Goal: Use online tool/utility

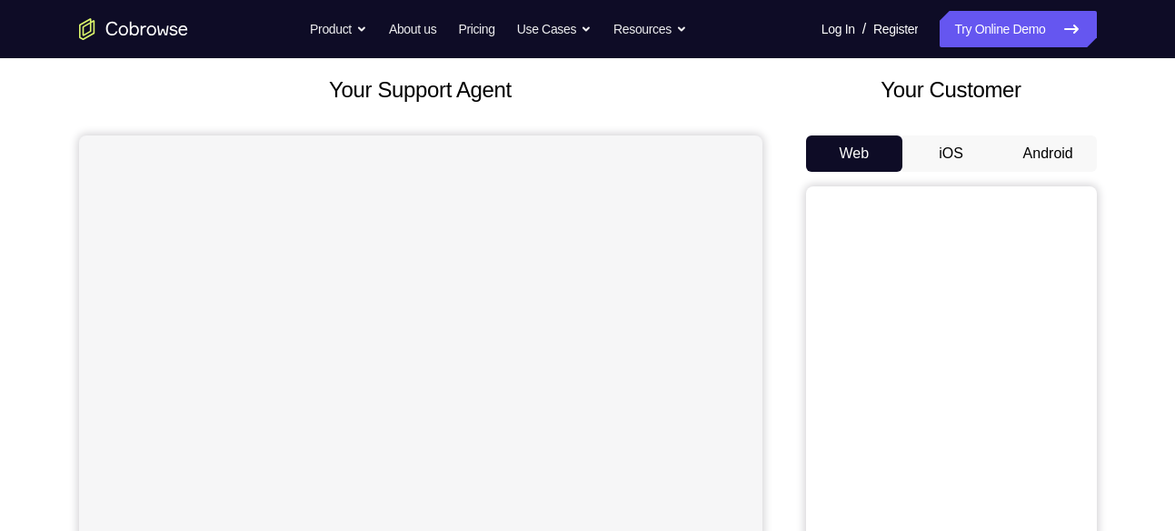
click at [1035, 147] on button "Android" at bounding box center [1048, 153] width 97 height 36
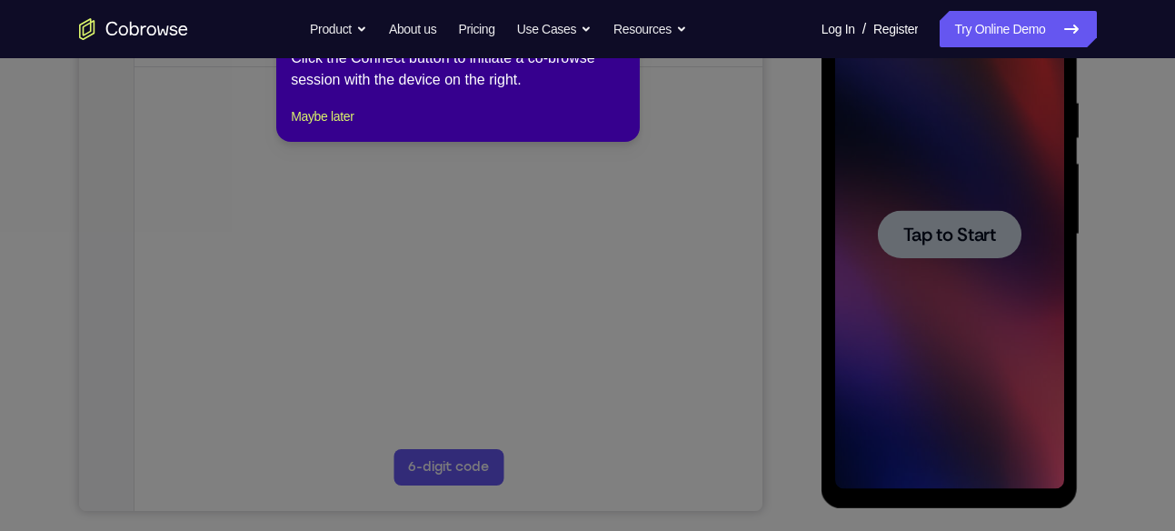
click at [955, 249] on icon at bounding box center [594, 265] width 1189 height 531
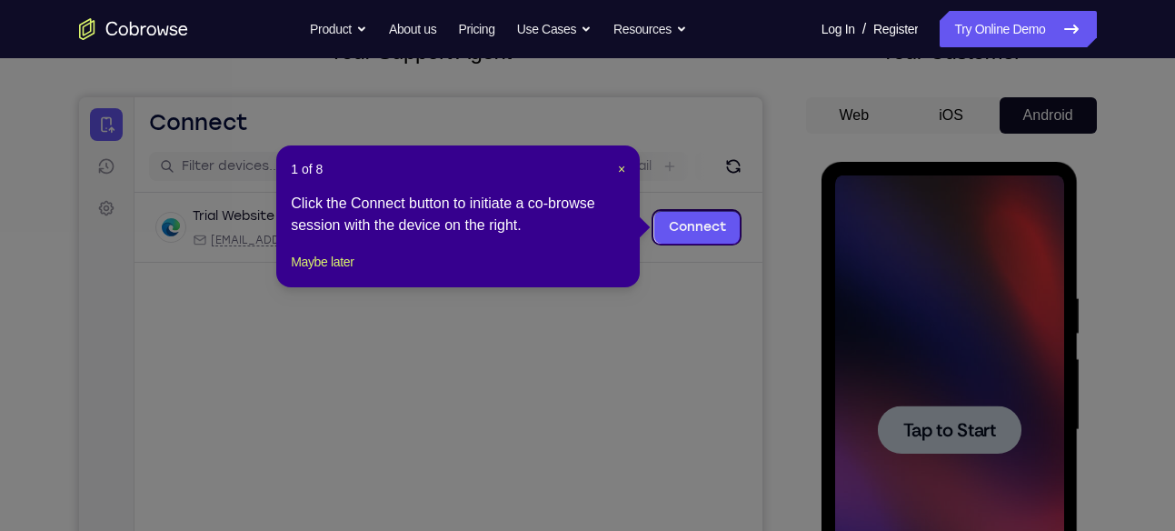
scroll to position [138, 0]
click at [619, 168] on span "×" at bounding box center [621, 170] width 7 height 15
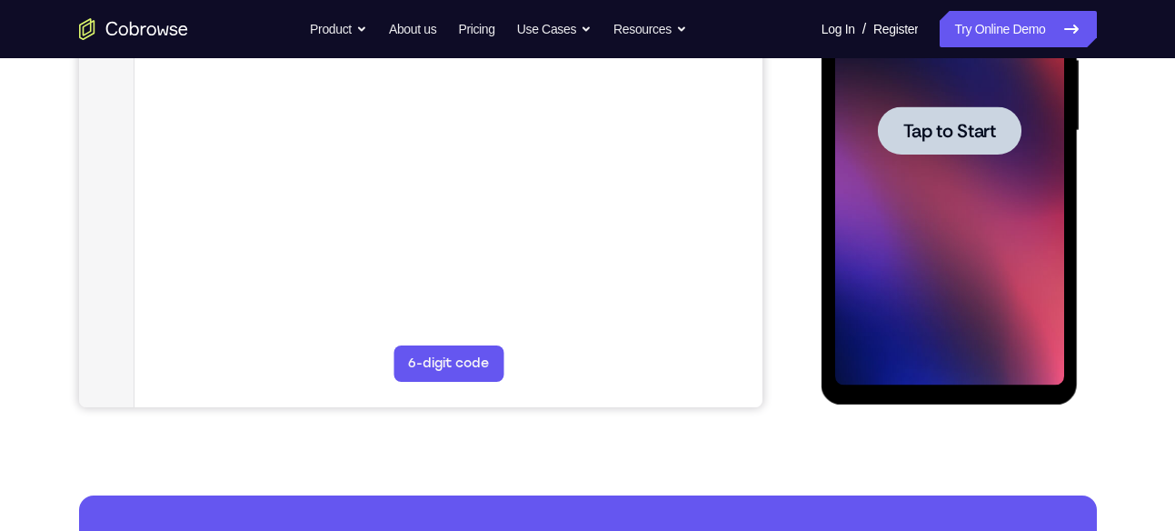
scroll to position [439, 0]
click at [912, 151] on div at bounding box center [950, 129] width 144 height 48
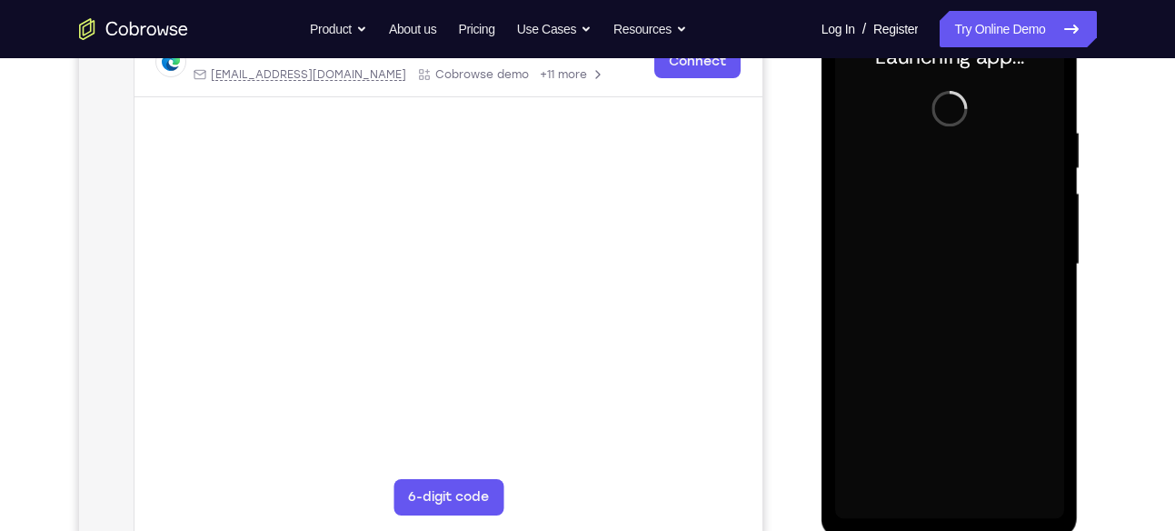
scroll to position [280, 0]
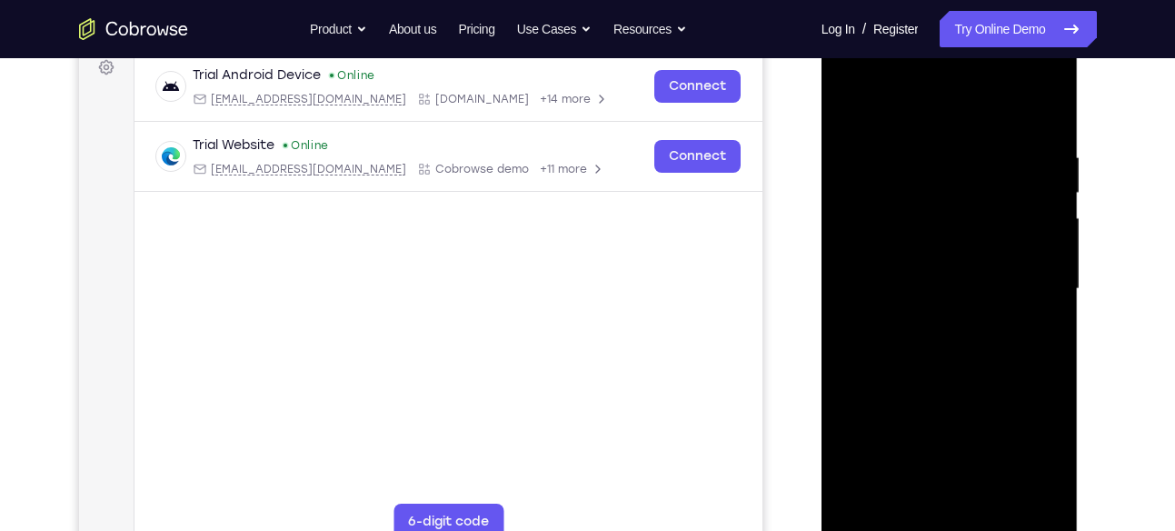
click at [955, 527] on div at bounding box center [949, 289] width 229 height 509
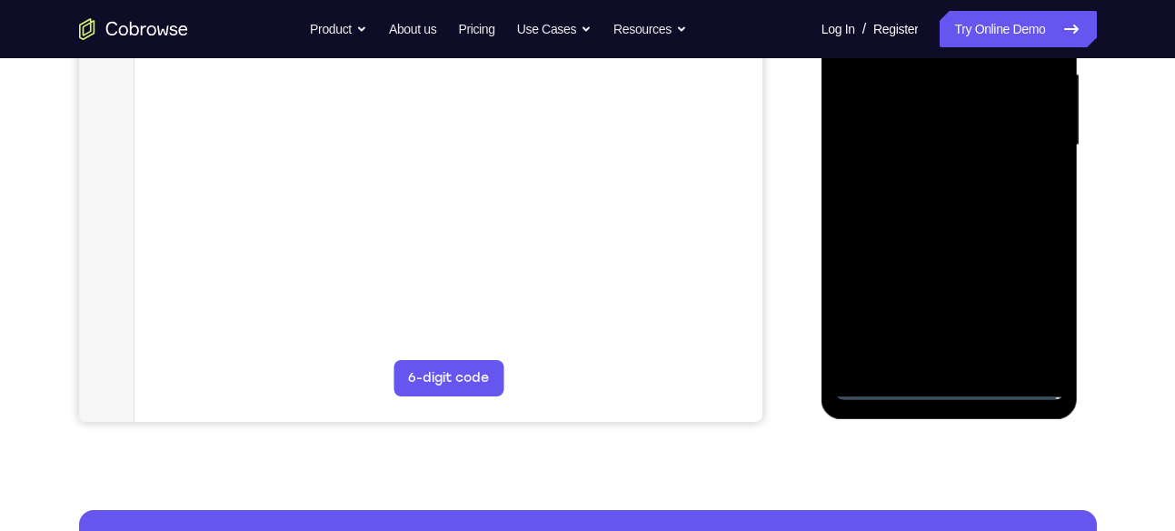
scroll to position [424, 0]
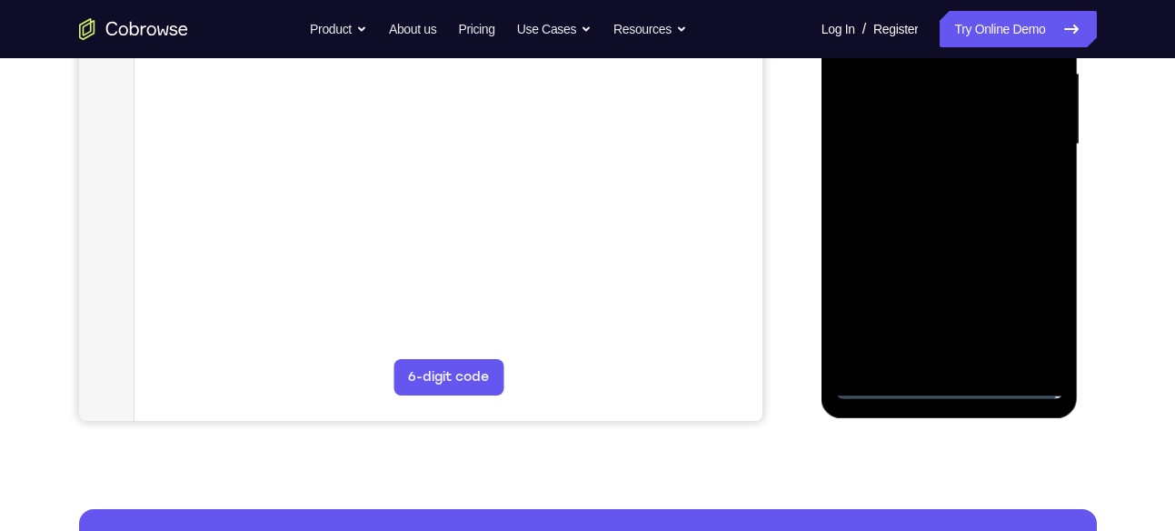
click at [951, 385] on div at bounding box center [949, 144] width 229 height 509
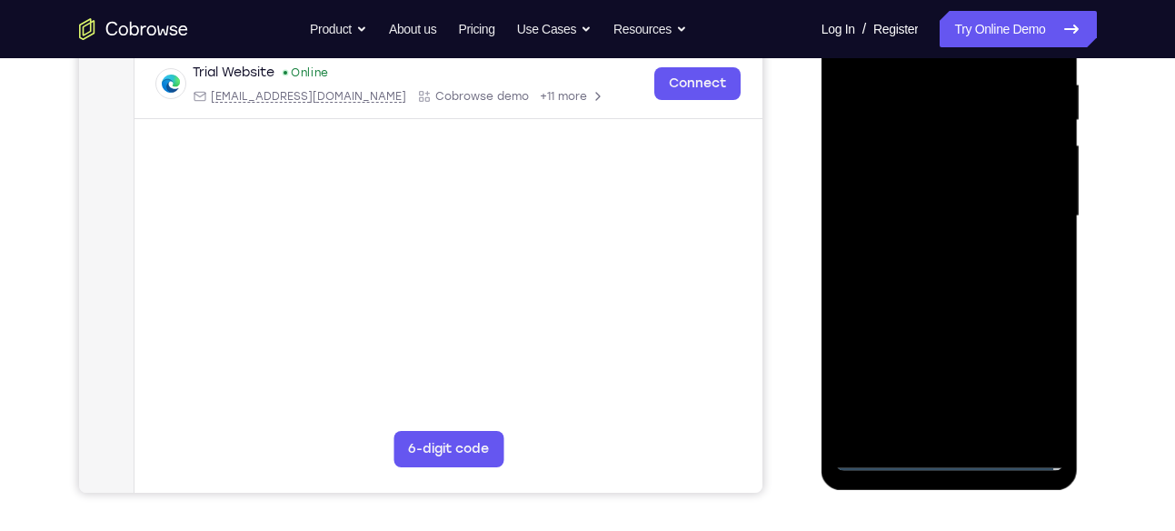
scroll to position [354, 0]
click at [1045, 363] on div at bounding box center [949, 215] width 229 height 509
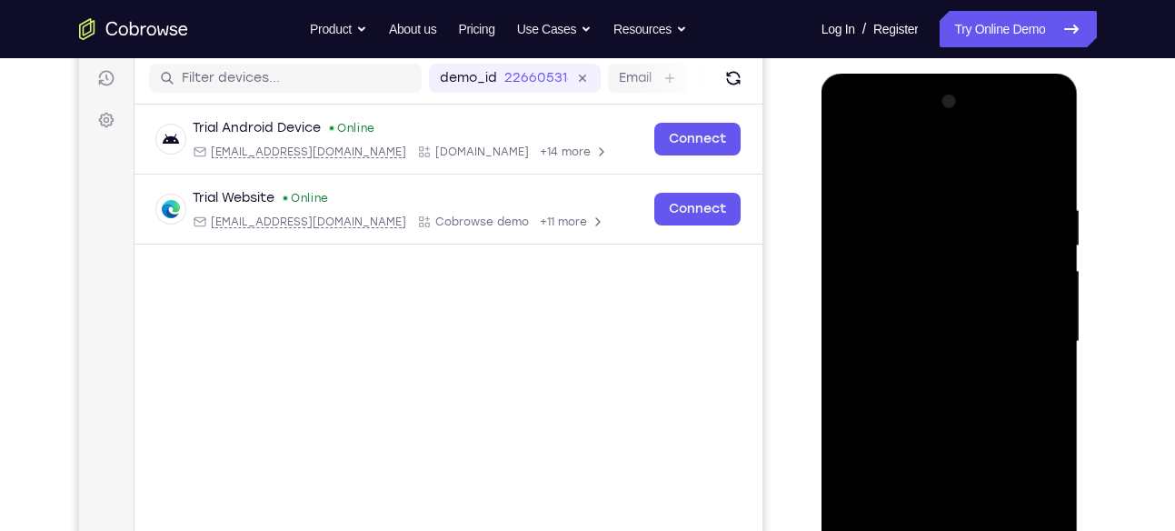
scroll to position [225, 0]
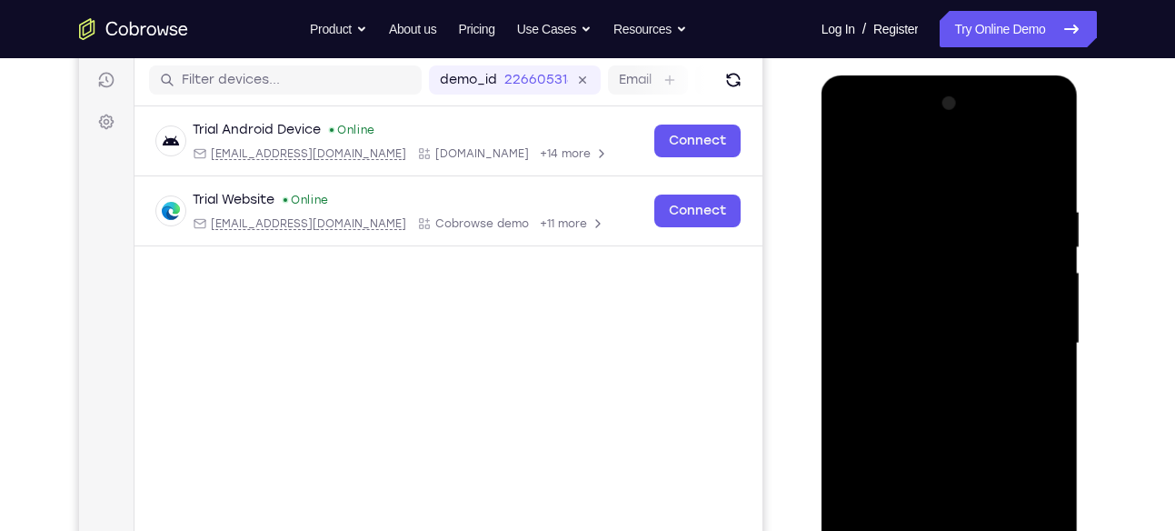
click at [864, 132] on div at bounding box center [949, 343] width 229 height 509
click at [1025, 333] on div at bounding box center [949, 343] width 229 height 509
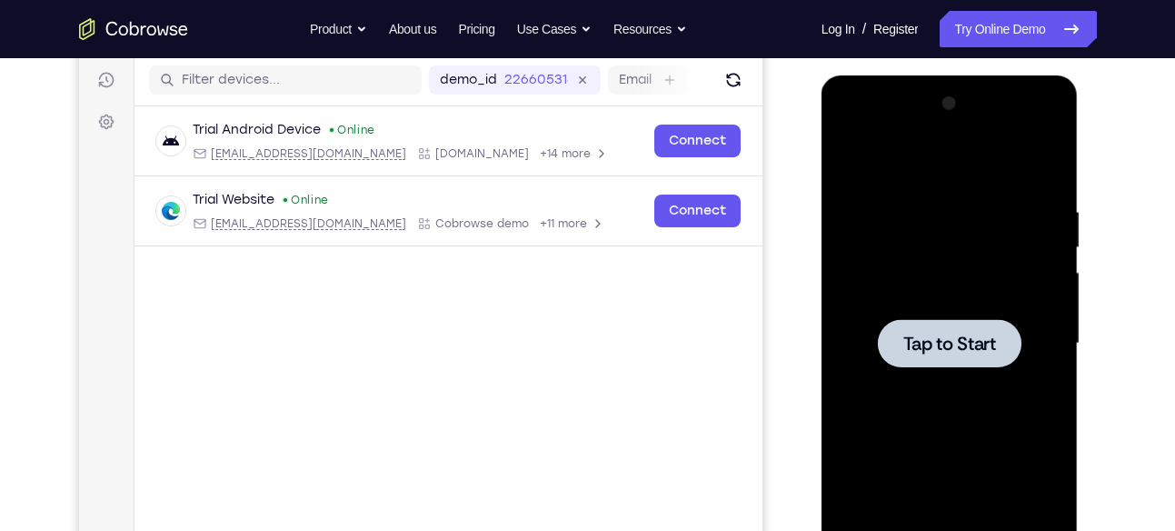
click at [936, 254] on div at bounding box center [949, 343] width 229 height 509
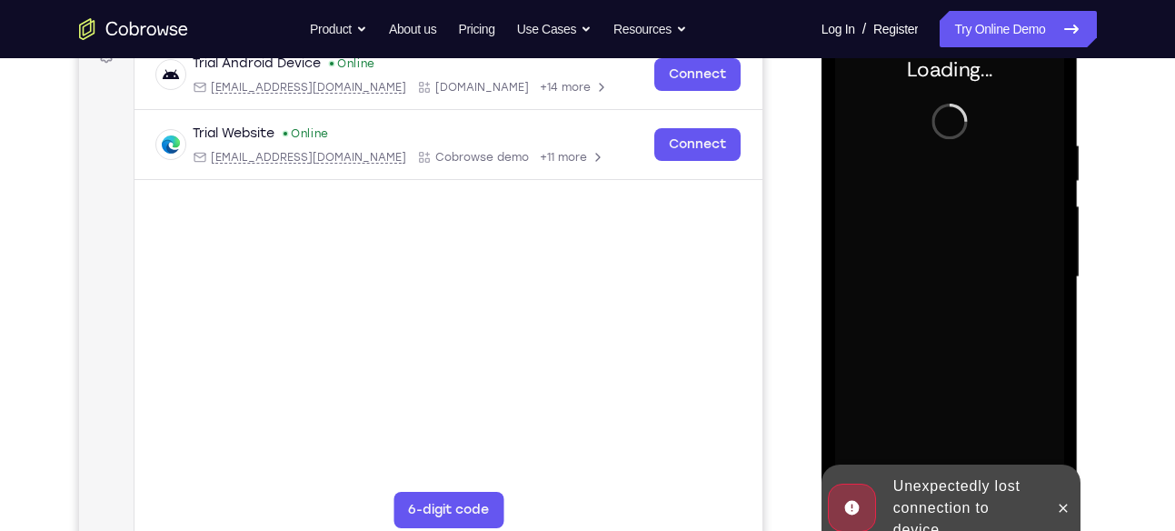
scroll to position [292, 0]
click at [1066, 509] on icon at bounding box center [1064, 507] width 8 height 8
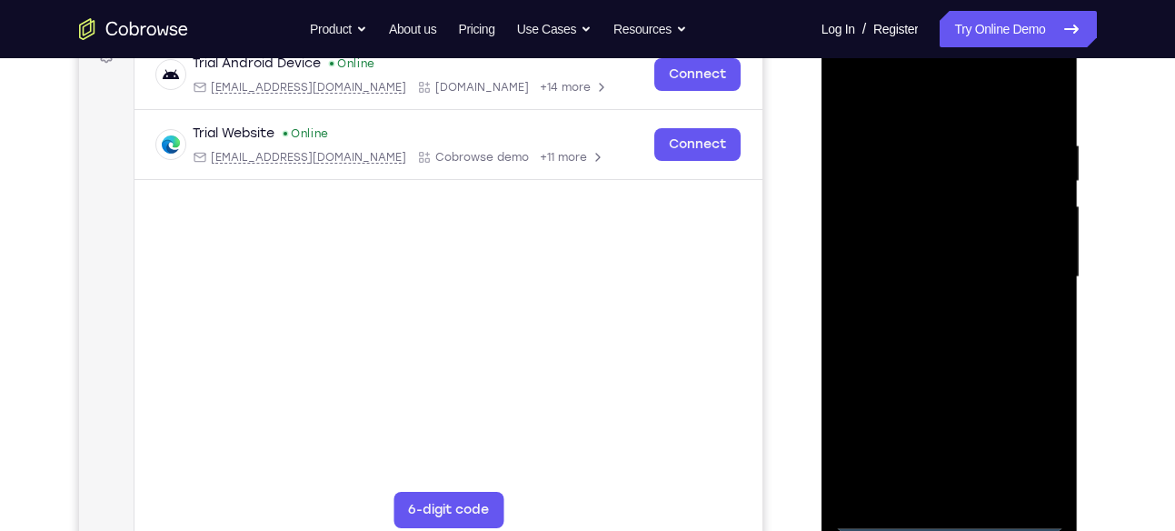
scroll to position [312, 0]
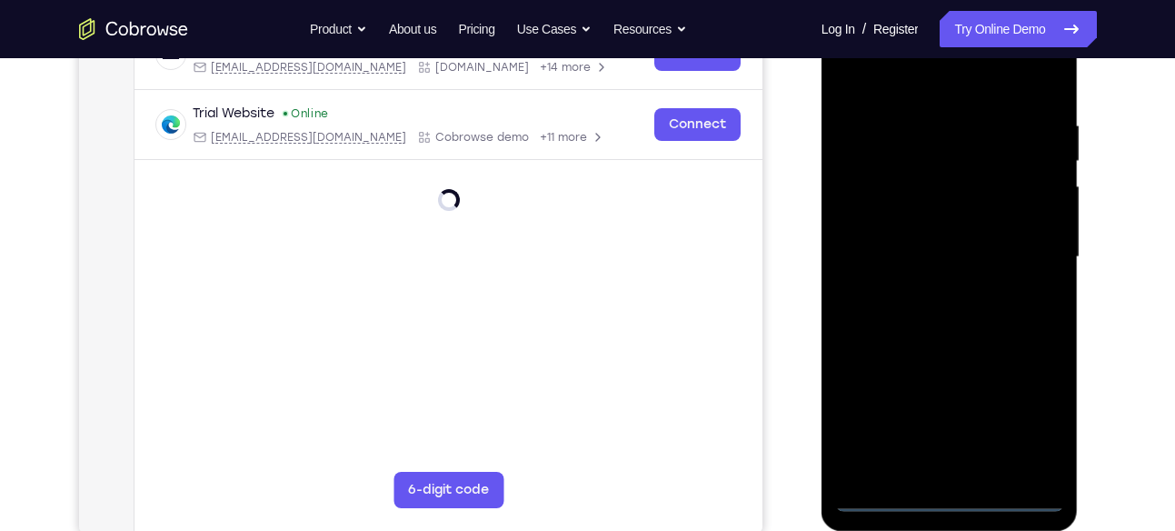
click at [957, 498] on div at bounding box center [949, 257] width 229 height 509
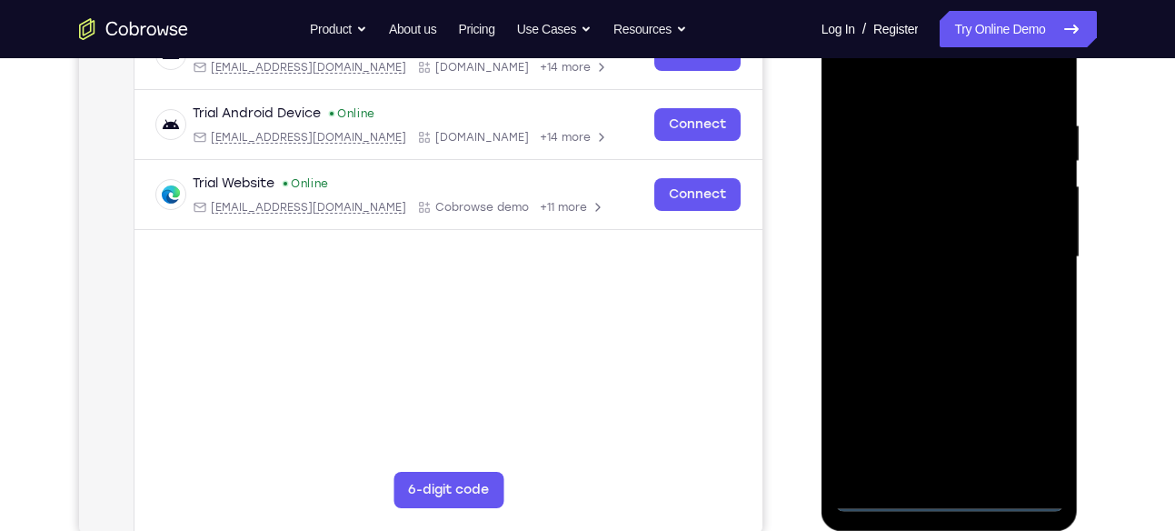
click at [1033, 407] on div at bounding box center [949, 257] width 229 height 509
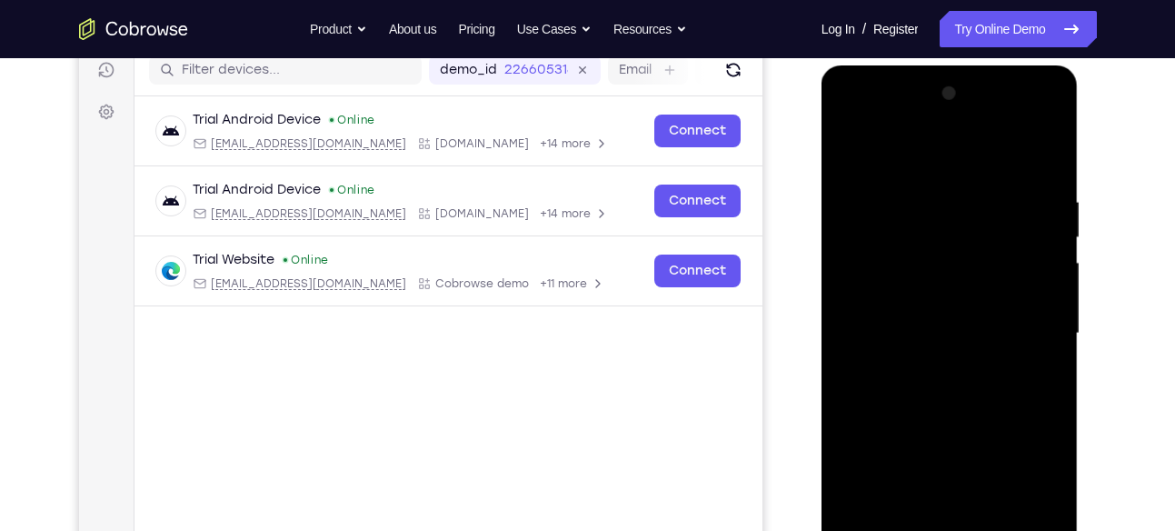
scroll to position [227, 0]
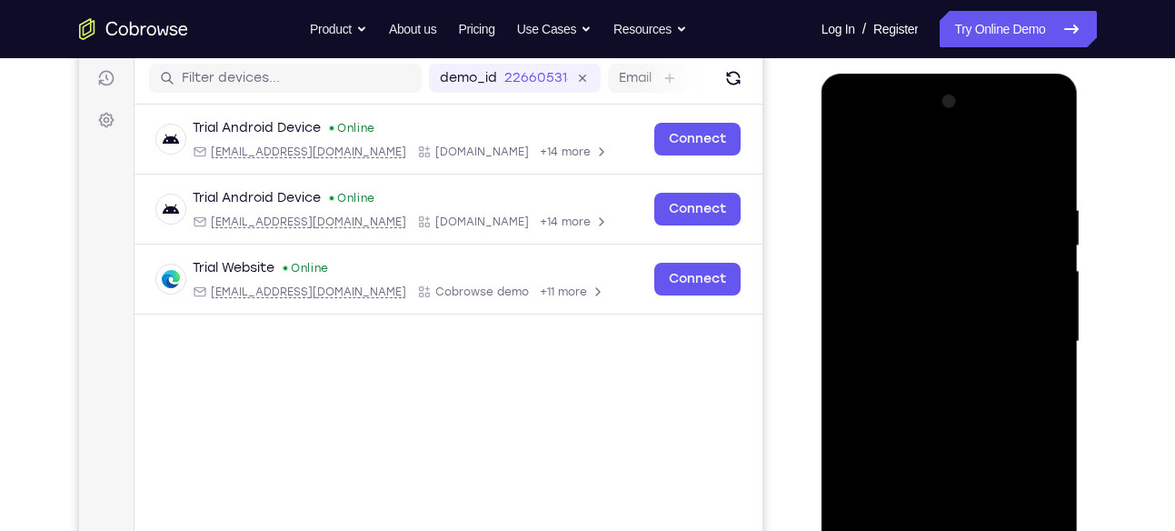
click at [872, 123] on div at bounding box center [949, 341] width 229 height 509
click at [1034, 331] on div at bounding box center [949, 341] width 229 height 509
click at [930, 377] on div at bounding box center [949, 341] width 229 height 509
click at [940, 329] on div at bounding box center [949, 341] width 229 height 509
click at [944, 317] on div at bounding box center [949, 341] width 229 height 509
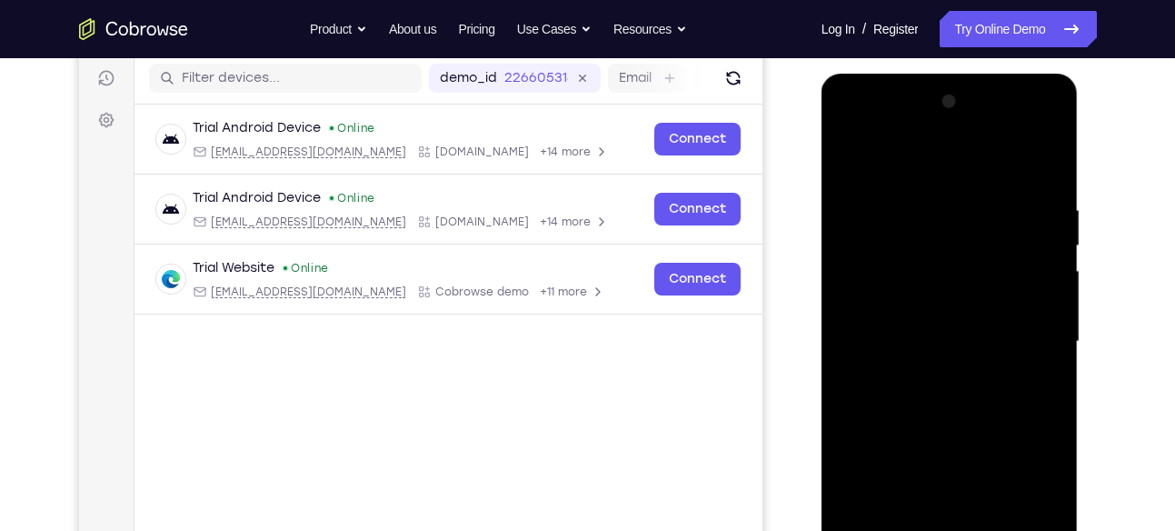
click at [947, 258] on div at bounding box center [949, 341] width 229 height 509
click at [924, 295] on div at bounding box center [949, 341] width 229 height 509
click at [927, 339] on div at bounding box center [949, 341] width 229 height 509
click at [952, 399] on div at bounding box center [949, 341] width 229 height 509
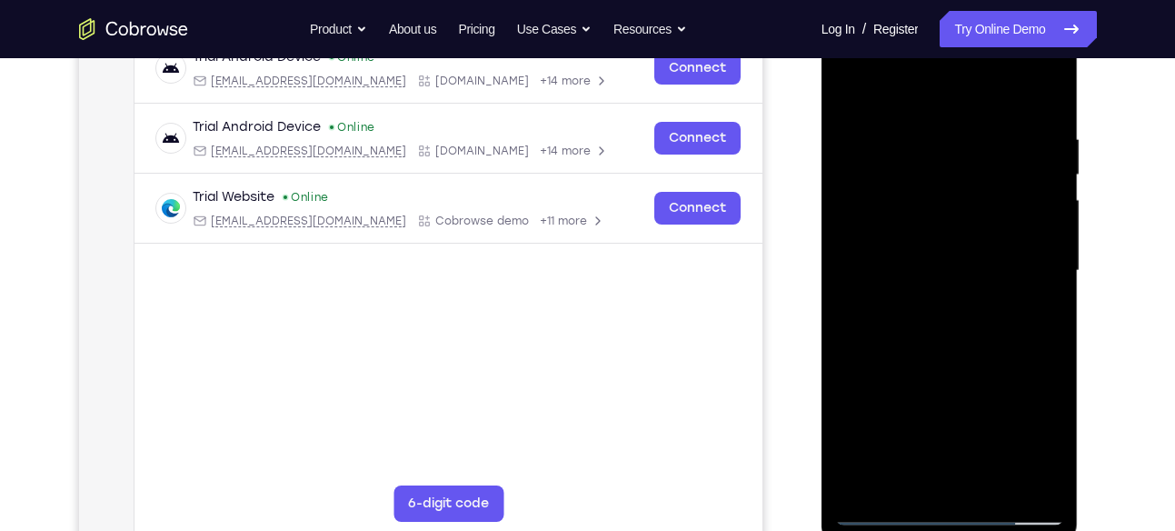
scroll to position [304, 0]
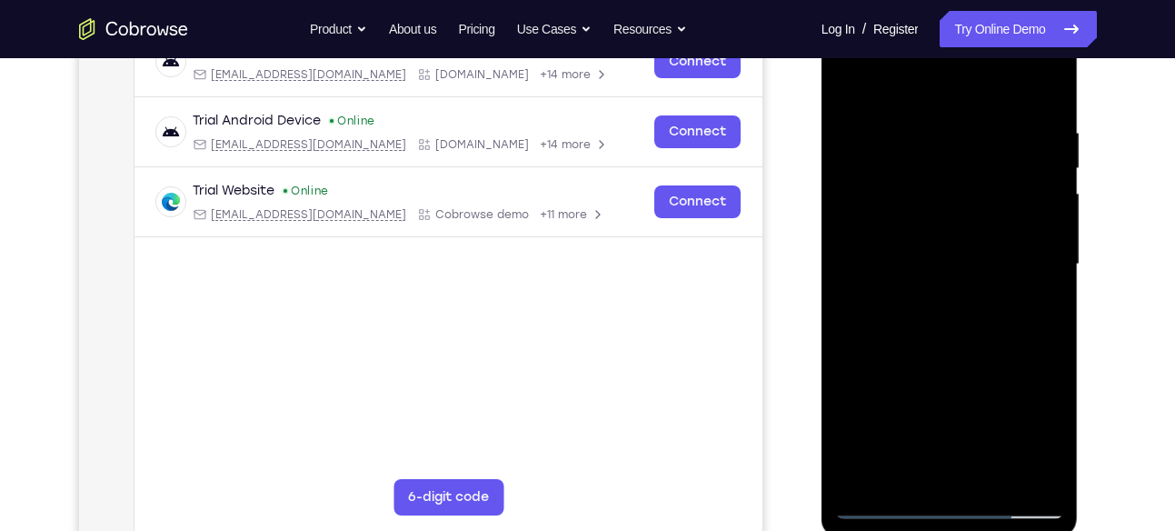
click at [943, 335] on div at bounding box center [949, 264] width 229 height 509
click at [1053, 348] on div at bounding box center [949, 264] width 229 height 509
click at [1052, 343] on div at bounding box center [949, 264] width 229 height 509
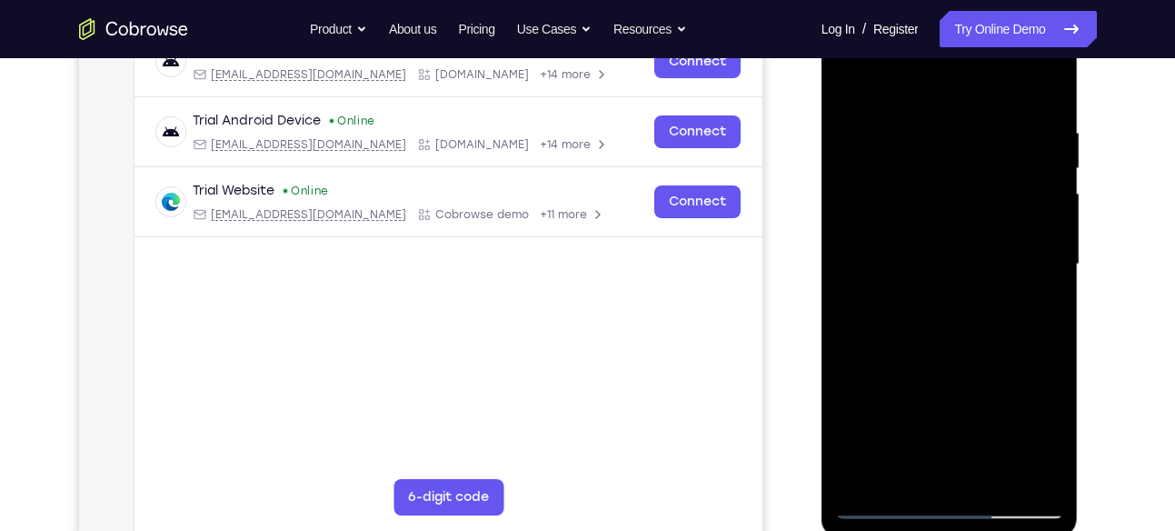
click at [1052, 343] on div at bounding box center [949, 264] width 229 height 509
click at [1034, 478] on div at bounding box center [949, 264] width 229 height 509
drag, startPoint x: 943, startPoint y: 260, endPoint x: 944, endPoint y: 178, distance: 81.8
click at [944, 178] on div at bounding box center [949, 264] width 229 height 509
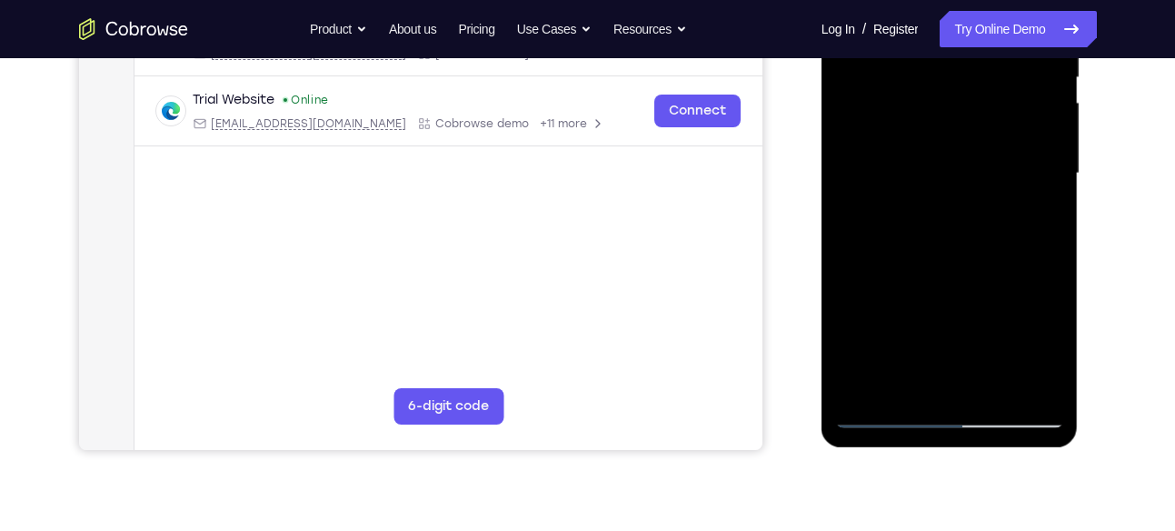
scroll to position [396, 0]
click at [869, 304] on div at bounding box center [949, 172] width 229 height 509
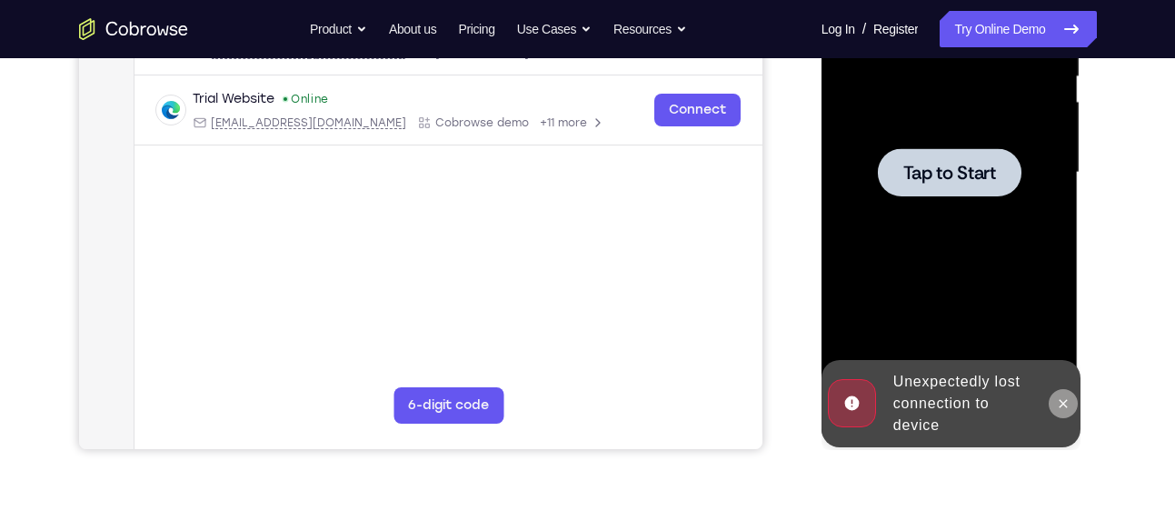
click at [1064, 405] on icon at bounding box center [1063, 403] width 15 height 15
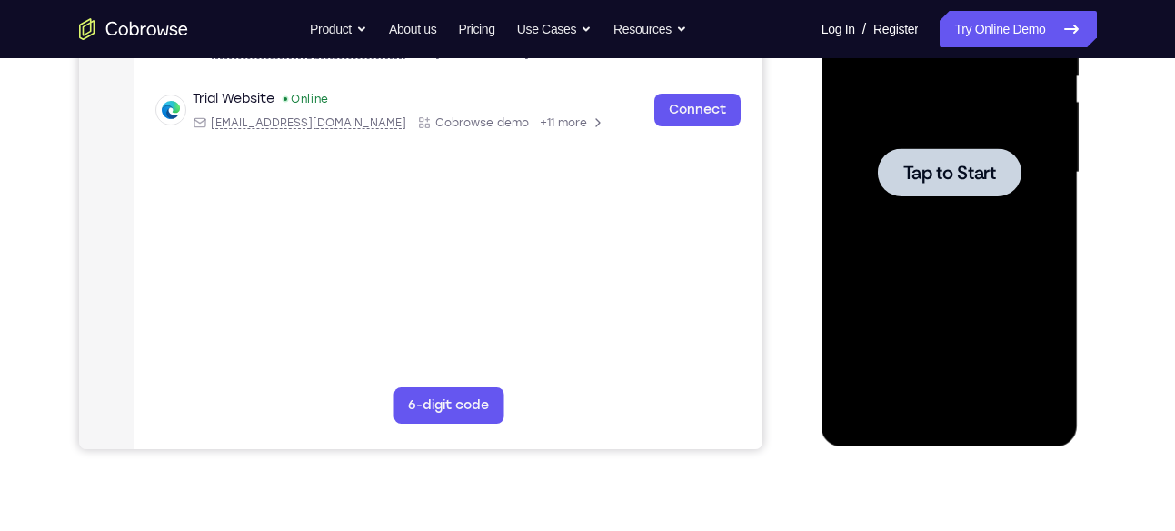
click at [915, 182] on span "Tap to Start" at bounding box center [949, 173] width 93 height 18
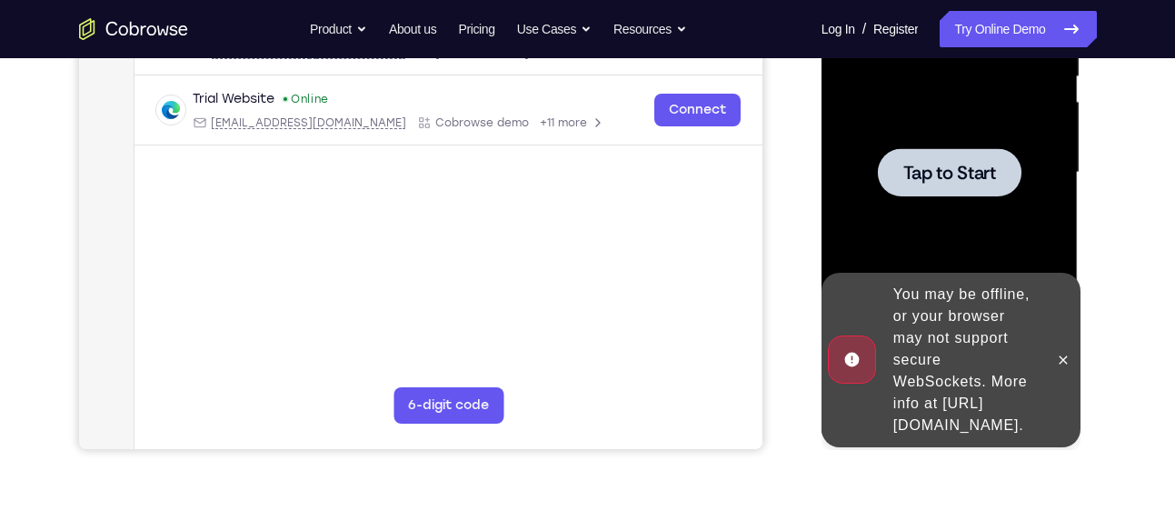
click at [984, 132] on div at bounding box center [949, 172] width 229 height 509
click at [1072, 350] on button at bounding box center [1063, 359] width 29 height 29
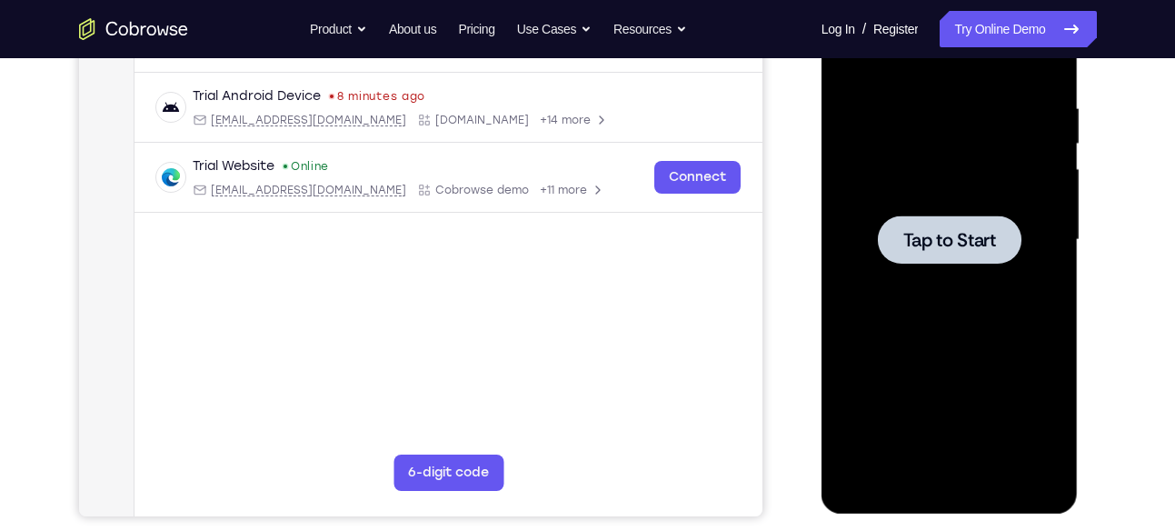
scroll to position [327, 0]
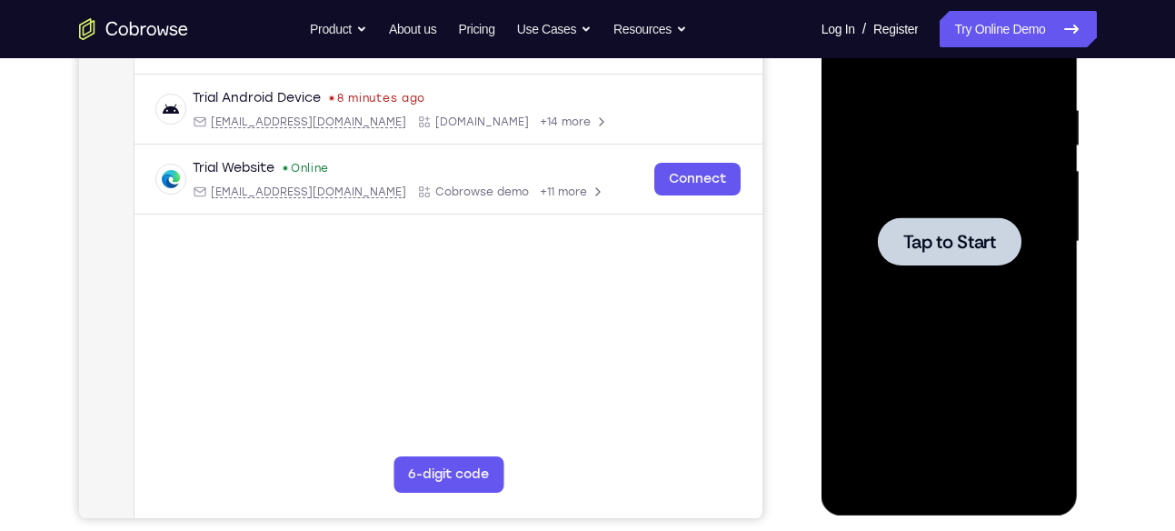
click at [944, 244] on span "Tap to Start" at bounding box center [949, 242] width 93 height 18
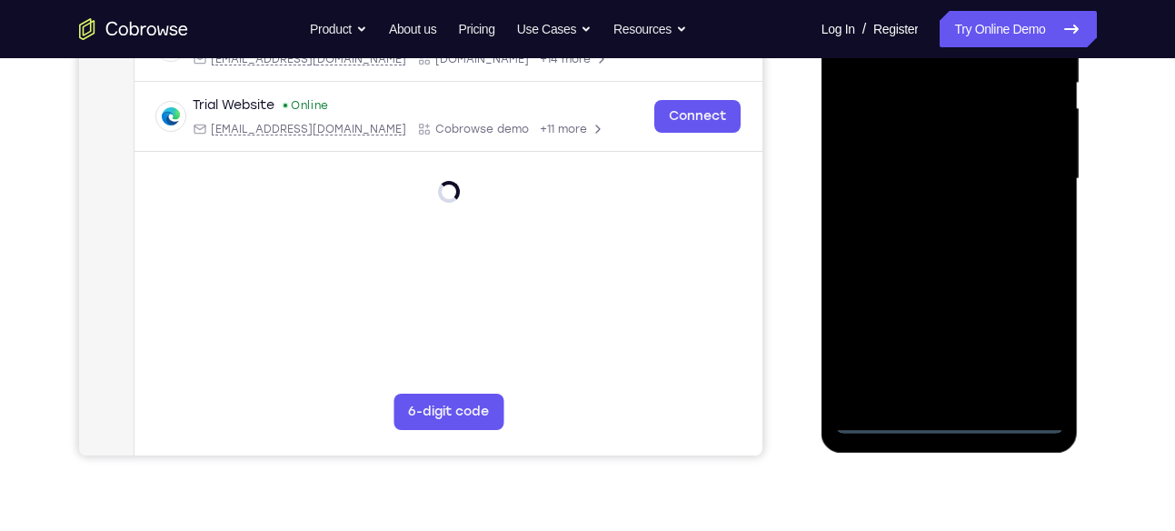
scroll to position [391, 0]
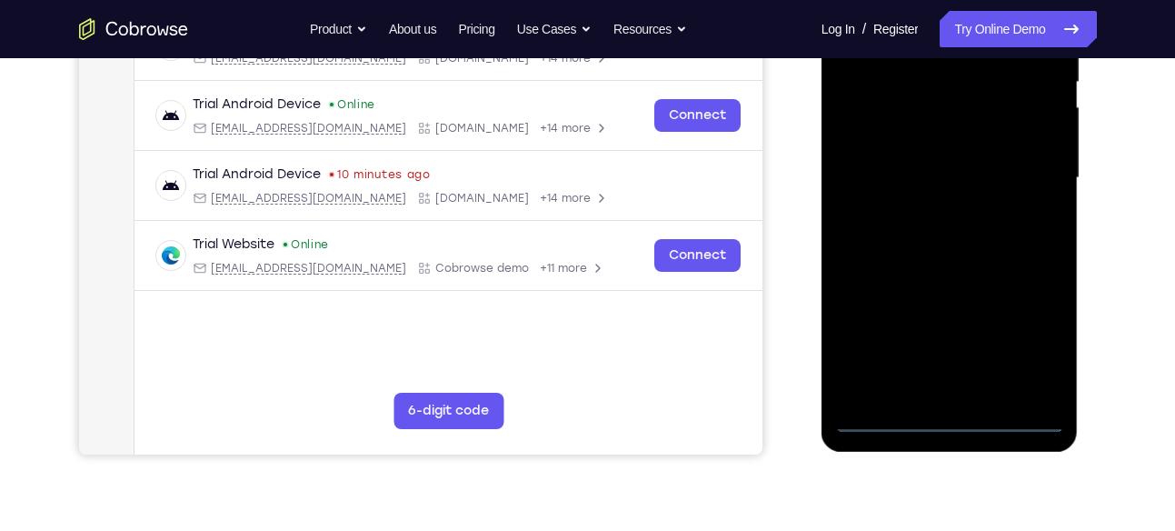
click at [958, 417] on div at bounding box center [949, 178] width 229 height 509
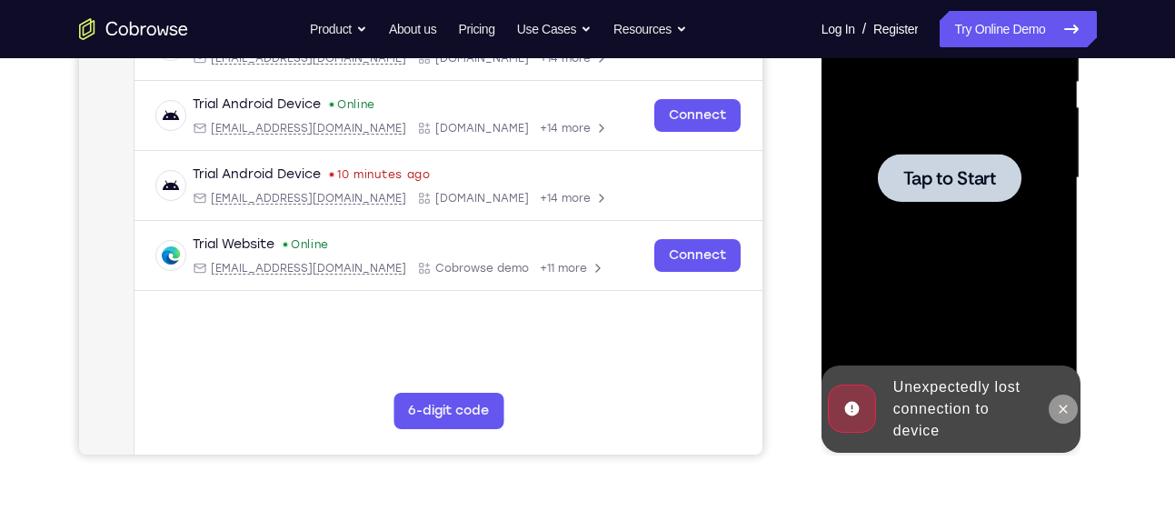
click at [1062, 403] on icon at bounding box center [1063, 409] width 15 height 15
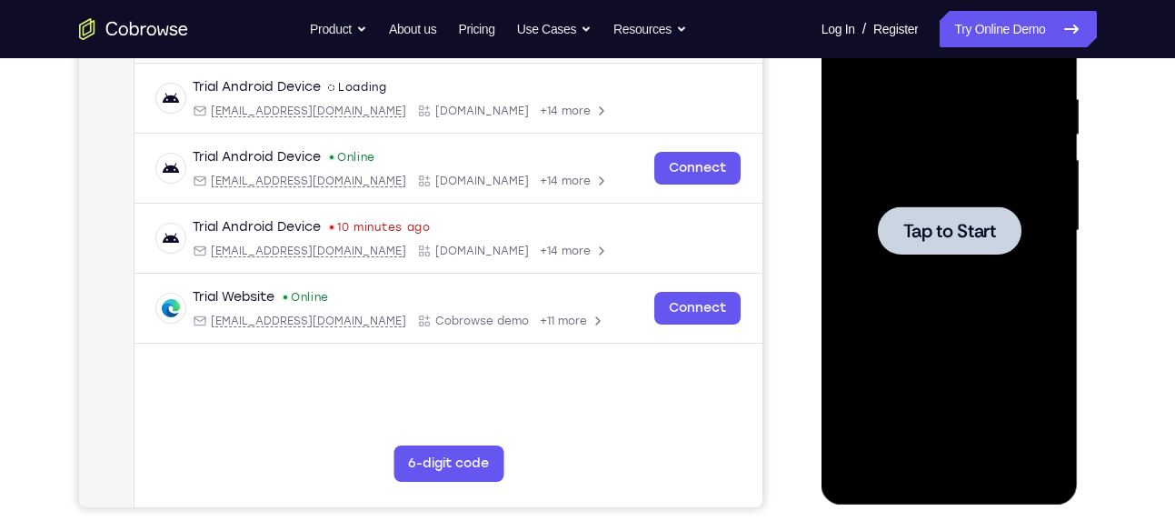
scroll to position [337, 0]
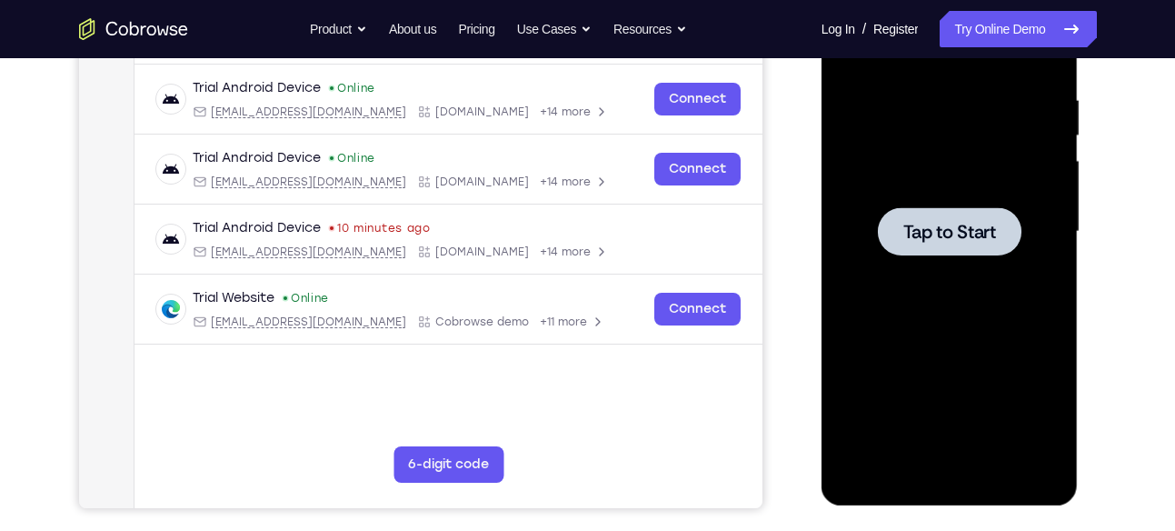
click at [943, 237] on span "Tap to Start" at bounding box center [949, 232] width 93 height 18
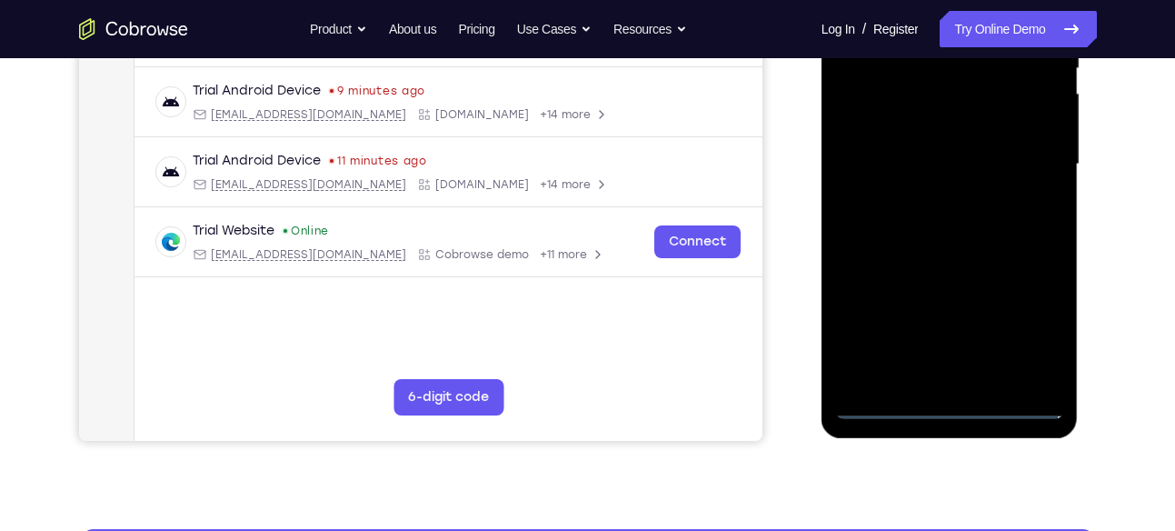
scroll to position [404, 0]
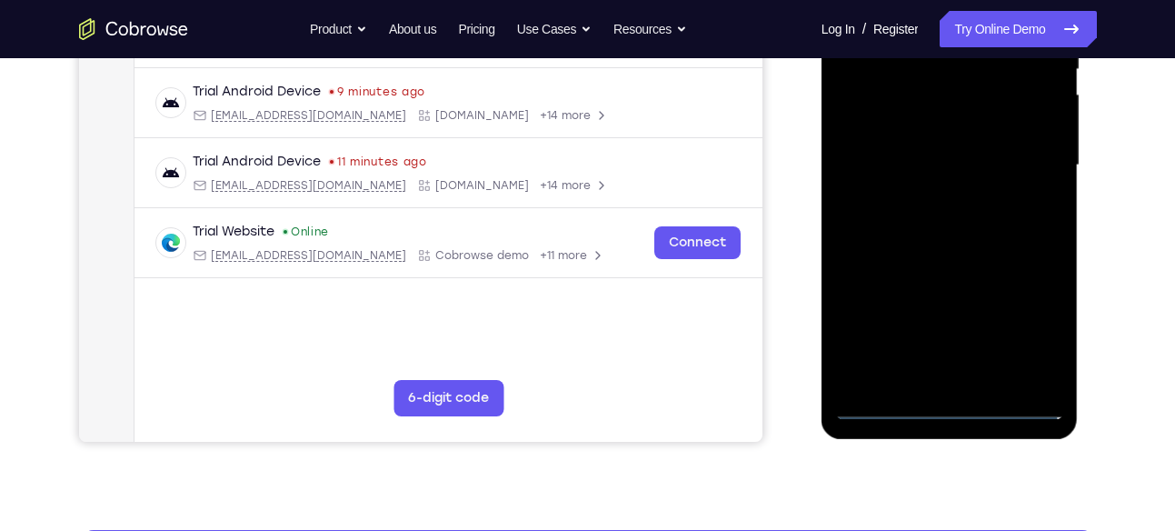
click at [948, 414] on div at bounding box center [949, 165] width 229 height 509
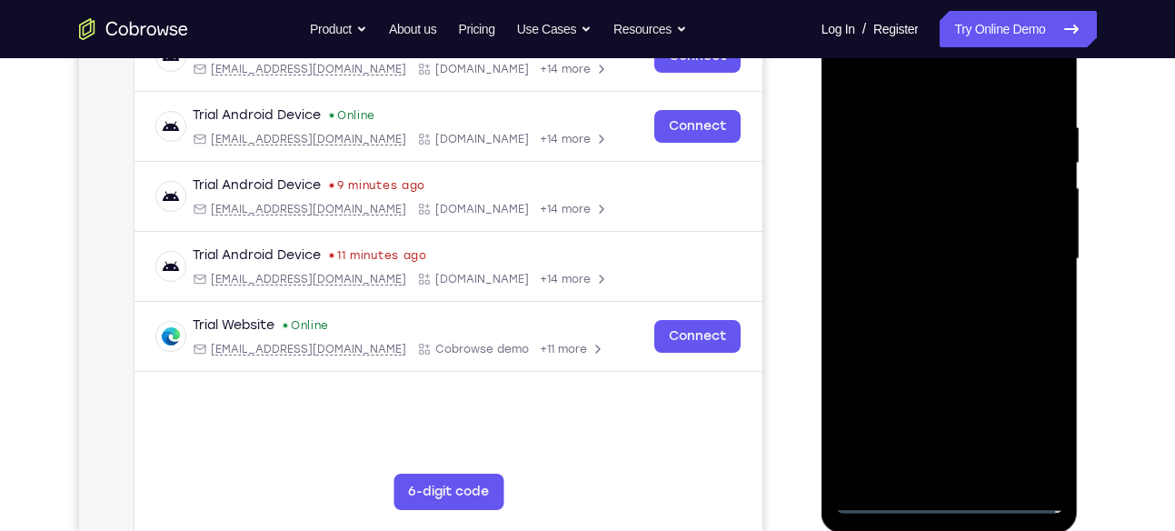
scroll to position [309, 0]
click at [1034, 419] on div at bounding box center [949, 259] width 229 height 509
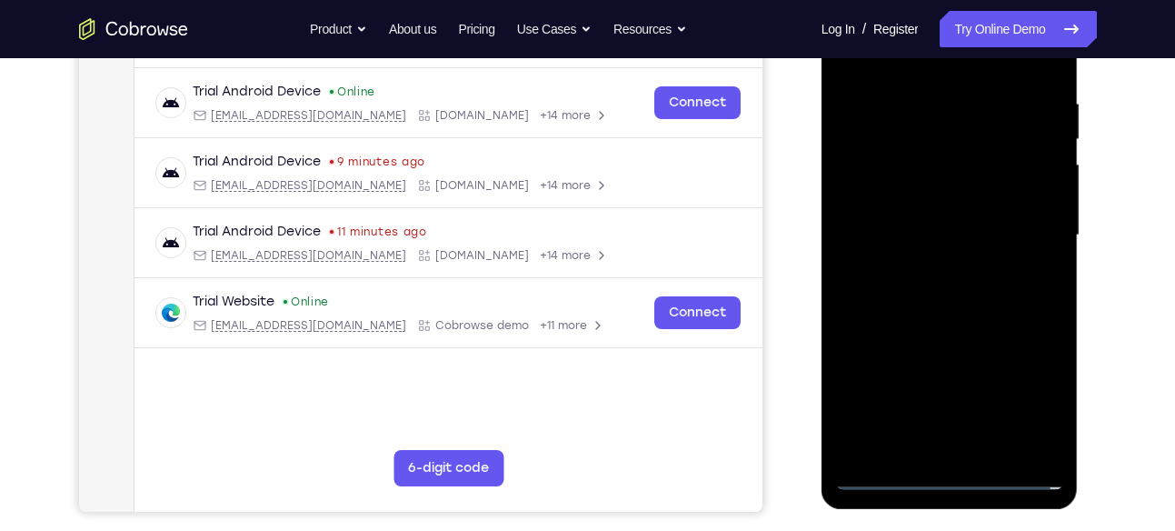
scroll to position [334, 0]
click at [955, 473] on div at bounding box center [949, 234] width 229 height 509
click at [959, 440] on div at bounding box center [949, 234] width 229 height 509
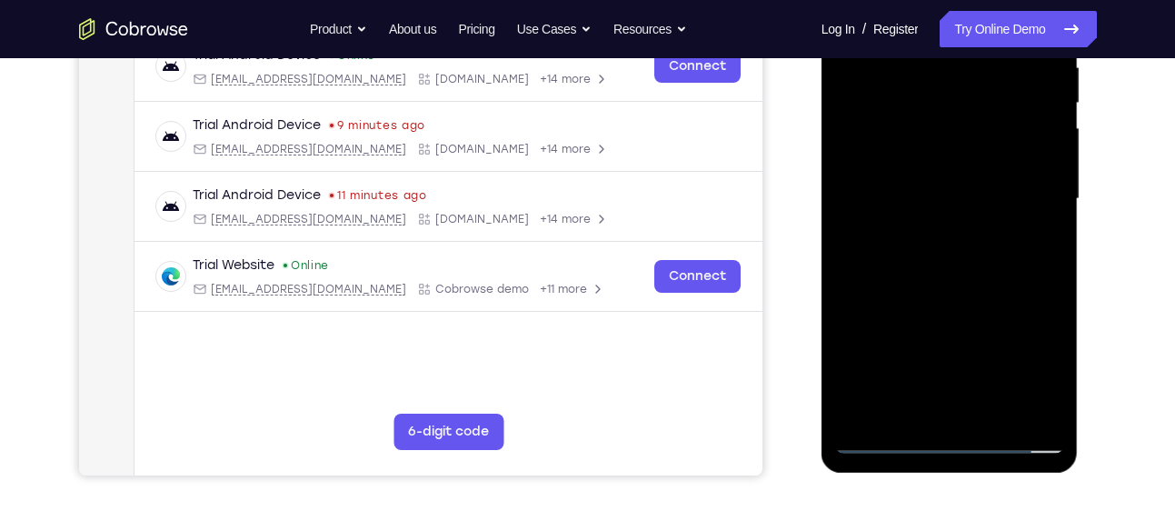
scroll to position [371, 0]
click at [955, 441] on div at bounding box center [949, 198] width 229 height 509
click at [1023, 434] on div at bounding box center [949, 198] width 229 height 509
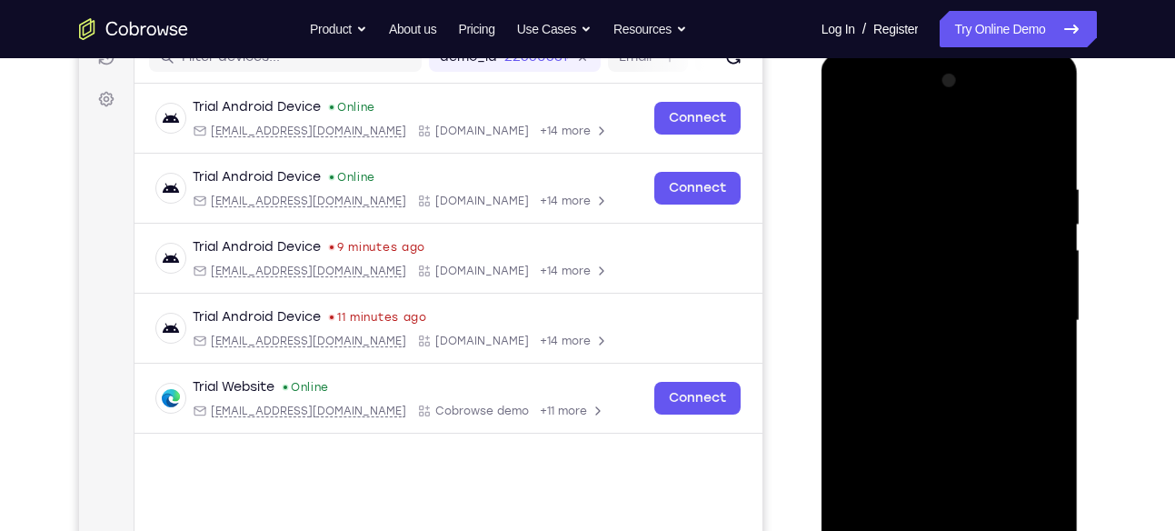
scroll to position [247, 0]
drag, startPoint x: 919, startPoint y: 417, endPoint x: 1191, endPoint y: 290, distance: 300.9
click at [1081, 290] on html "Online web based iOS Simulators and Android Emulators. Run iPhone, iPad, Mobile…" at bounding box center [951, 326] width 259 height 545
drag, startPoint x: 957, startPoint y: 376, endPoint x: 1004, endPoint y: -121, distance: 499.4
click at [1004, 54] on html "Online web based iOS Simulators and Android Emulators. Run iPhone, iPad, Mobile…" at bounding box center [951, 326] width 259 height 545
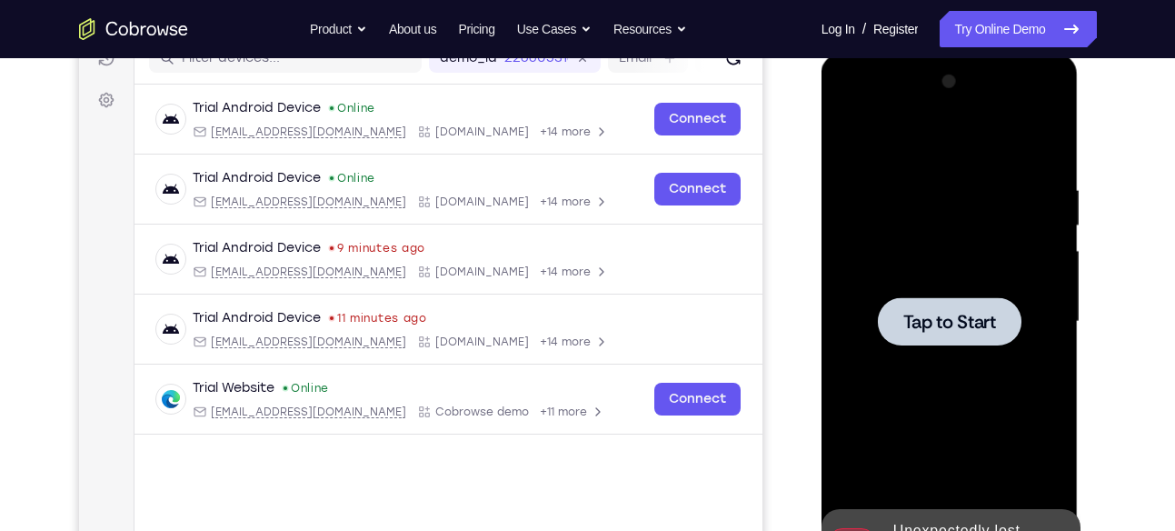
click at [966, 364] on div at bounding box center [949, 321] width 229 height 509
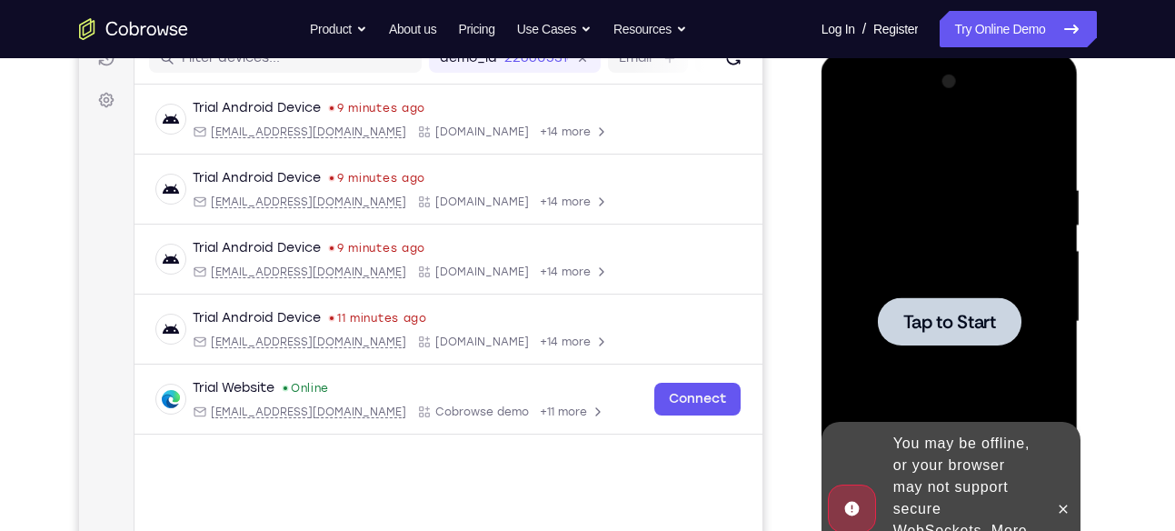
click at [969, 234] on div at bounding box center [949, 321] width 229 height 509
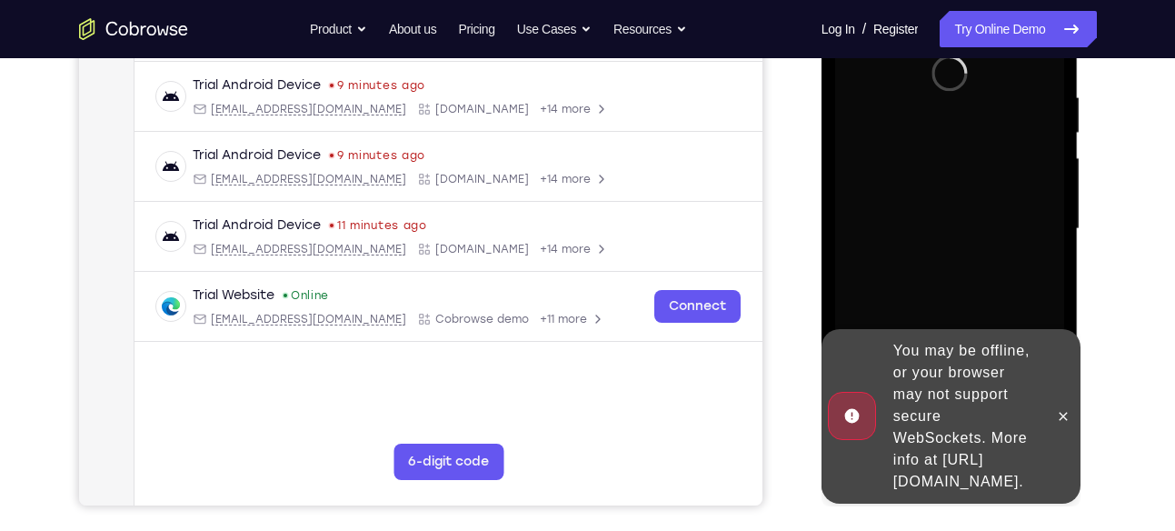
scroll to position [339, 0]
click at [1060, 410] on icon at bounding box center [1063, 417] width 15 height 15
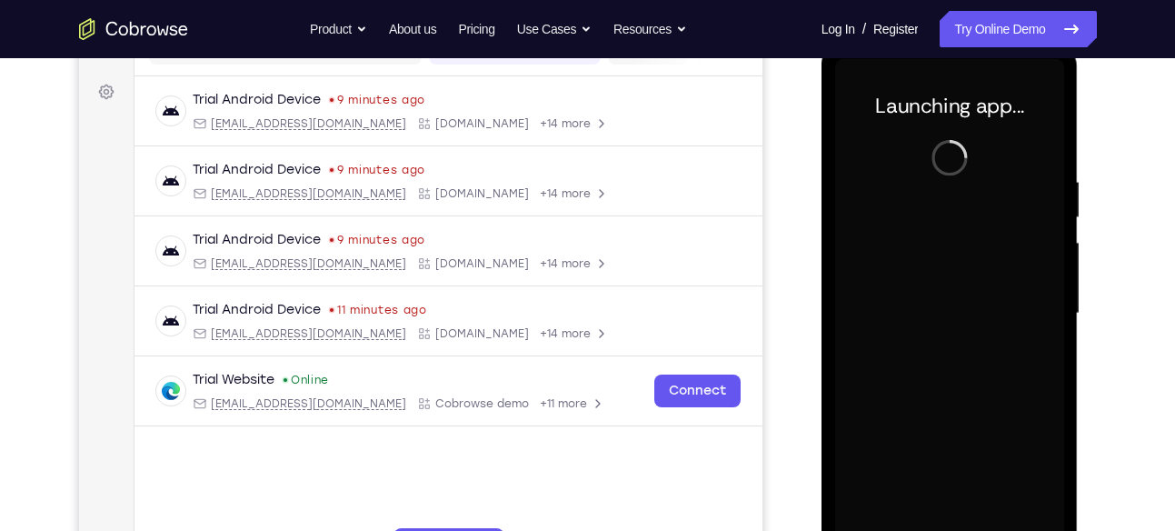
scroll to position [254, 0]
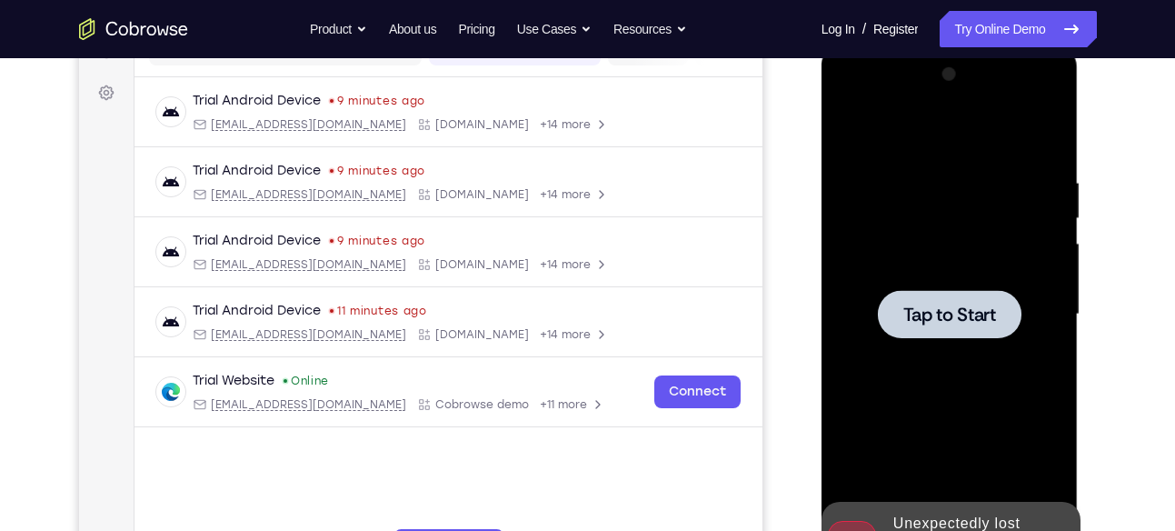
click at [972, 234] on div at bounding box center [949, 314] width 229 height 509
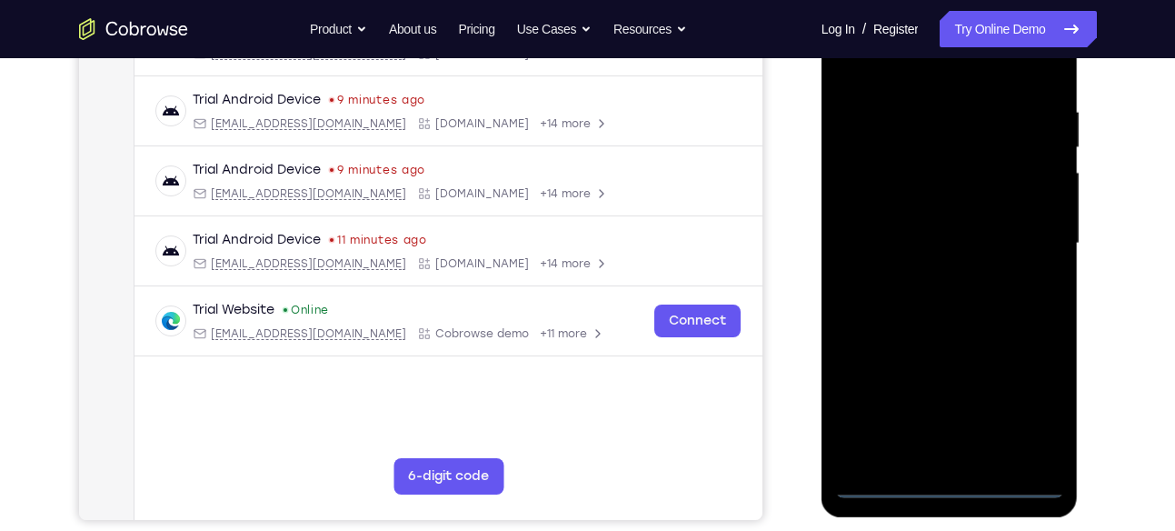
scroll to position [336, 0]
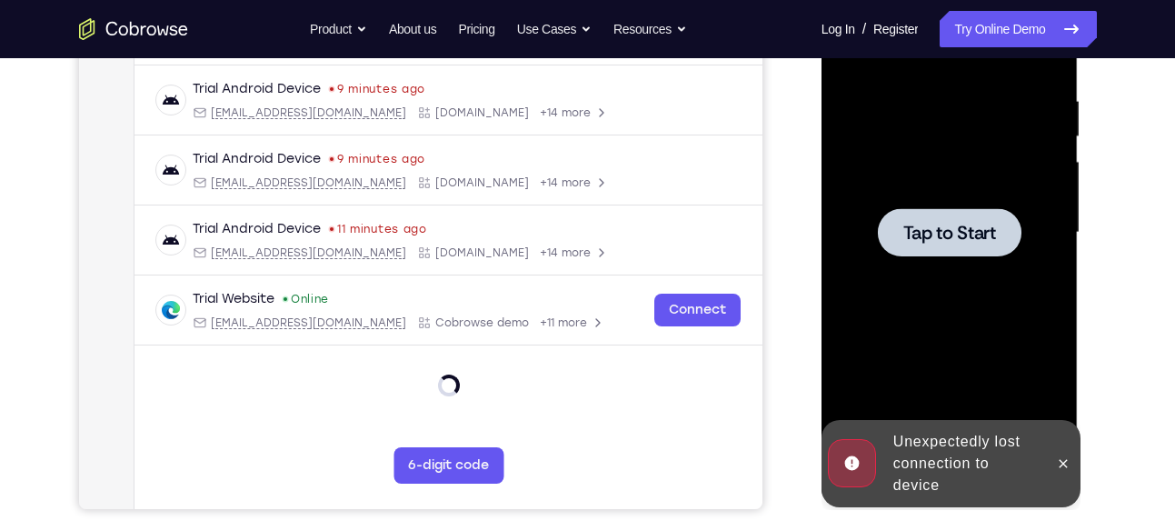
click at [994, 341] on div at bounding box center [949, 232] width 229 height 509
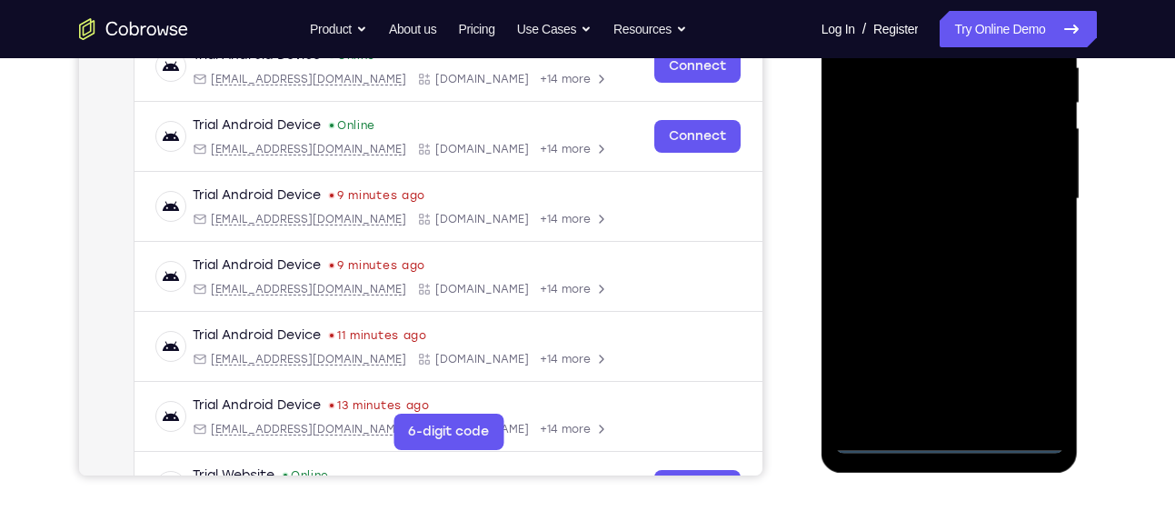
scroll to position [373, 0]
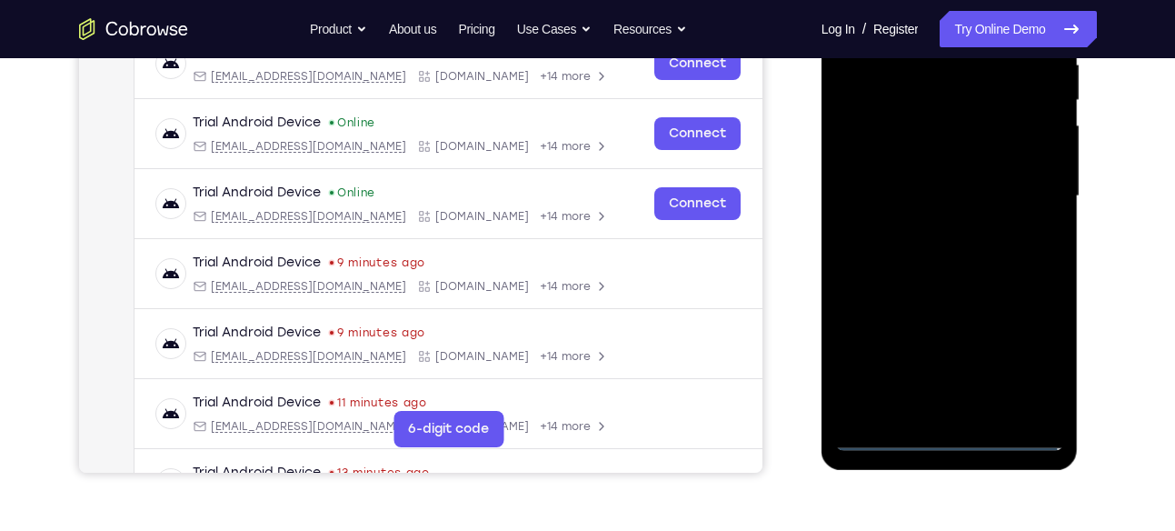
click at [947, 434] on div at bounding box center [949, 196] width 229 height 509
click at [1032, 355] on div at bounding box center [949, 196] width 229 height 509
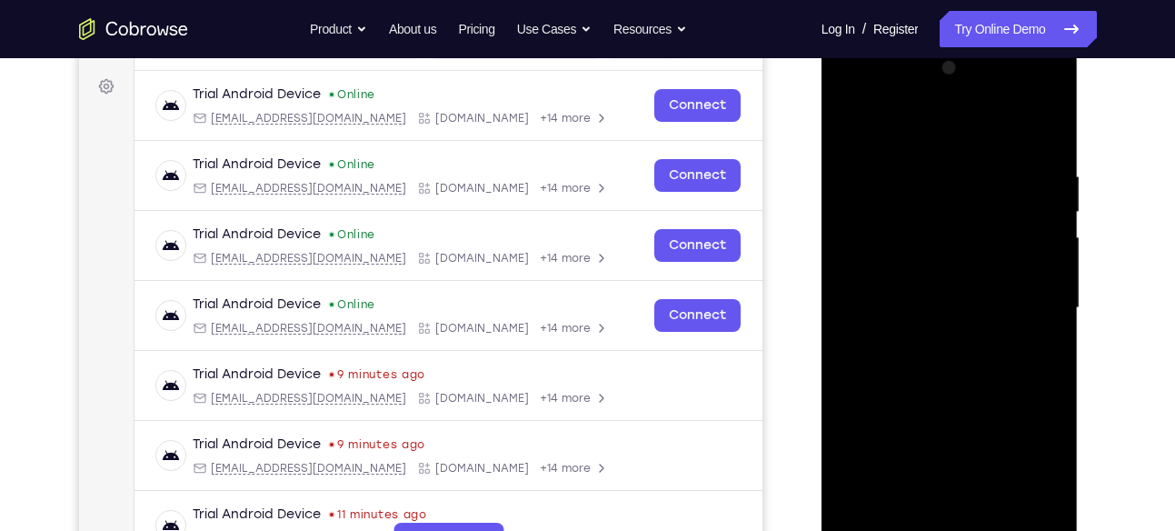
scroll to position [259, 0]
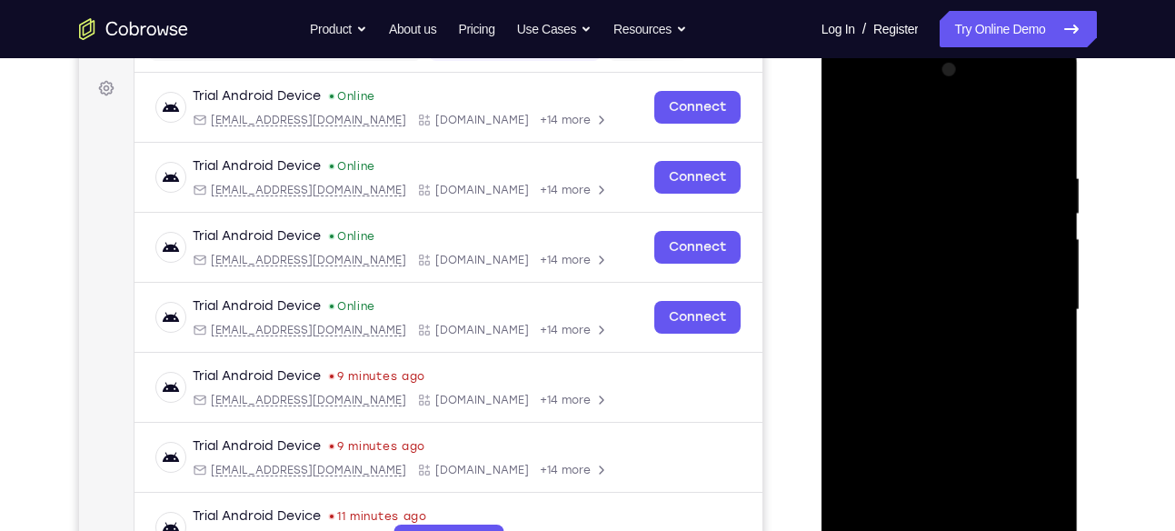
click at [868, 95] on div at bounding box center [949, 309] width 229 height 509
click at [1038, 294] on div at bounding box center [949, 309] width 229 height 509
click at [934, 341] on div at bounding box center [949, 309] width 229 height 509
click at [902, 294] on div at bounding box center [949, 309] width 229 height 509
click at [916, 290] on div at bounding box center [949, 309] width 229 height 509
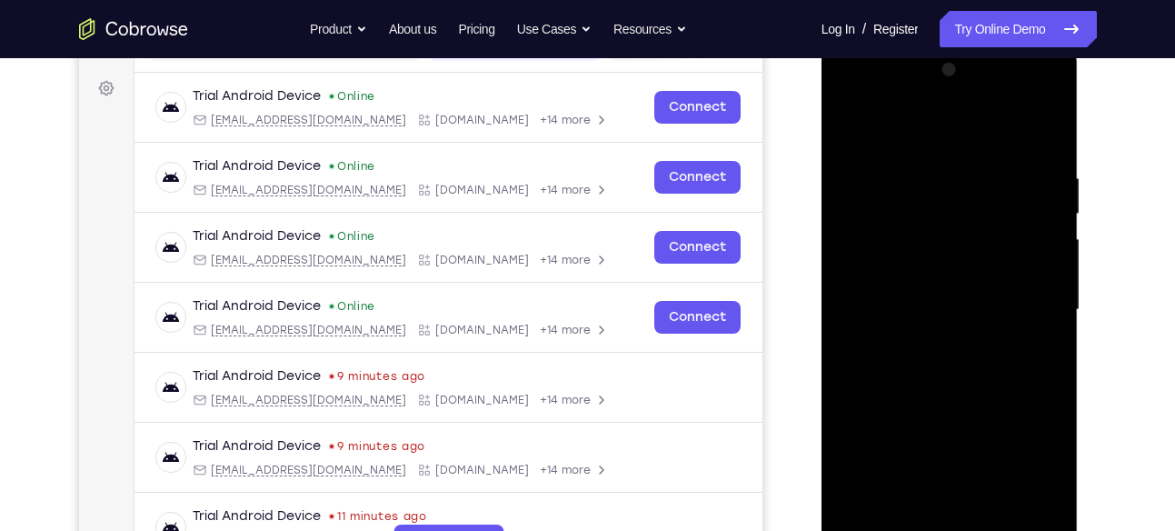
click at [916, 234] on div at bounding box center [949, 309] width 229 height 509
click at [916, 266] on div at bounding box center [949, 309] width 229 height 509
click at [933, 313] on div at bounding box center [949, 309] width 229 height 509
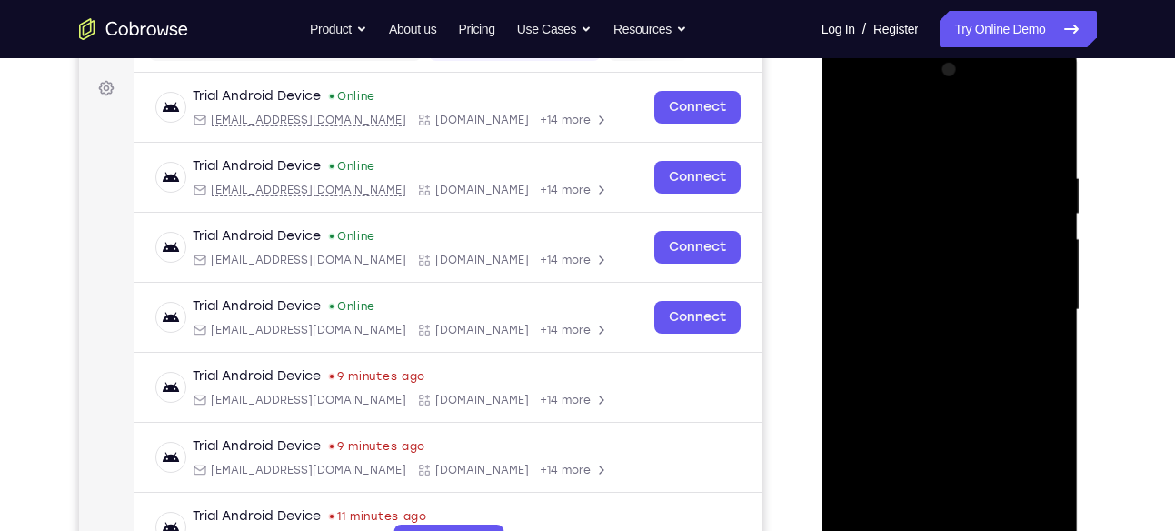
click at [1049, 129] on div at bounding box center [949, 309] width 229 height 509
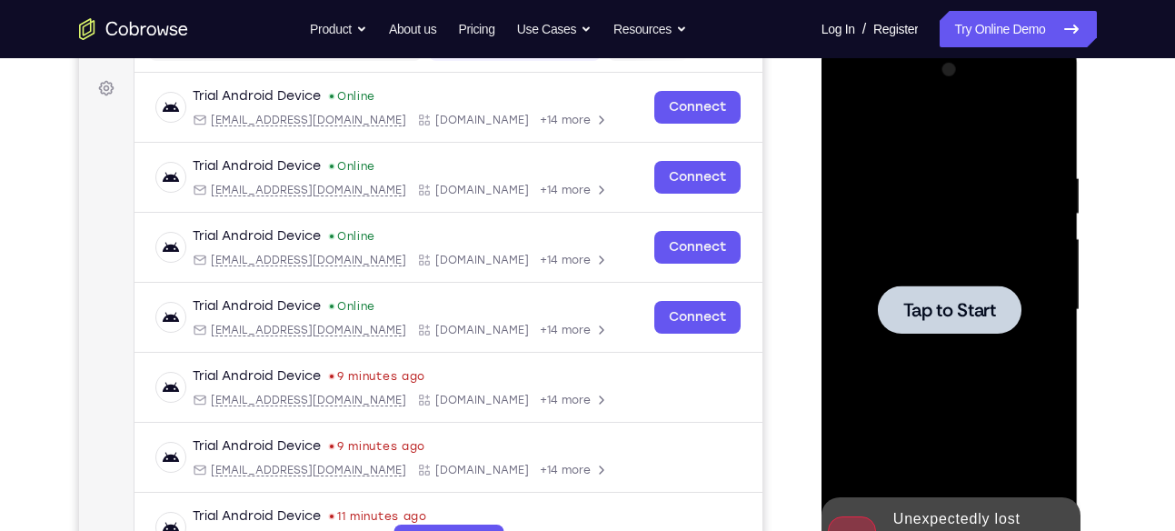
click at [962, 322] on div at bounding box center [950, 309] width 144 height 48
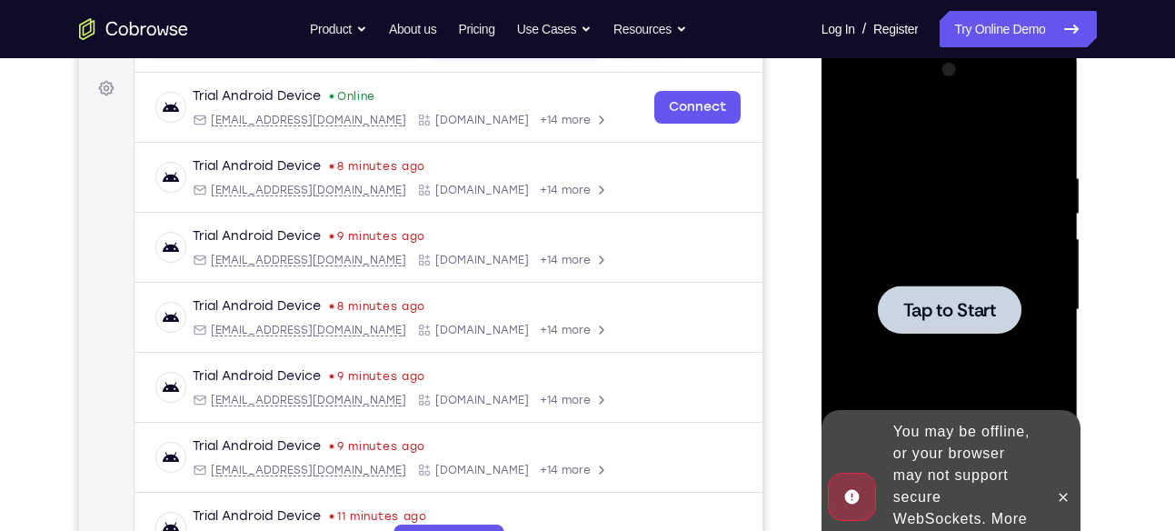
click at [934, 294] on div at bounding box center [950, 309] width 144 height 48
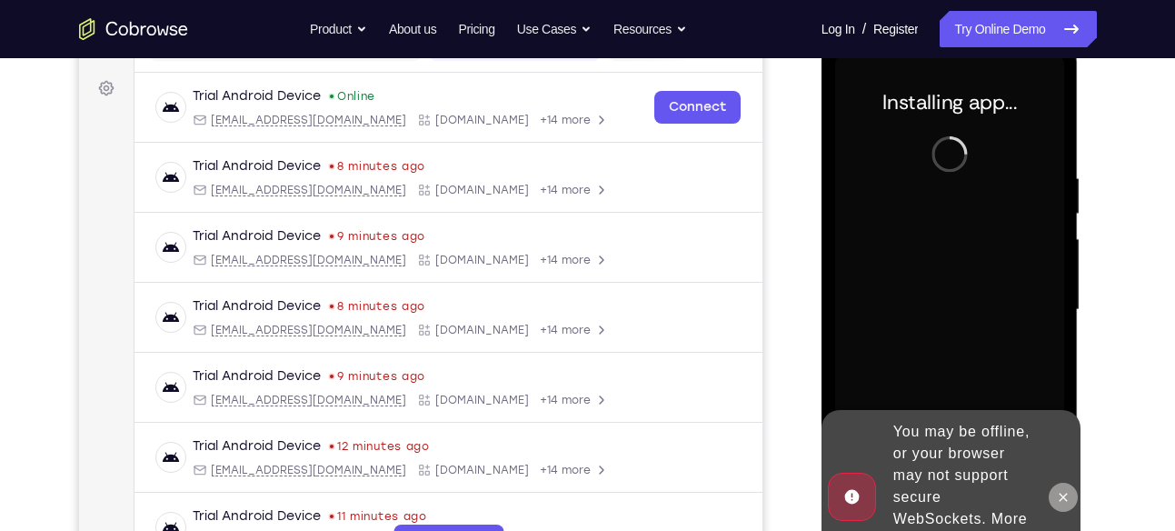
click at [1062, 493] on icon at bounding box center [1064, 497] width 8 height 8
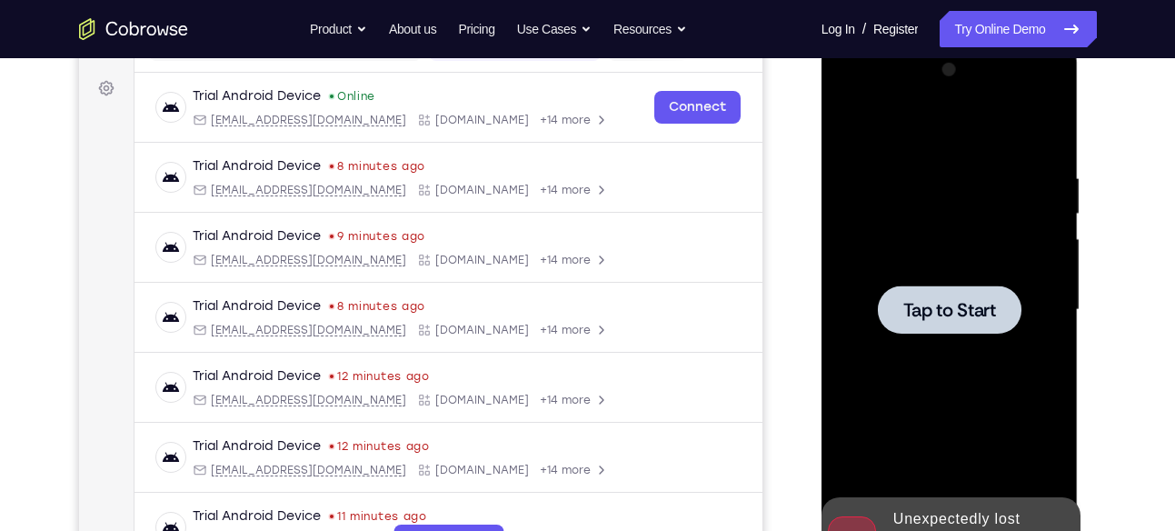
click at [980, 324] on div at bounding box center [950, 309] width 144 height 48
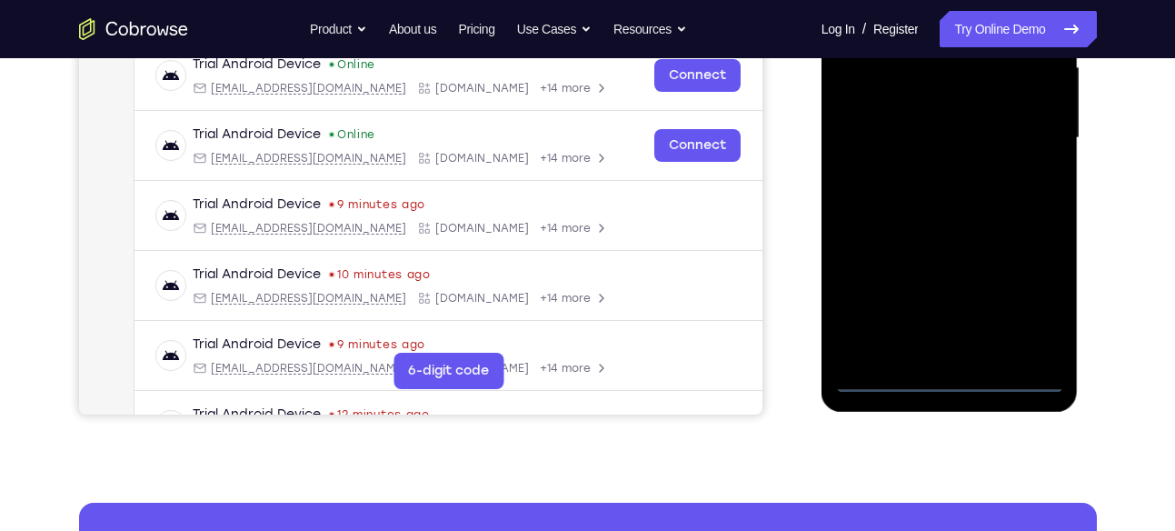
scroll to position [432, 0]
click at [953, 375] on div at bounding box center [949, 137] width 229 height 509
click at [1035, 301] on div at bounding box center [949, 137] width 229 height 509
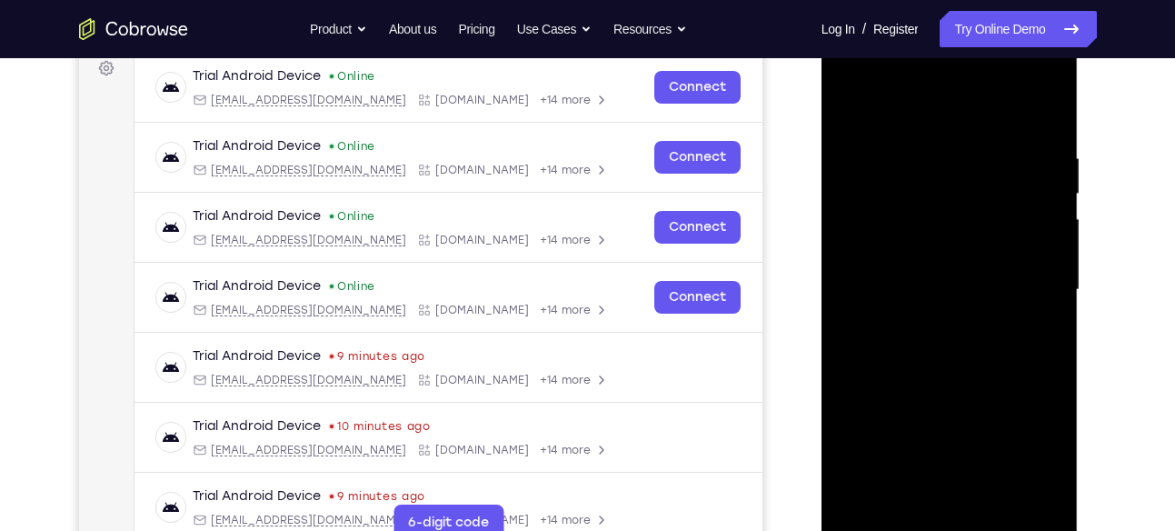
scroll to position [242, 0]
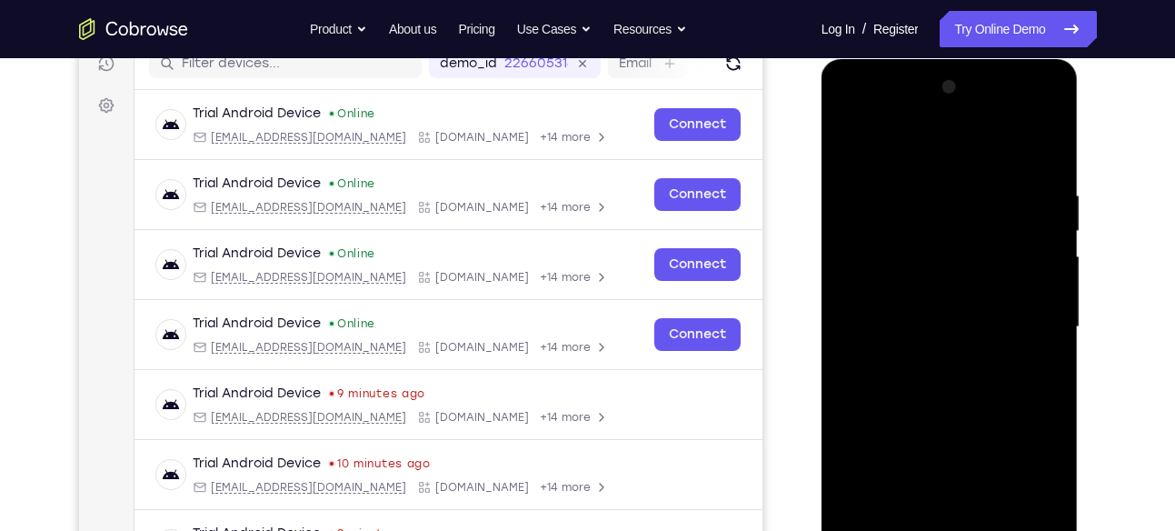
click at [872, 108] on div at bounding box center [949, 327] width 229 height 509
click at [1034, 325] on div at bounding box center [949, 327] width 229 height 509
click at [938, 361] on div at bounding box center [949, 327] width 229 height 509
click at [907, 311] on div at bounding box center [949, 327] width 229 height 509
click at [913, 288] on div at bounding box center [949, 327] width 229 height 509
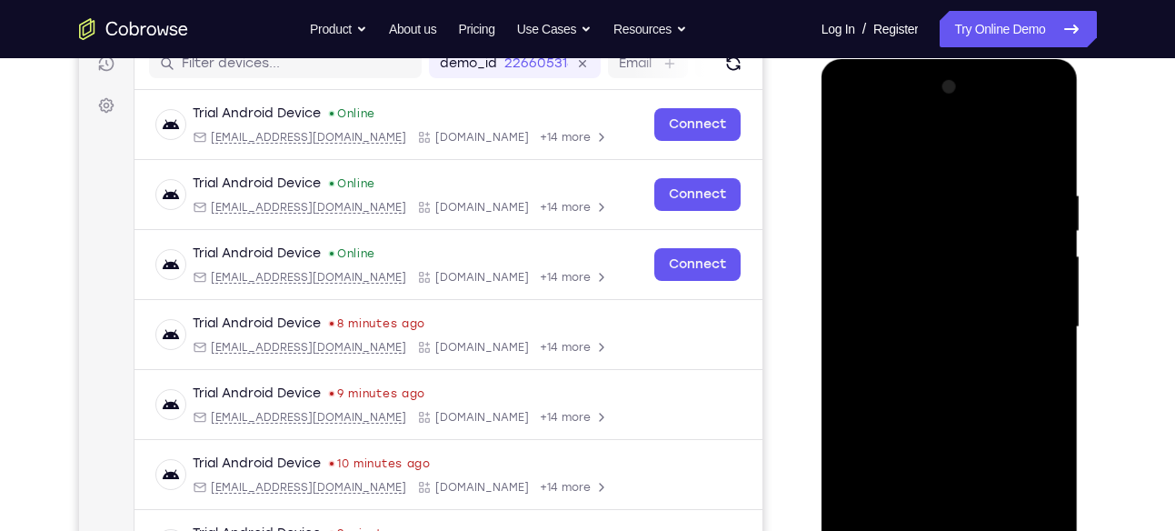
click at [934, 325] on div at bounding box center [949, 327] width 229 height 509
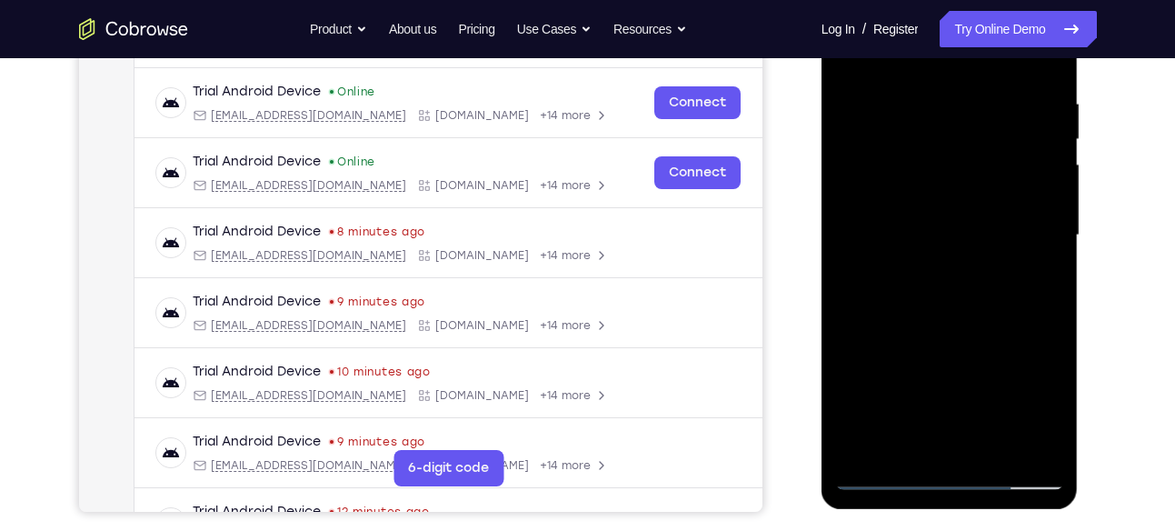
scroll to position [335, 0]
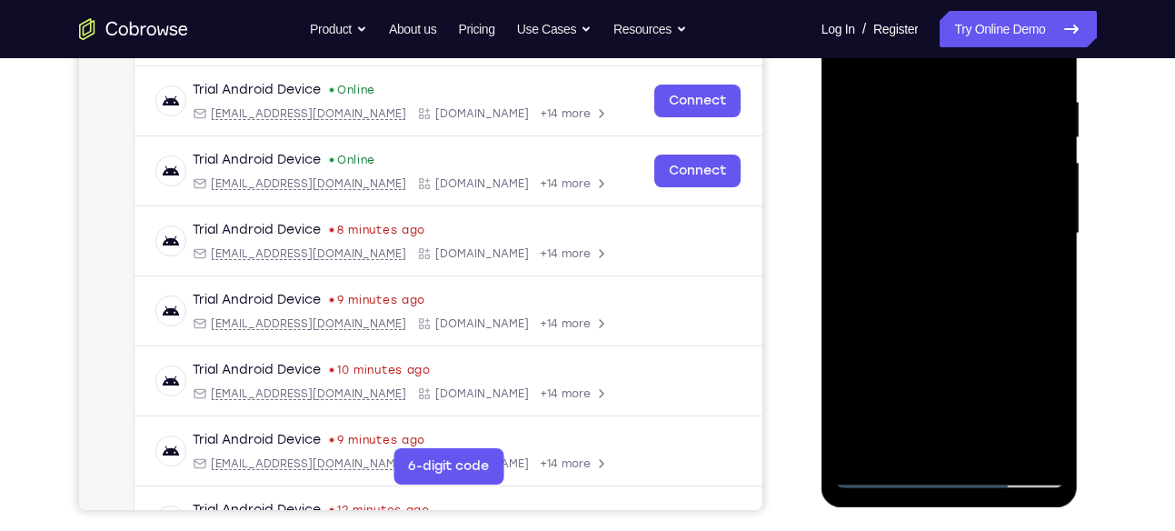
click at [957, 300] on div at bounding box center [949, 233] width 229 height 509
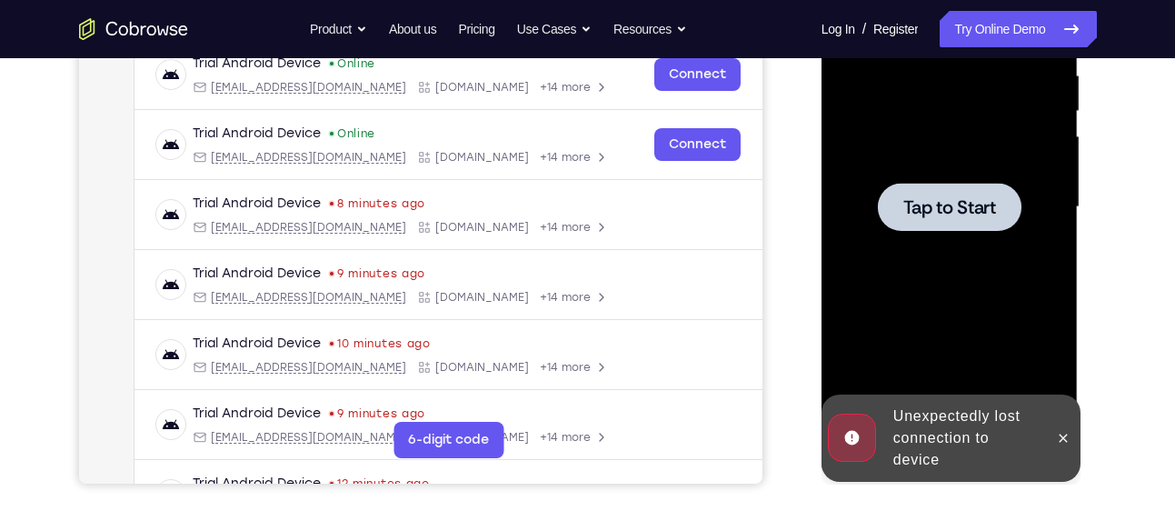
scroll to position [375, 0]
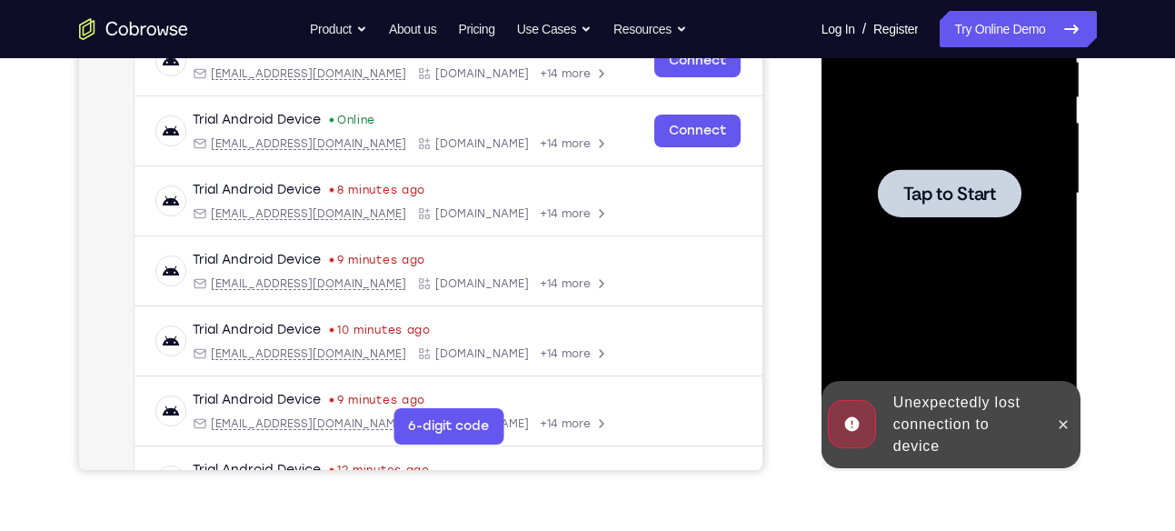
click at [987, 169] on div at bounding box center [950, 193] width 144 height 48
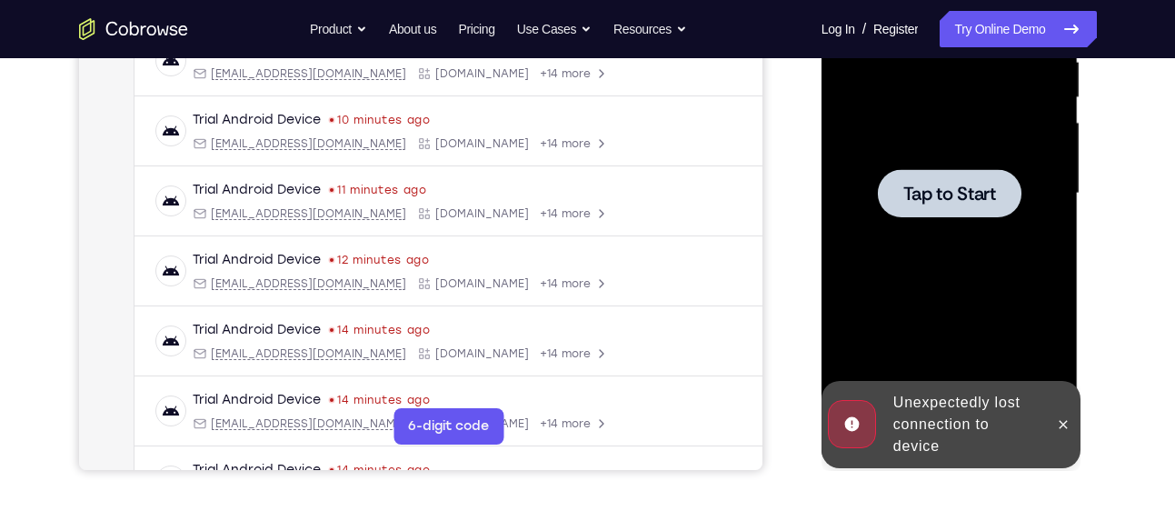
click at [886, 241] on div at bounding box center [949, 193] width 229 height 509
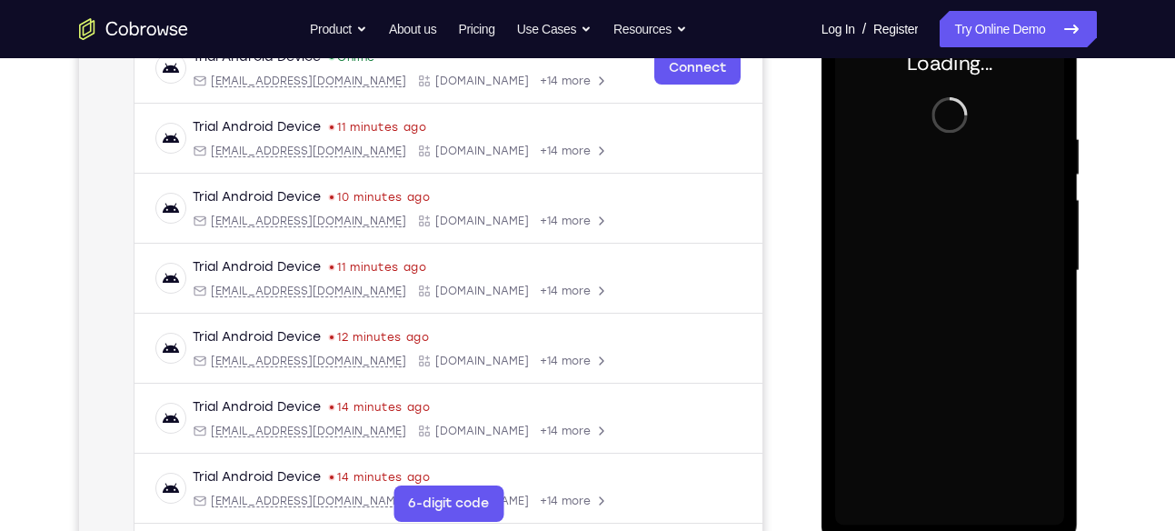
scroll to position [299, 0]
click at [973, 283] on div at bounding box center [949, 269] width 229 height 509
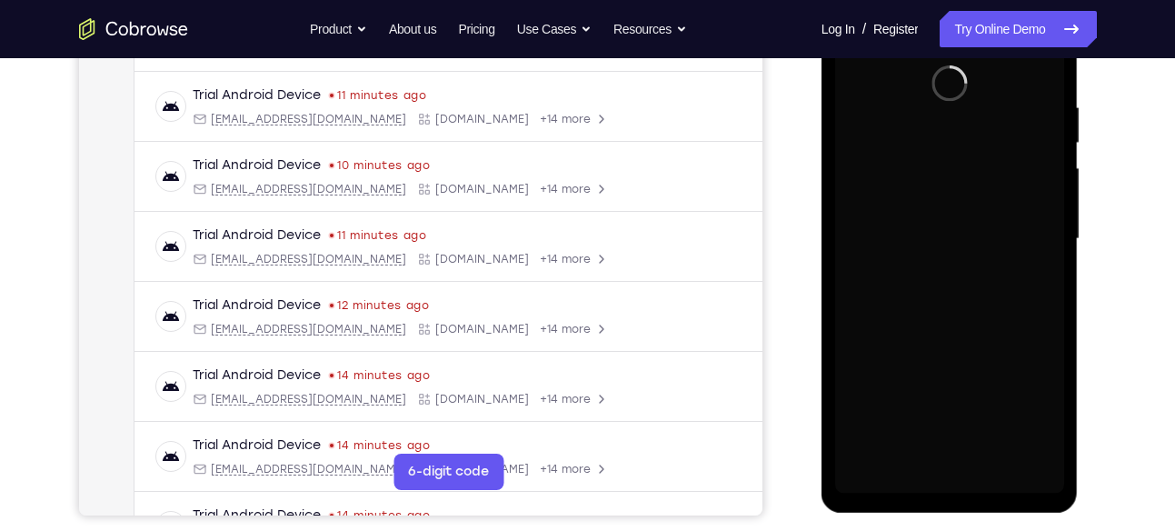
click at [920, 249] on div at bounding box center [949, 239] width 229 height 509
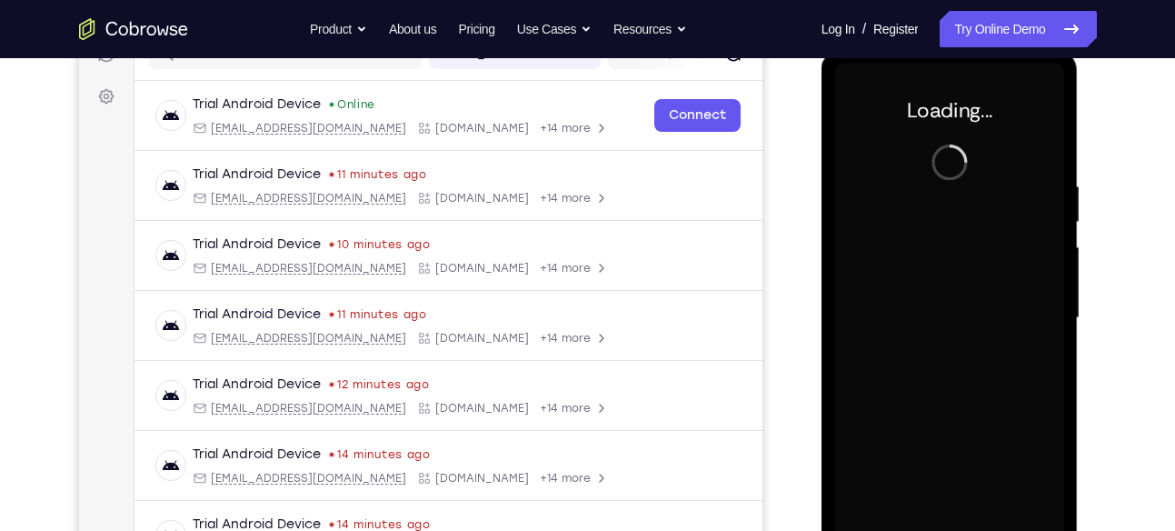
scroll to position [250, 0]
click at [954, 205] on div at bounding box center [949, 319] width 229 height 509
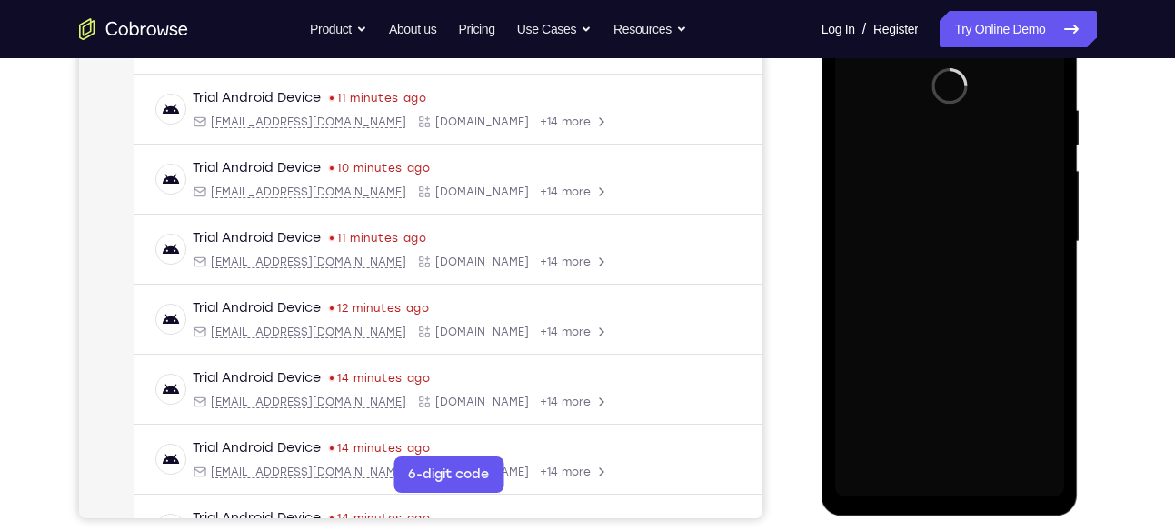
scroll to position [328, 0]
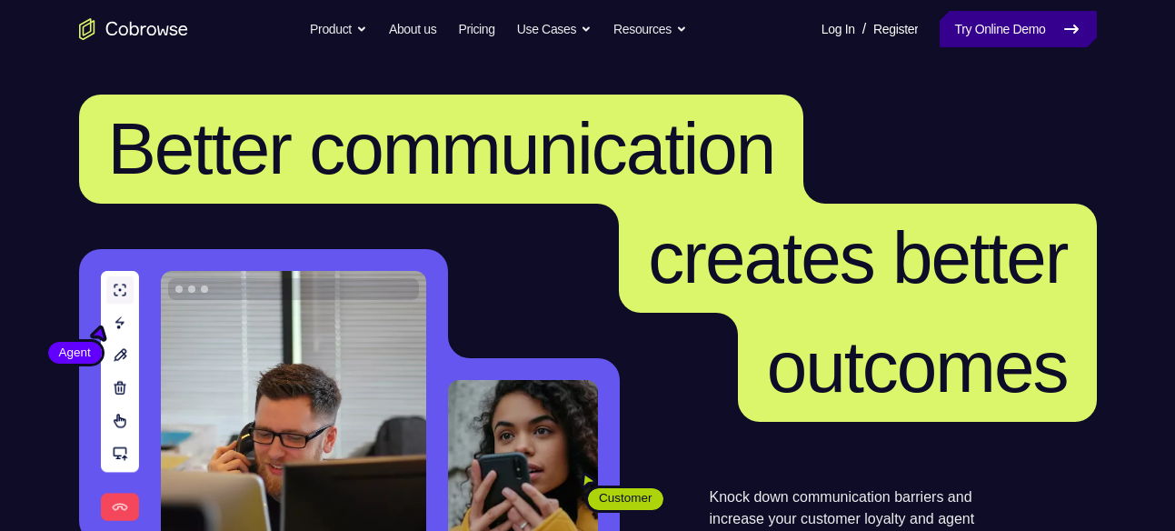
drag, startPoint x: 0, startPoint y: 0, endPoint x: 1010, endPoint y: 33, distance: 1010.2
click at [1010, 33] on link "Try Online Demo" at bounding box center [1018, 29] width 156 height 36
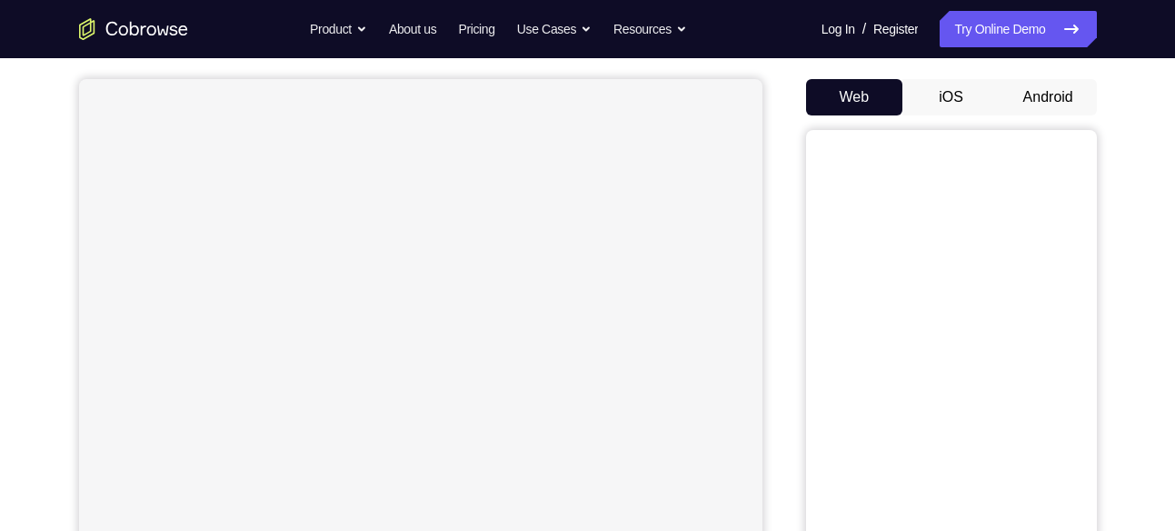
click at [1051, 90] on button "Android" at bounding box center [1048, 97] width 97 height 36
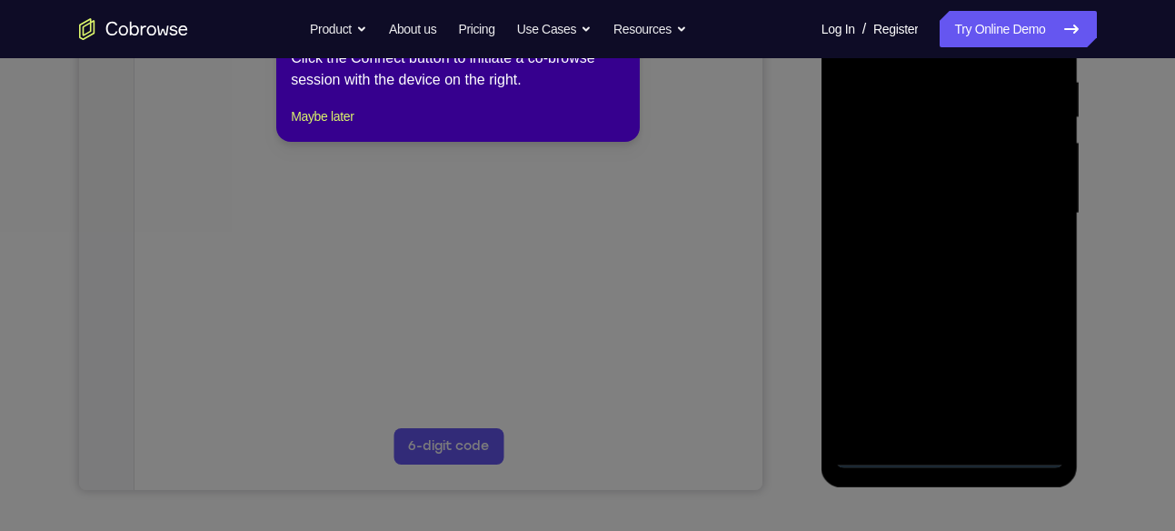
click at [948, 454] on icon at bounding box center [594, 263] width 1189 height 536
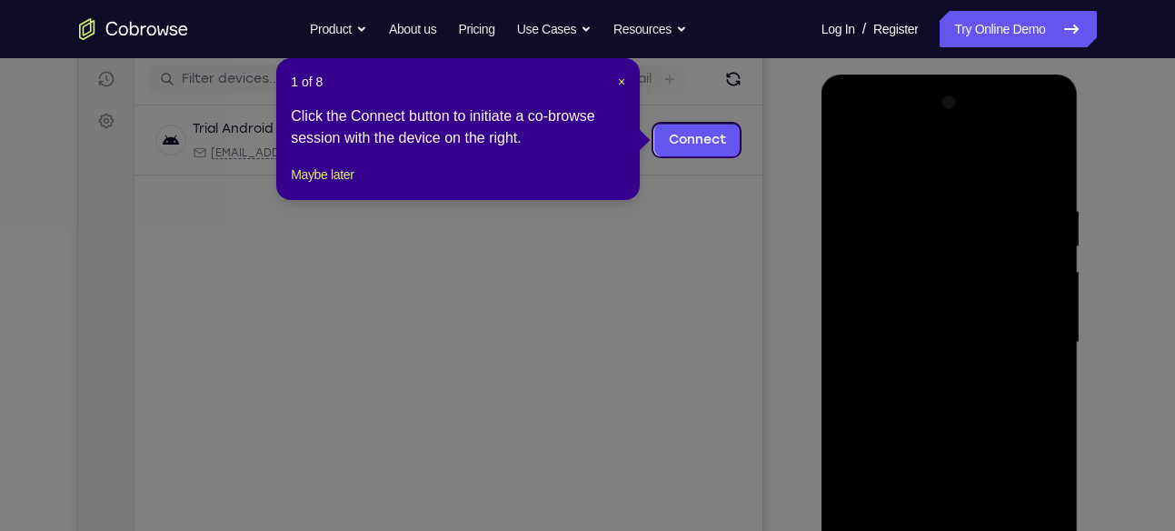
scroll to position [225, 0]
click at [621, 79] on span "×" at bounding box center [621, 82] width 7 height 15
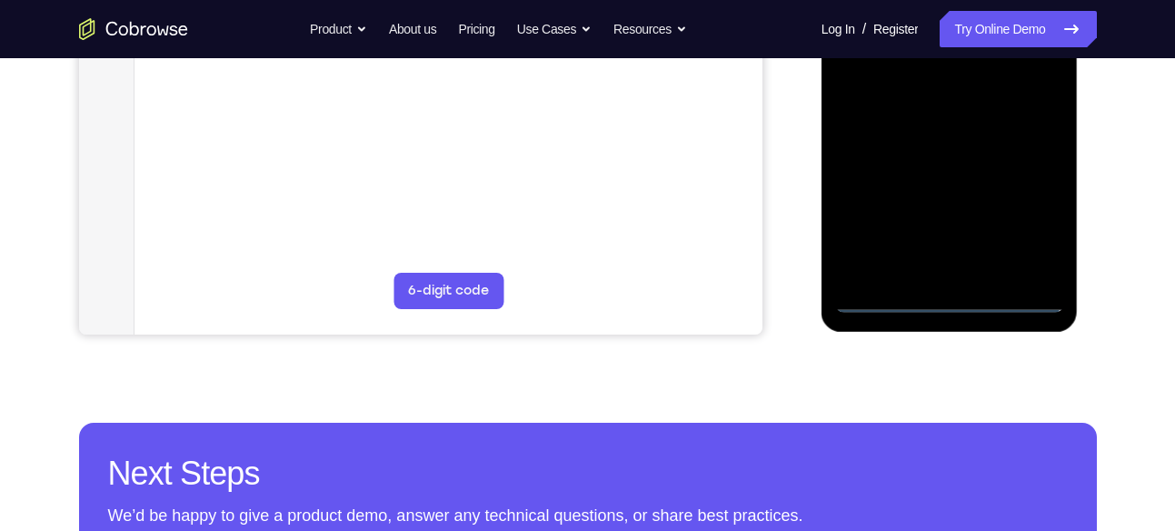
scroll to position [517, 0]
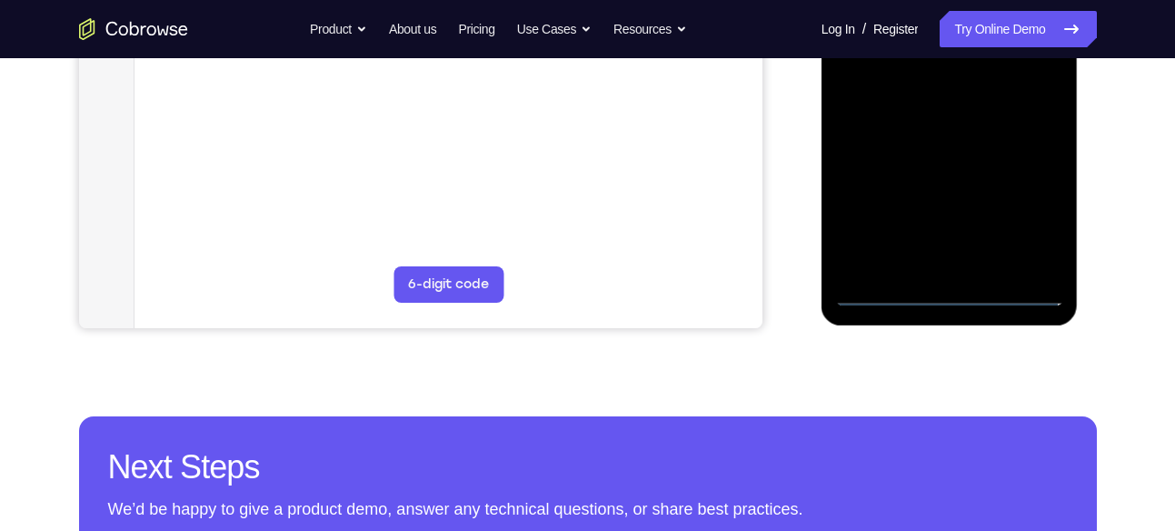
click at [958, 288] on div at bounding box center [949, 51] width 229 height 509
click at [1031, 226] on div at bounding box center [949, 51] width 229 height 509
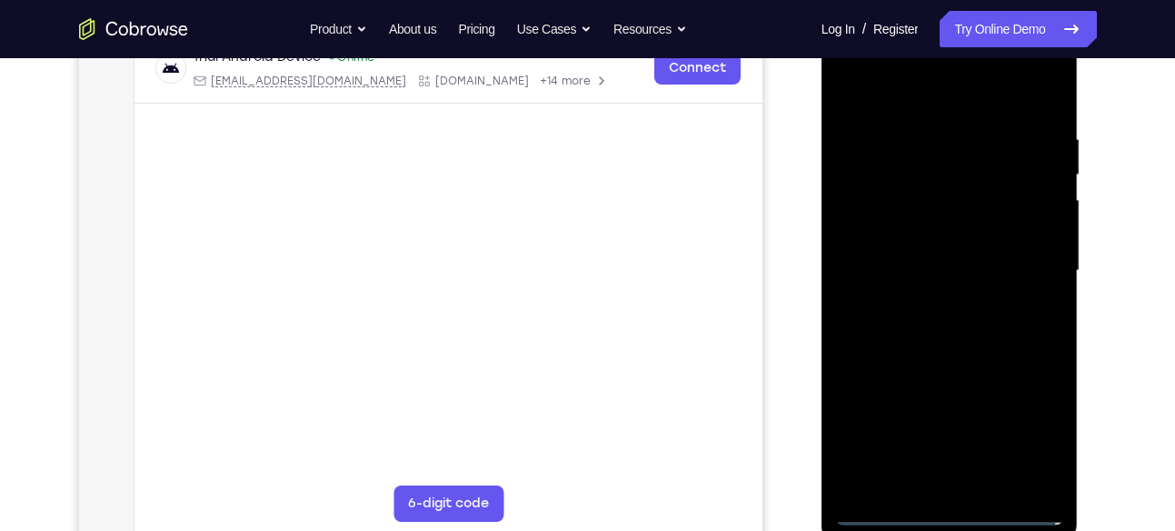
scroll to position [297, 0]
click at [1037, 421] on div at bounding box center [949, 271] width 229 height 509
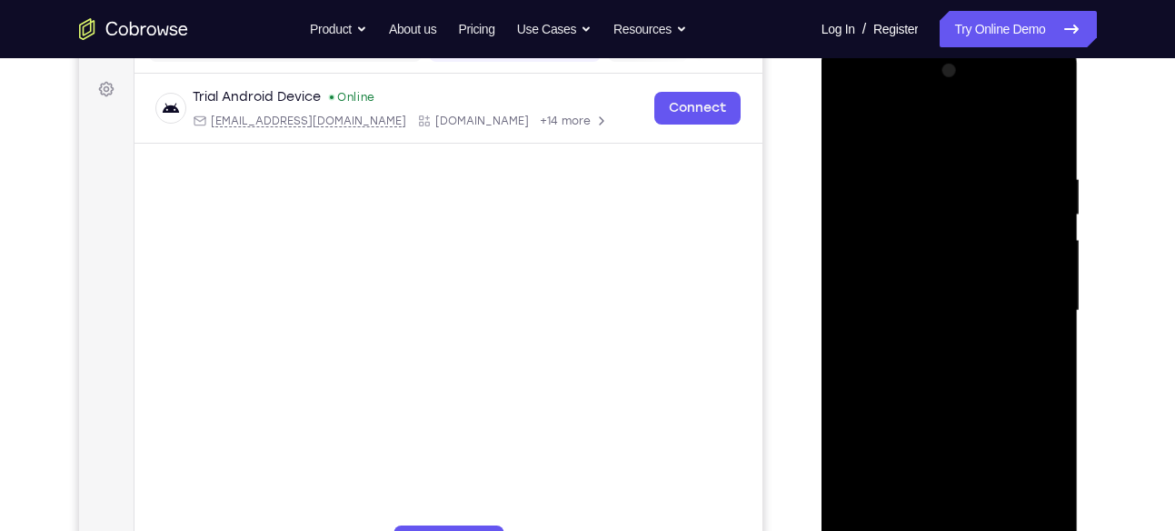
scroll to position [216, 0]
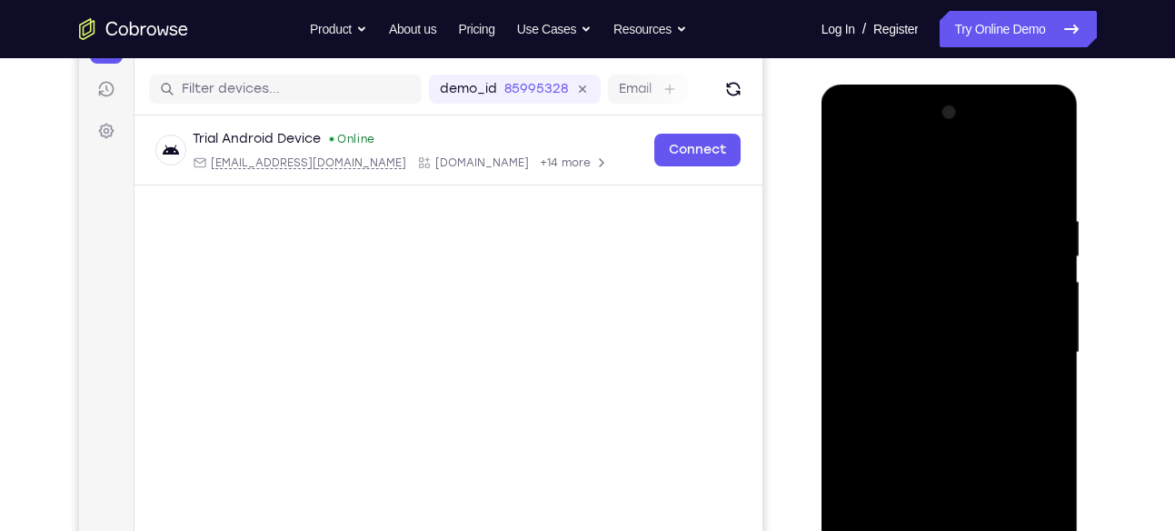
click at [850, 143] on div at bounding box center [949, 352] width 229 height 509
click at [1024, 338] on div at bounding box center [949, 352] width 229 height 509
click at [936, 385] on div at bounding box center [949, 352] width 229 height 509
click at [930, 329] on div at bounding box center [949, 352] width 229 height 509
click at [935, 276] on div at bounding box center [949, 352] width 229 height 509
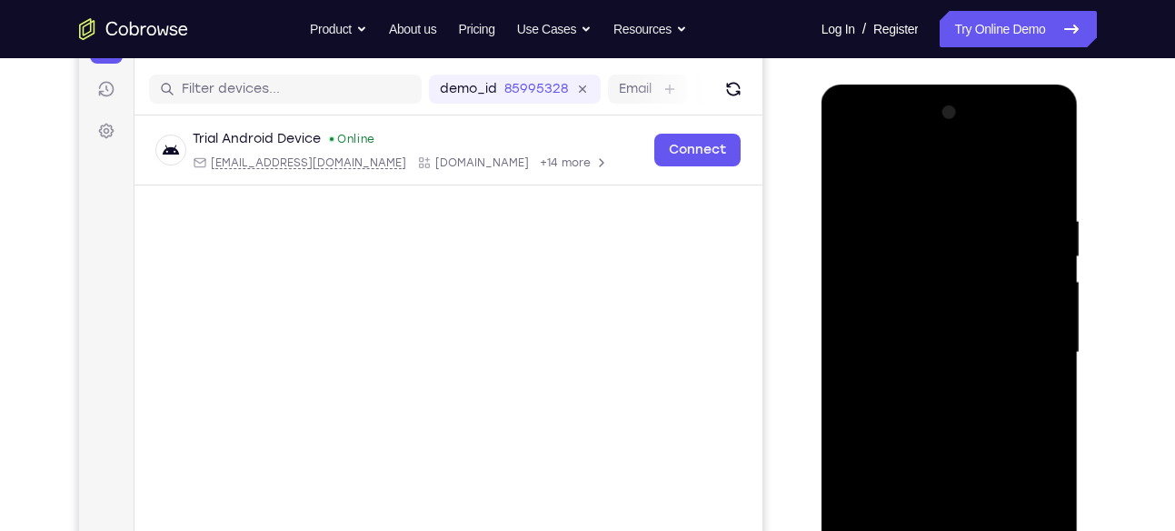
click at [935, 276] on div at bounding box center [949, 352] width 229 height 509
click at [935, 275] on div at bounding box center [949, 352] width 229 height 509
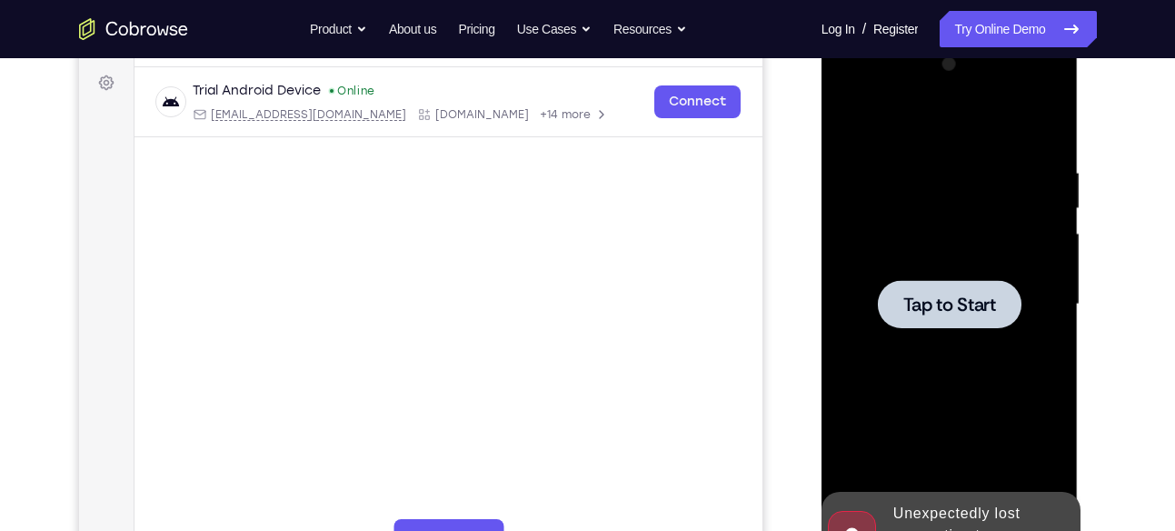
scroll to position [265, 0]
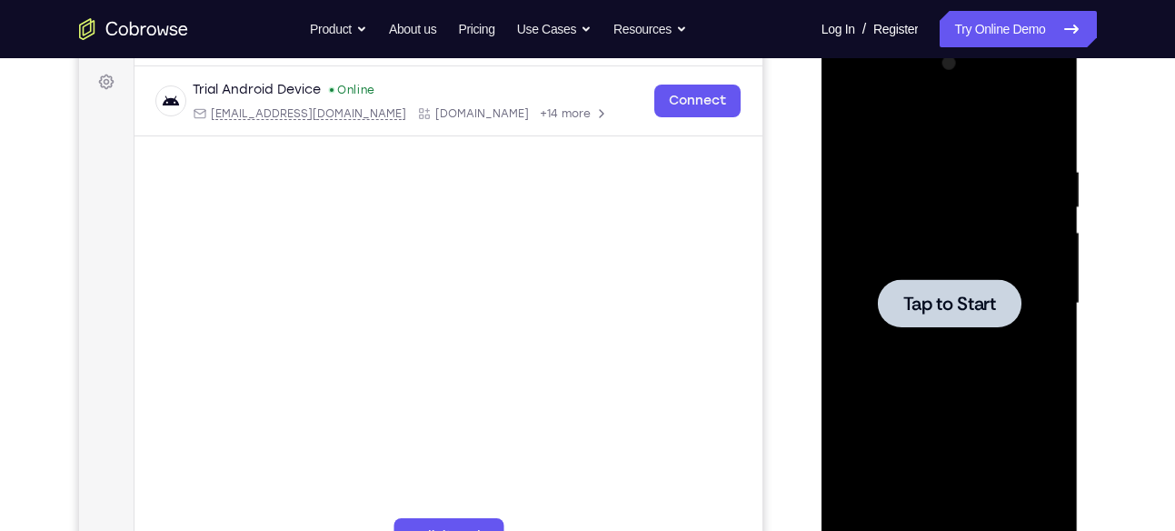
click at [910, 199] on div at bounding box center [949, 303] width 229 height 509
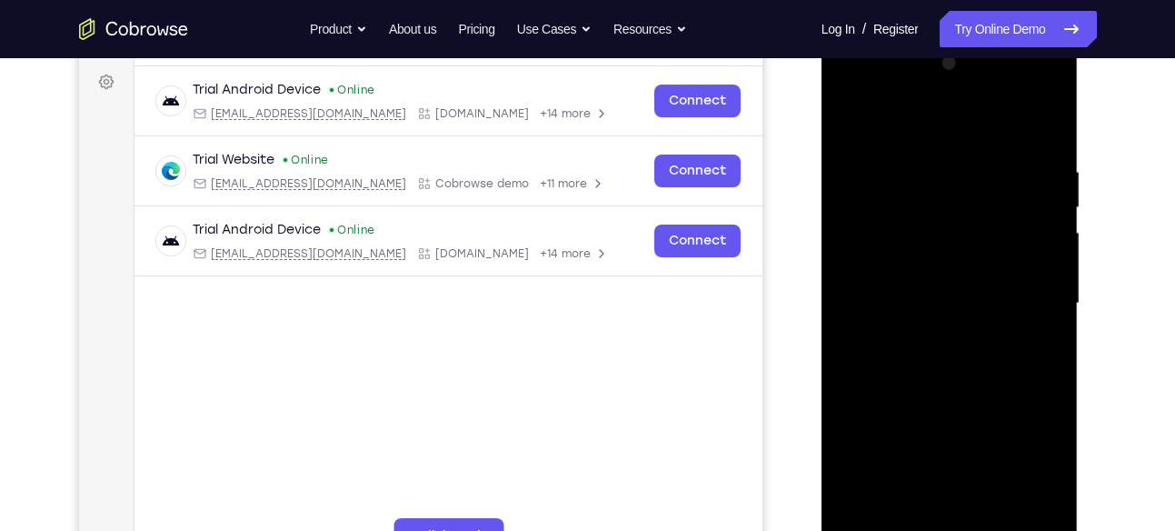
scroll to position [378, 0]
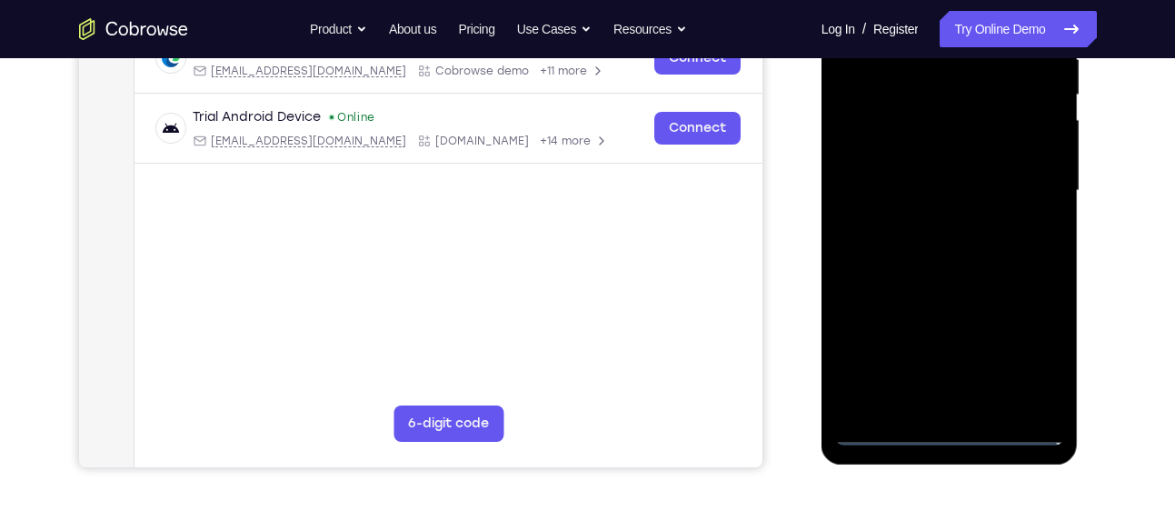
click at [948, 433] on div at bounding box center [949, 190] width 229 height 509
click at [1033, 362] on div at bounding box center [949, 190] width 229 height 509
click at [1037, 363] on div at bounding box center [949, 190] width 229 height 509
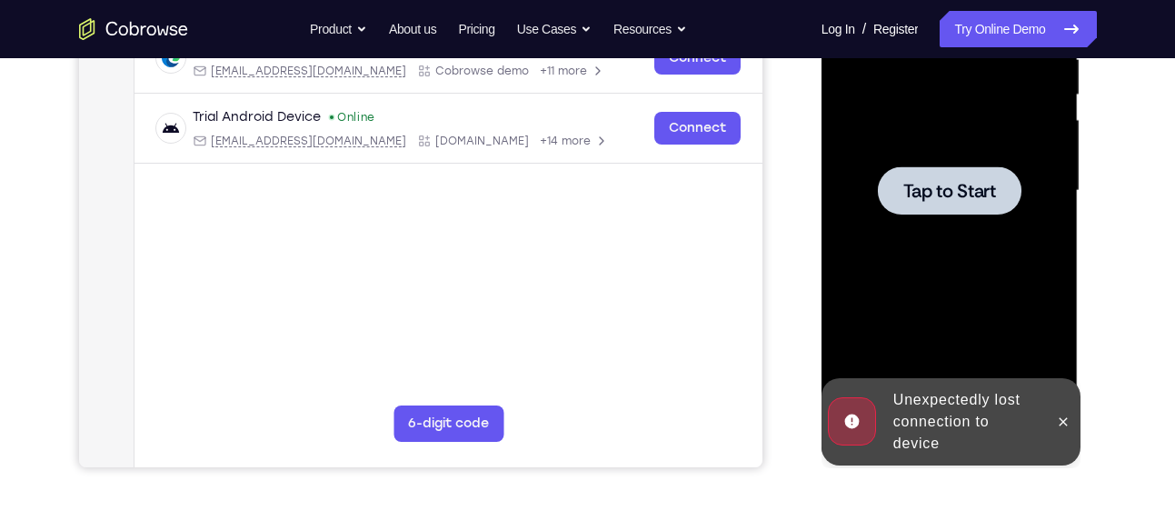
click at [1030, 305] on div at bounding box center [949, 190] width 229 height 509
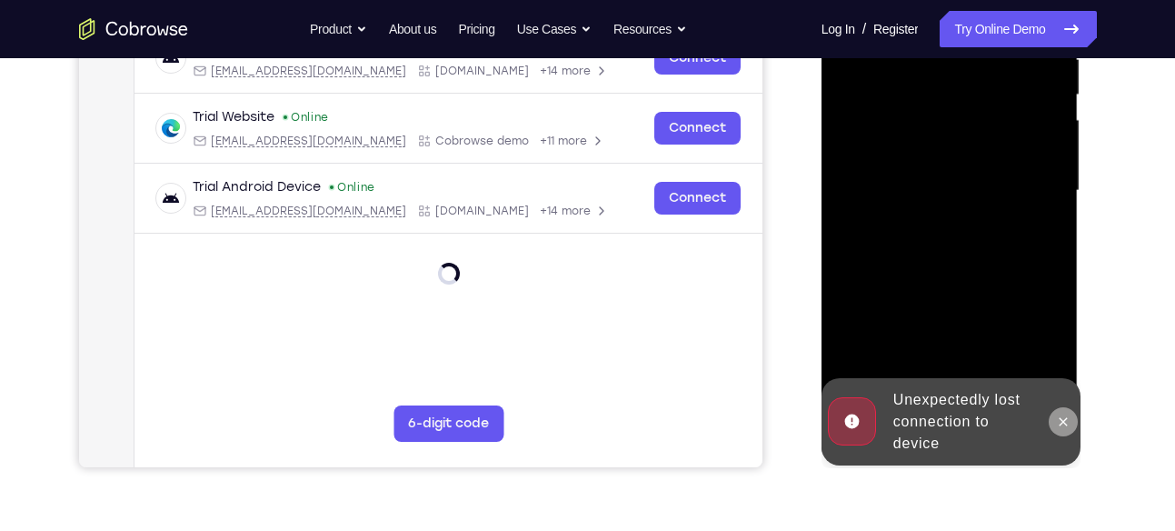
click at [1062, 414] on icon at bounding box center [1063, 421] width 15 height 15
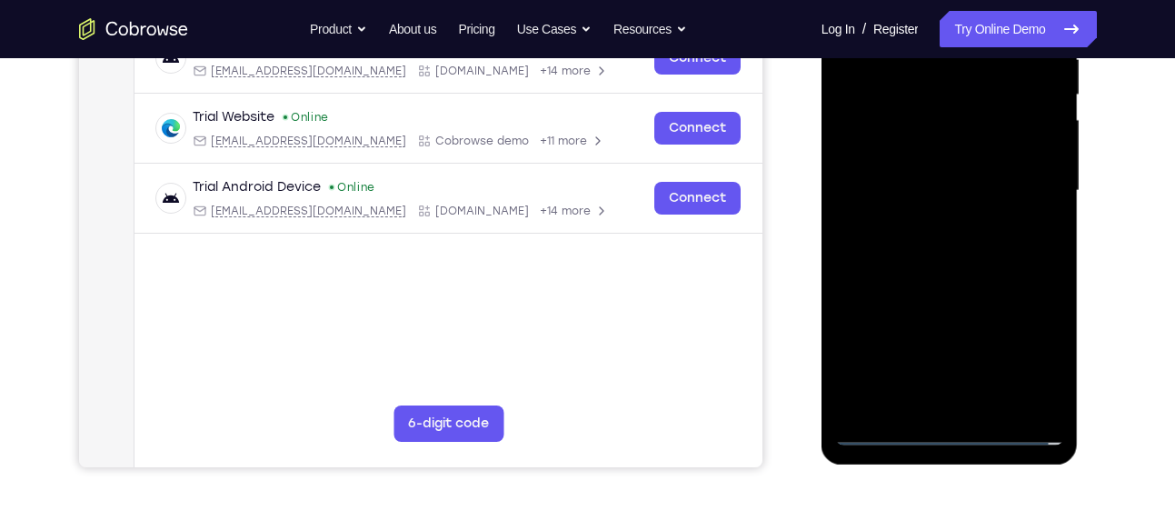
click at [958, 438] on div at bounding box center [949, 190] width 229 height 509
click at [955, 435] on div at bounding box center [949, 190] width 229 height 509
click at [952, 432] on div at bounding box center [949, 190] width 229 height 509
click at [1038, 346] on div at bounding box center [949, 190] width 229 height 509
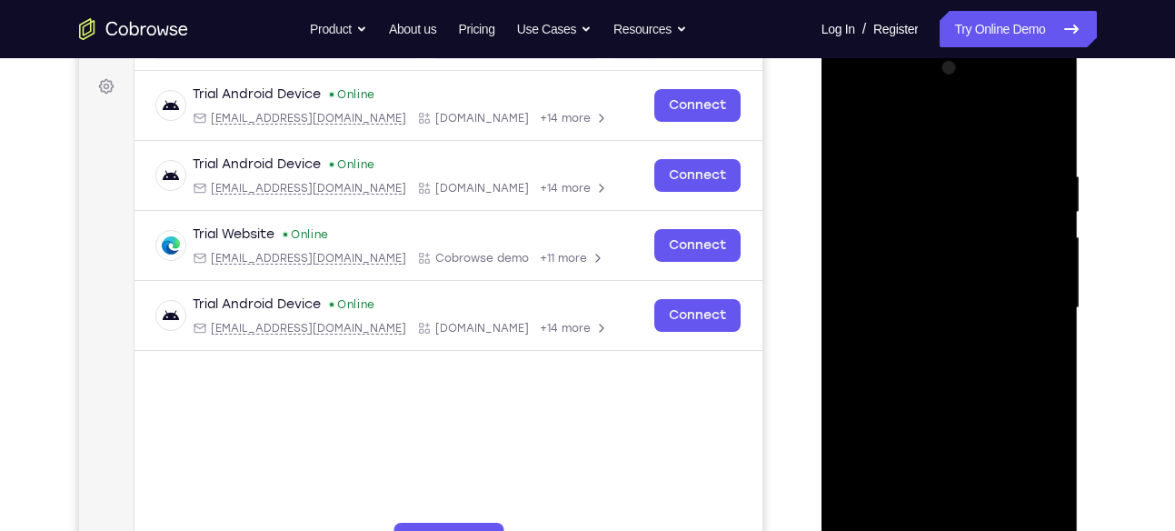
scroll to position [257, 0]
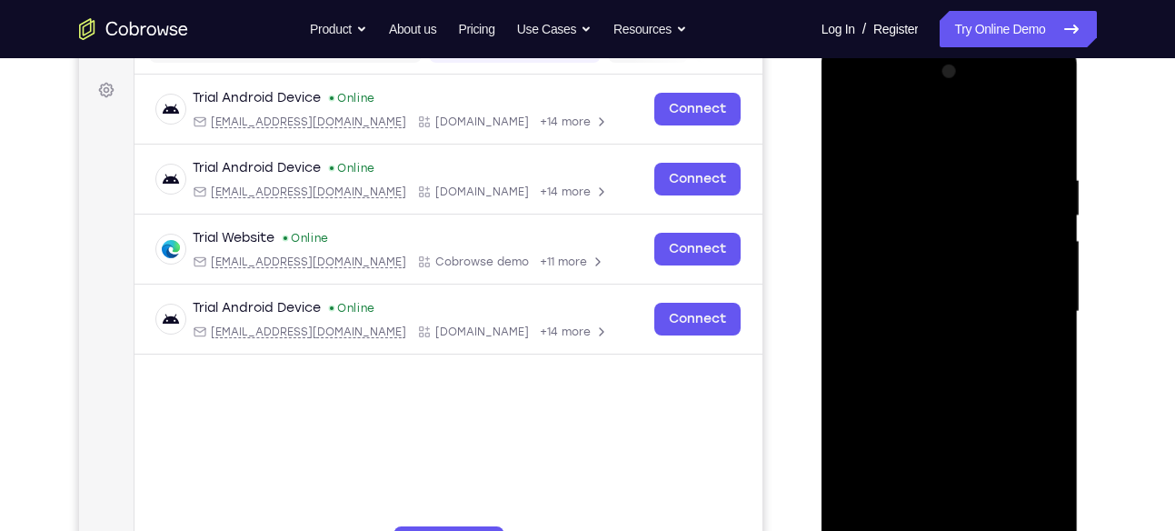
click at [863, 94] on div at bounding box center [949, 311] width 229 height 509
click at [1032, 312] on div at bounding box center [949, 311] width 229 height 509
click at [937, 343] on div at bounding box center [949, 311] width 229 height 509
click at [959, 295] on div at bounding box center [949, 311] width 229 height 509
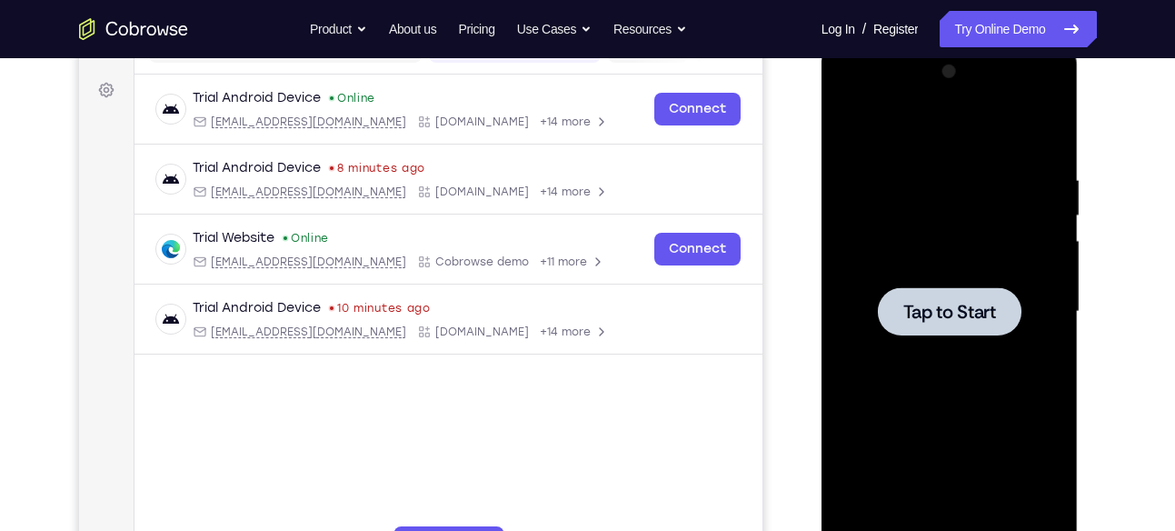
click at [1008, 297] on div at bounding box center [950, 311] width 144 height 48
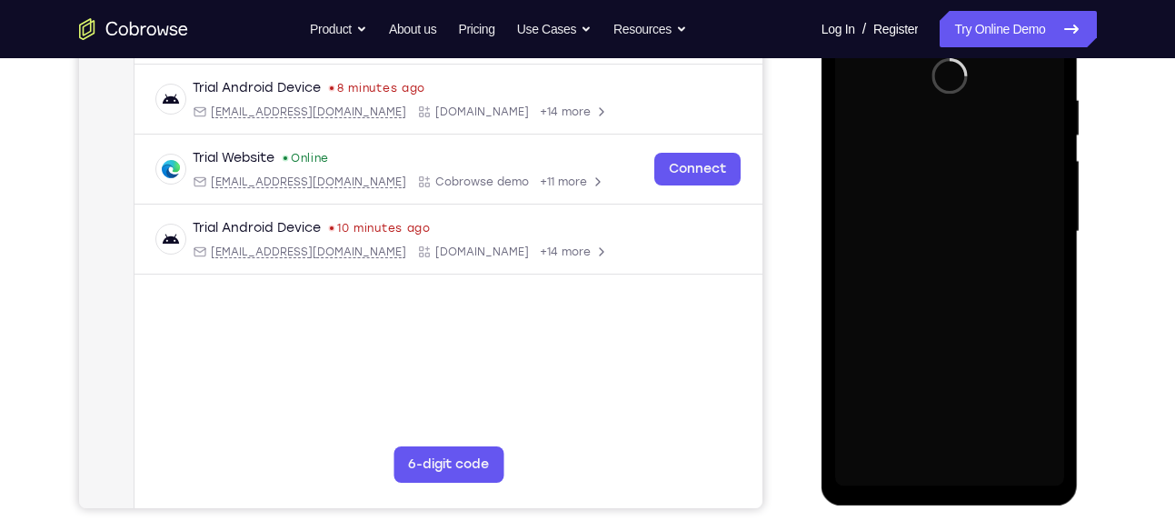
scroll to position [338, 0]
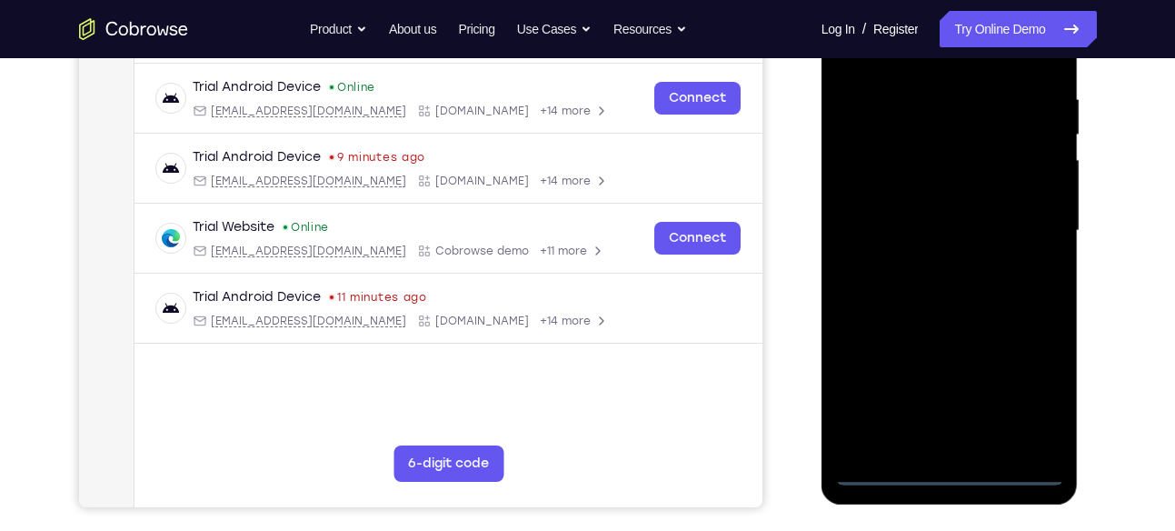
click at [953, 471] on div at bounding box center [949, 230] width 229 height 509
click at [1032, 392] on div at bounding box center [949, 230] width 229 height 509
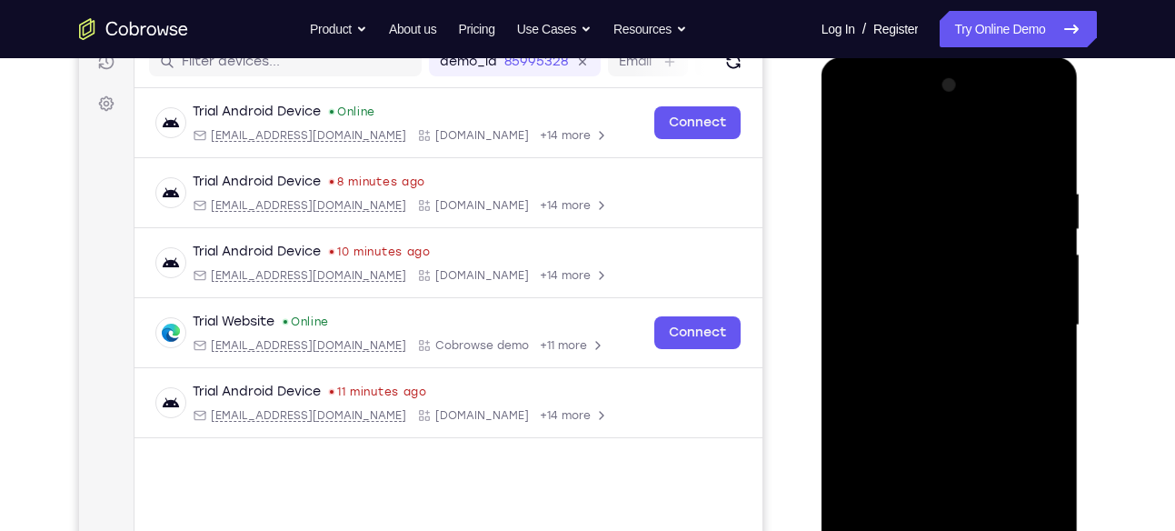
scroll to position [238, 0]
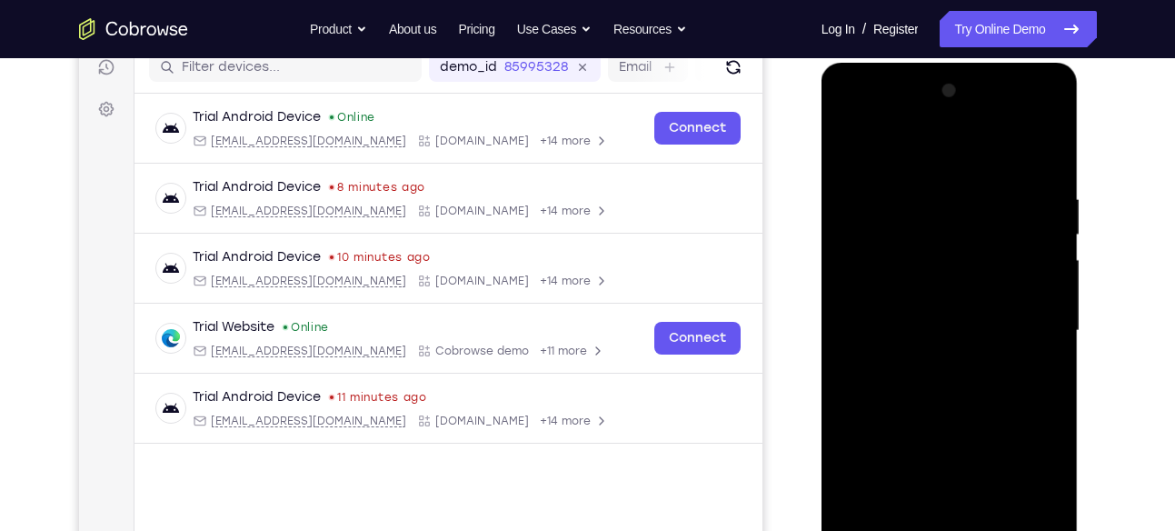
click at [854, 119] on div at bounding box center [949, 330] width 229 height 509
click at [1040, 324] on div at bounding box center [949, 330] width 229 height 509
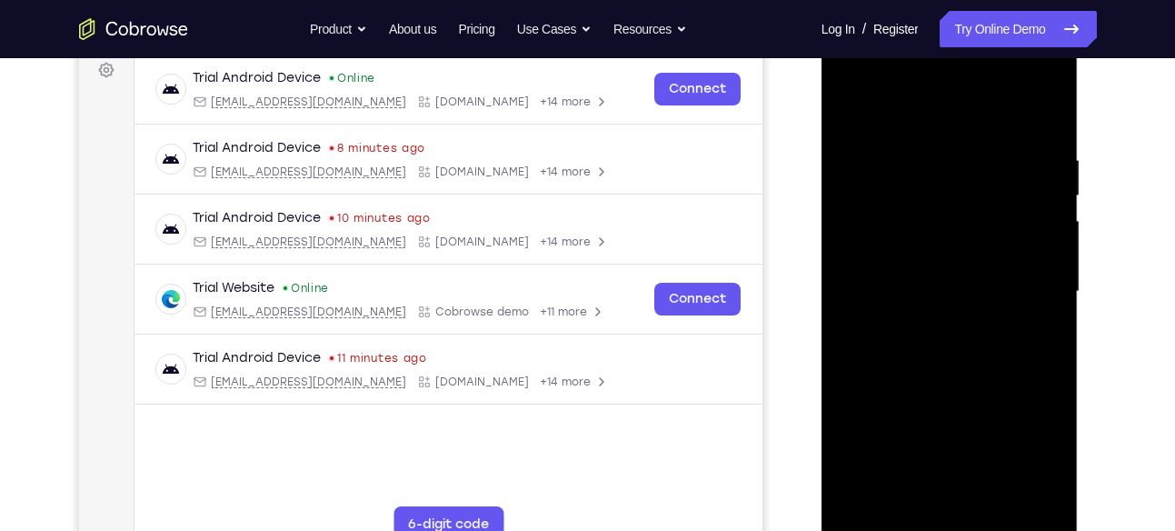
scroll to position [278, 0]
click at [925, 325] on div at bounding box center [949, 290] width 229 height 509
click at [937, 273] on div at bounding box center [949, 290] width 229 height 509
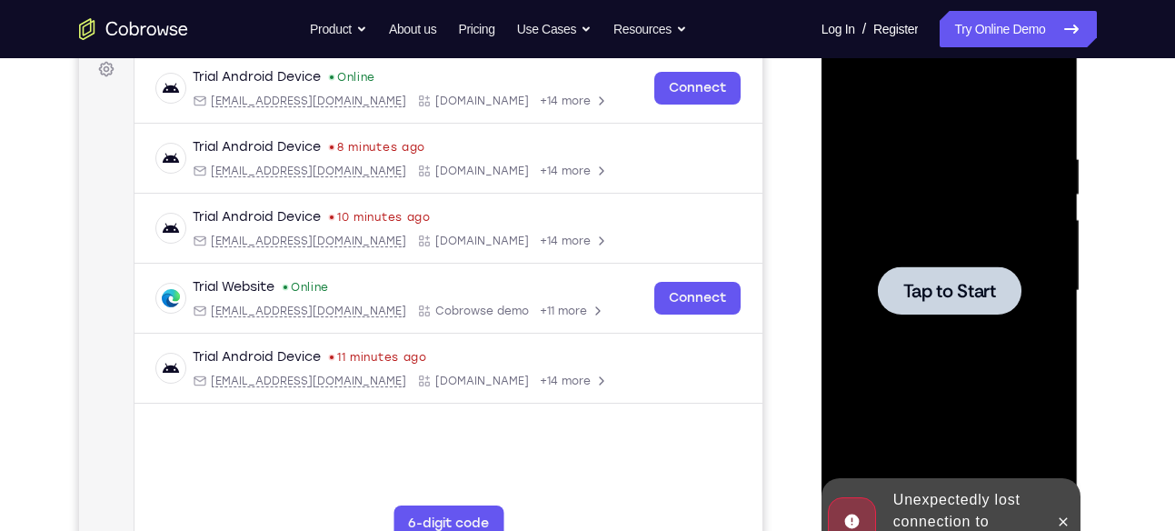
click at [937, 273] on div at bounding box center [950, 290] width 144 height 48
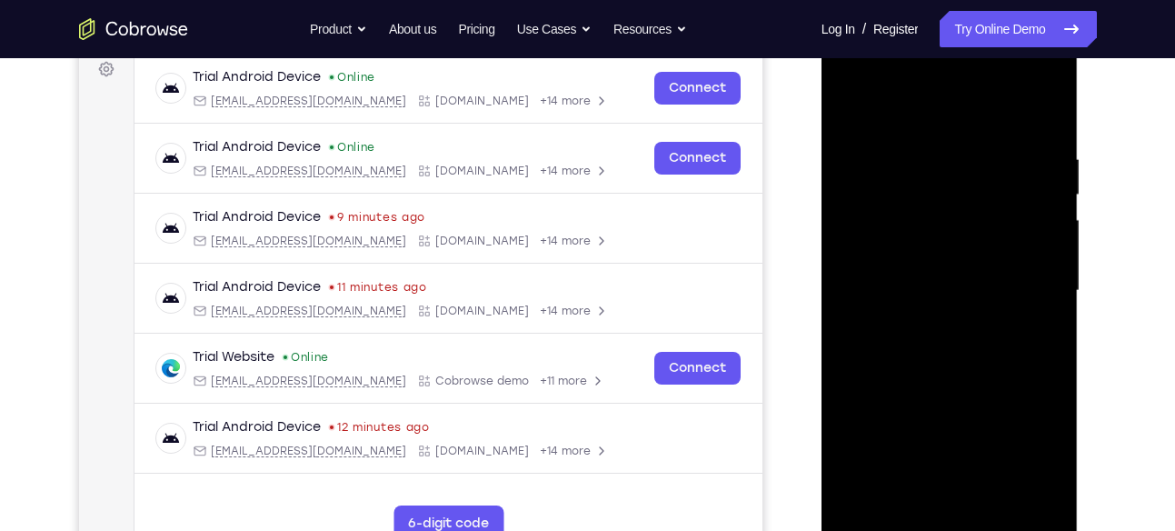
scroll to position [361, 0]
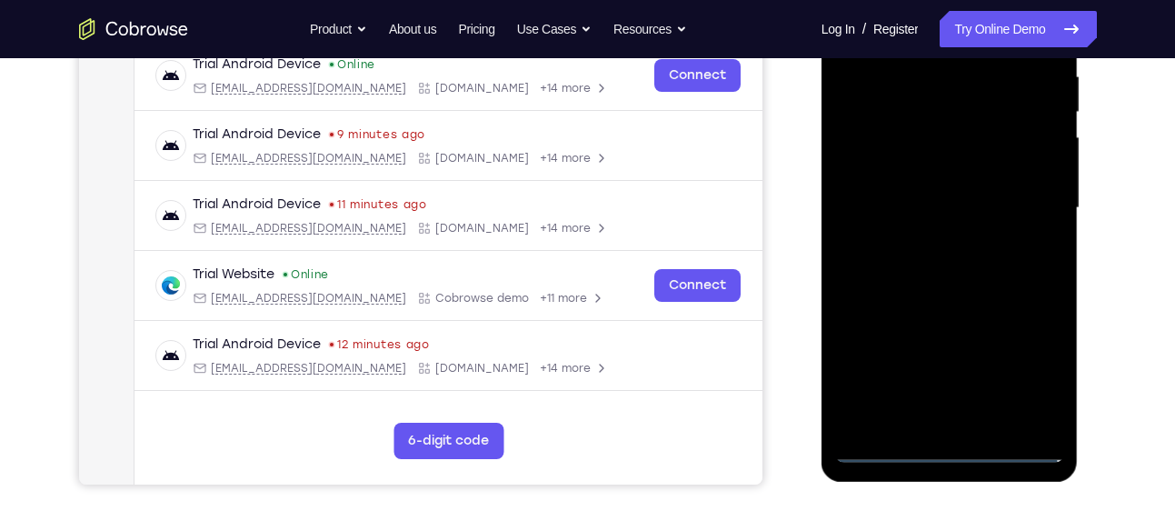
click at [945, 449] on div at bounding box center [949, 208] width 229 height 509
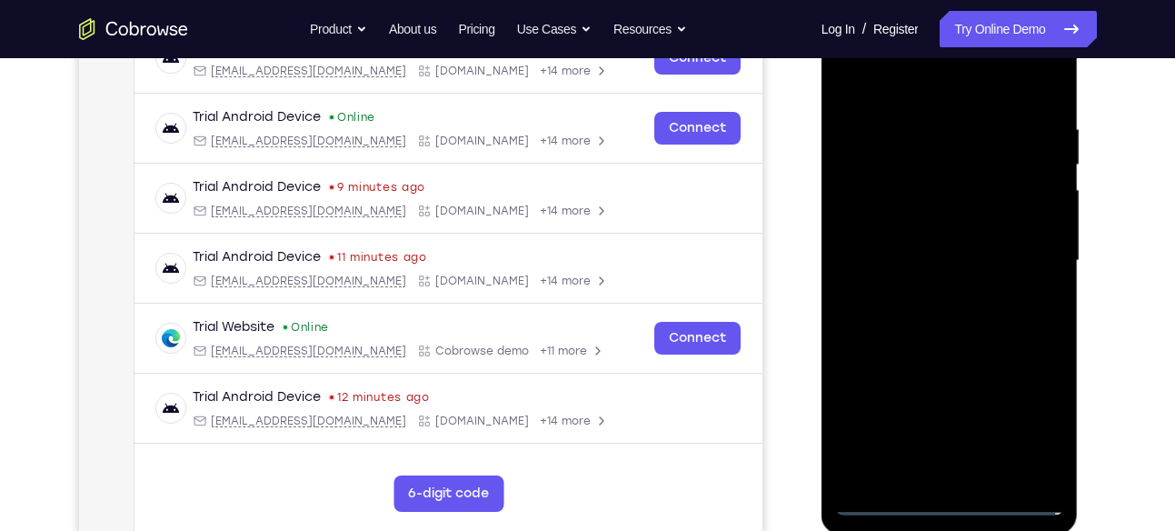
click at [1027, 415] on div at bounding box center [949, 260] width 229 height 509
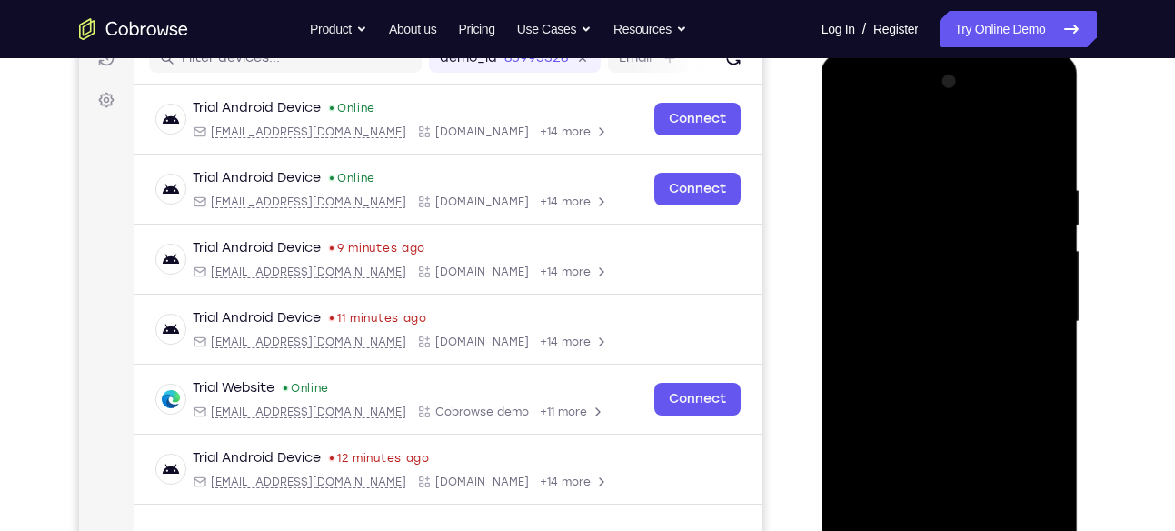
scroll to position [245, 0]
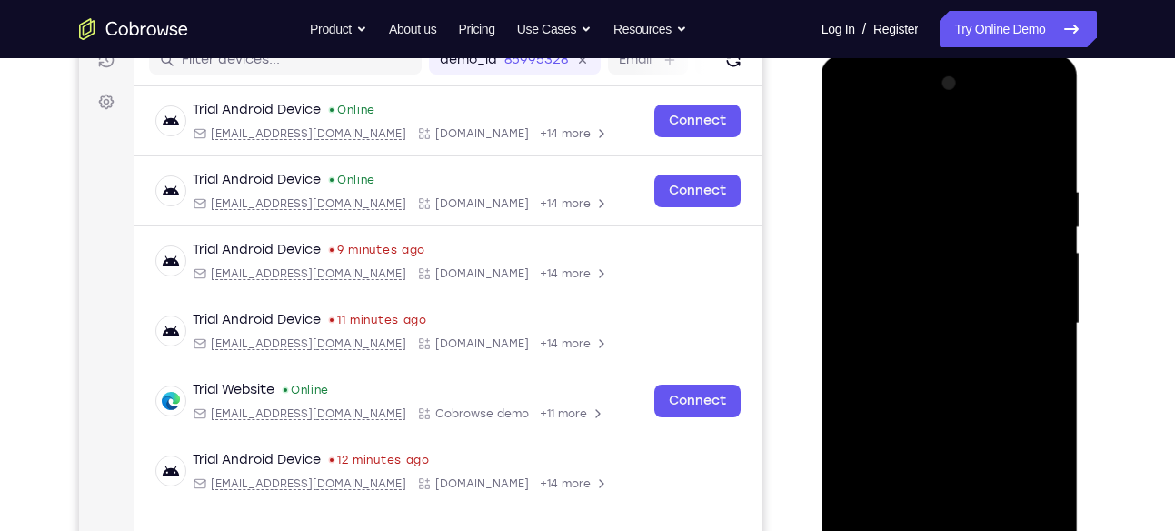
click at [902, 111] on div at bounding box center [949, 323] width 229 height 509
click at [1035, 314] on div at bounding box center [949, 323] width 229 height 509
click at [935, 354] on div at bounding box center [949, 323] width 229 height 509
click at [941, 300] on div at bounding box center [949, 323] width 229 height 509
click at [941, 289] on div at bounding box center [949, 323] width 229 height 509
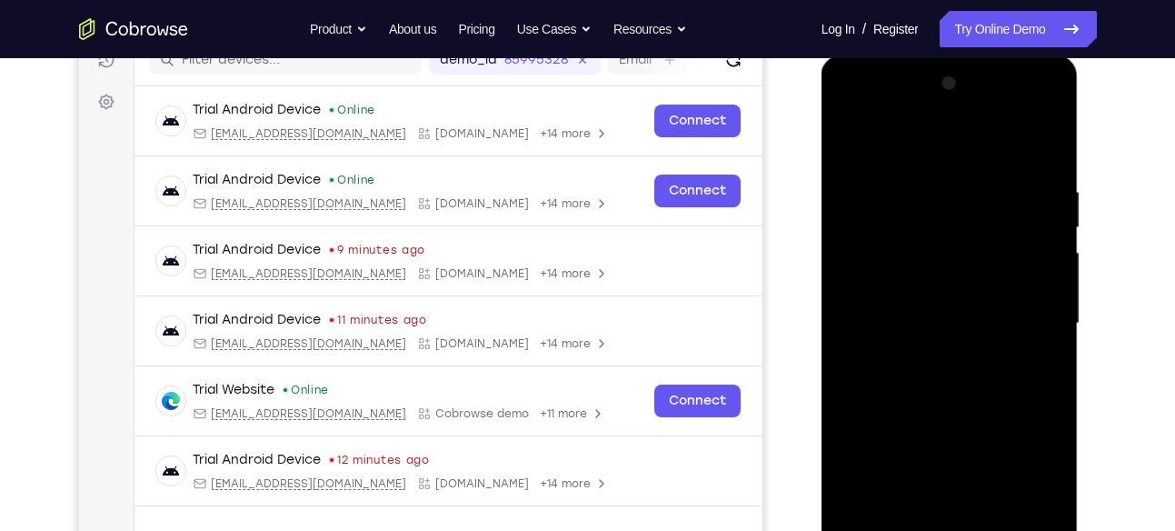
click at [937, 318] on div at bounding box center [949, 323] width 229 height 509
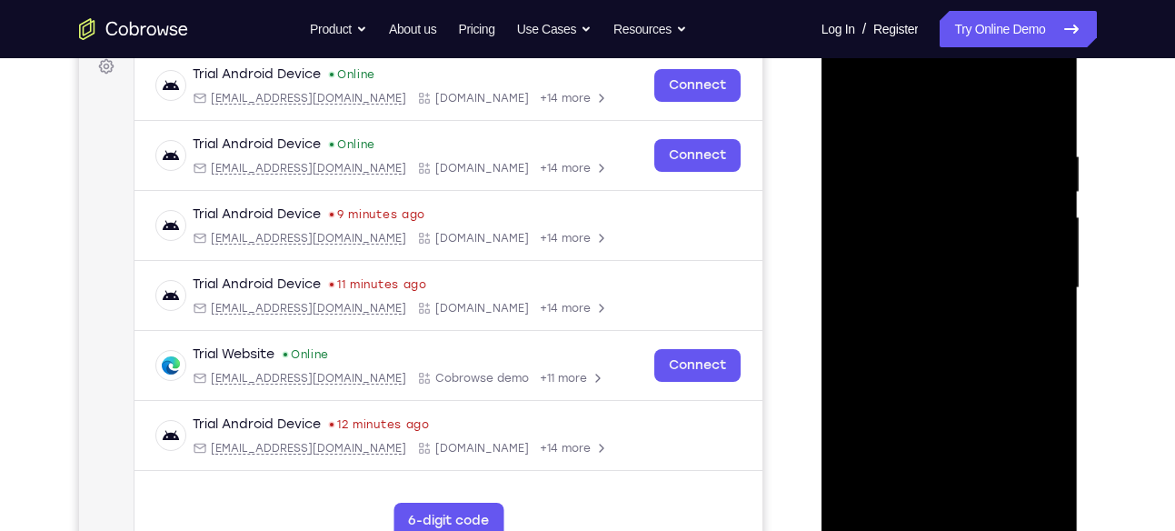
scroll to position [294, 0]
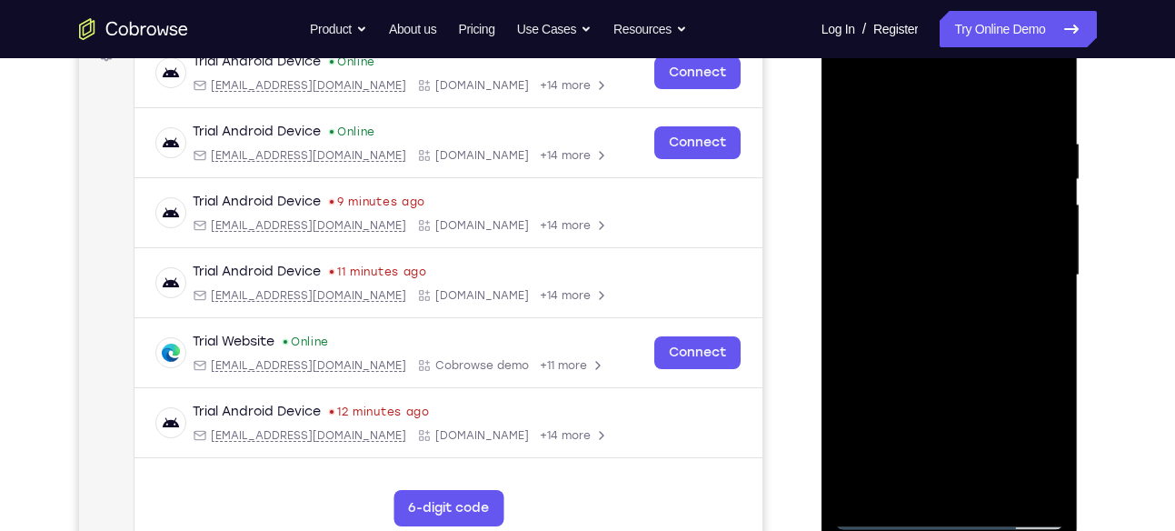
click at [986, 484] on div at bounding box center [949, 275] width 229 height 509
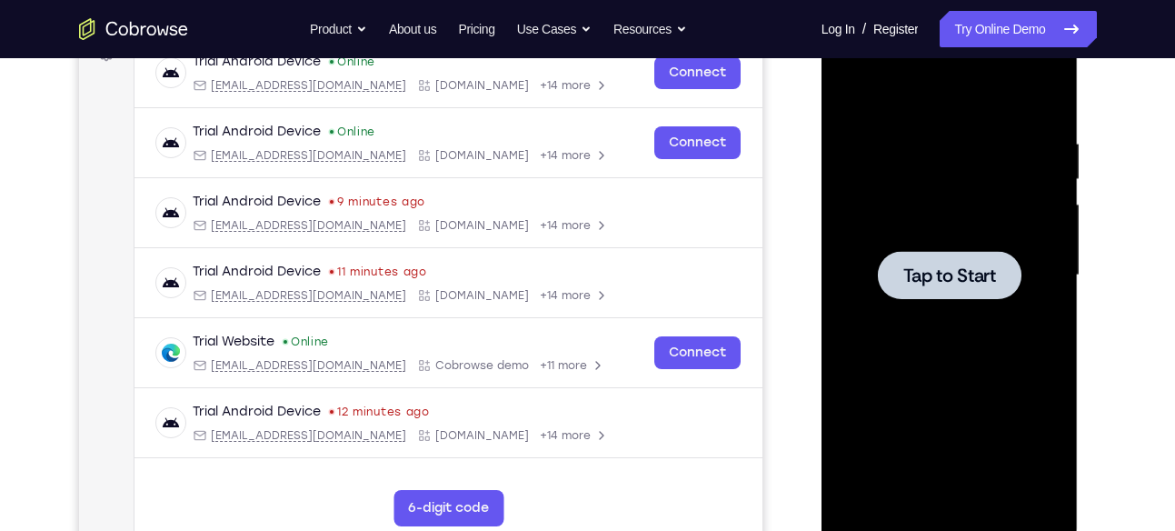
click at [965, 312] on div at bounding box center [949, 275] width 229 height 509
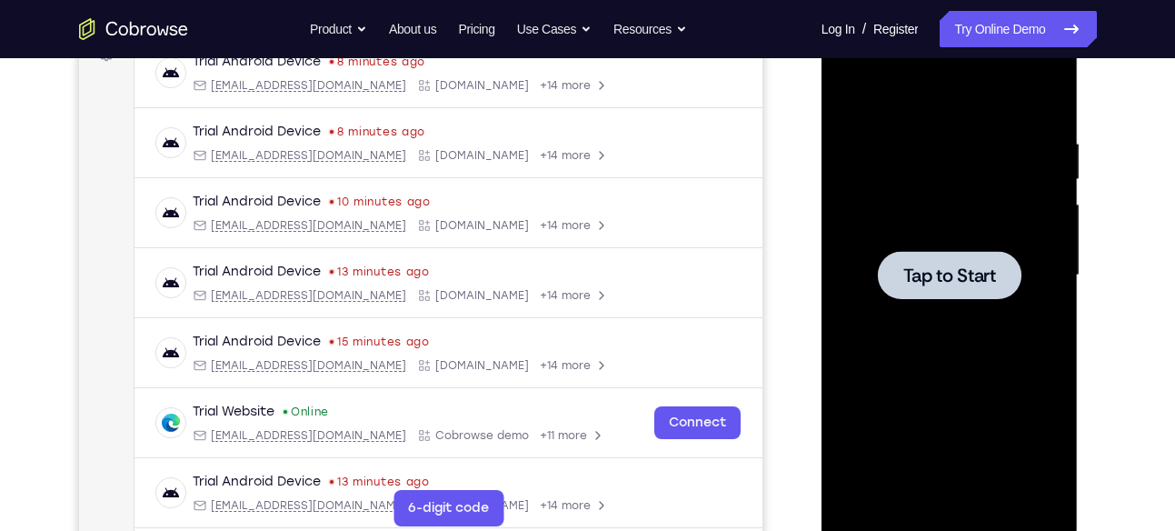
click at [1062, 342] on div at bounding box center [949, 275] width 229 height 509
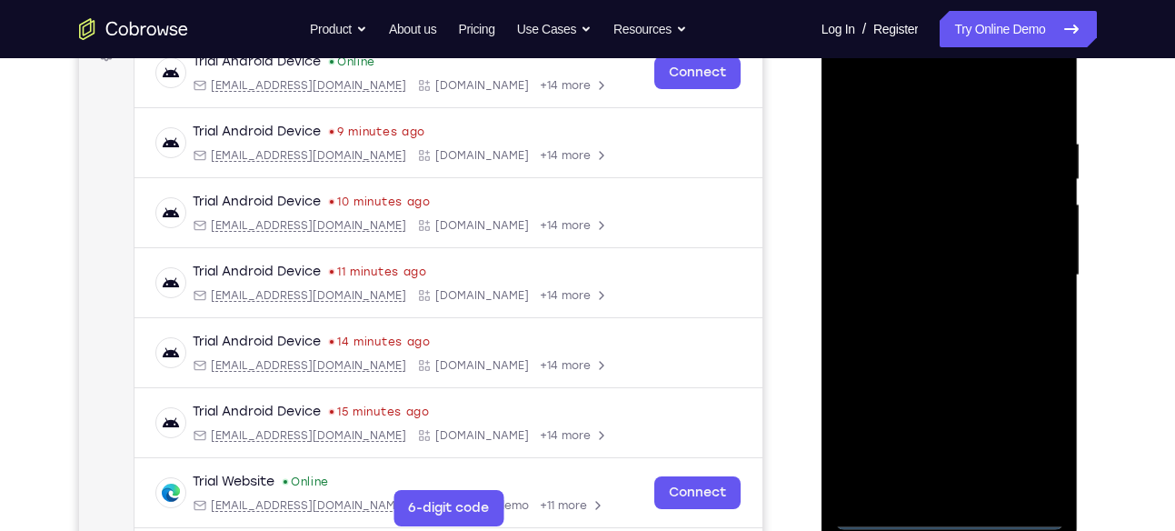
scroll to position [363, 0]
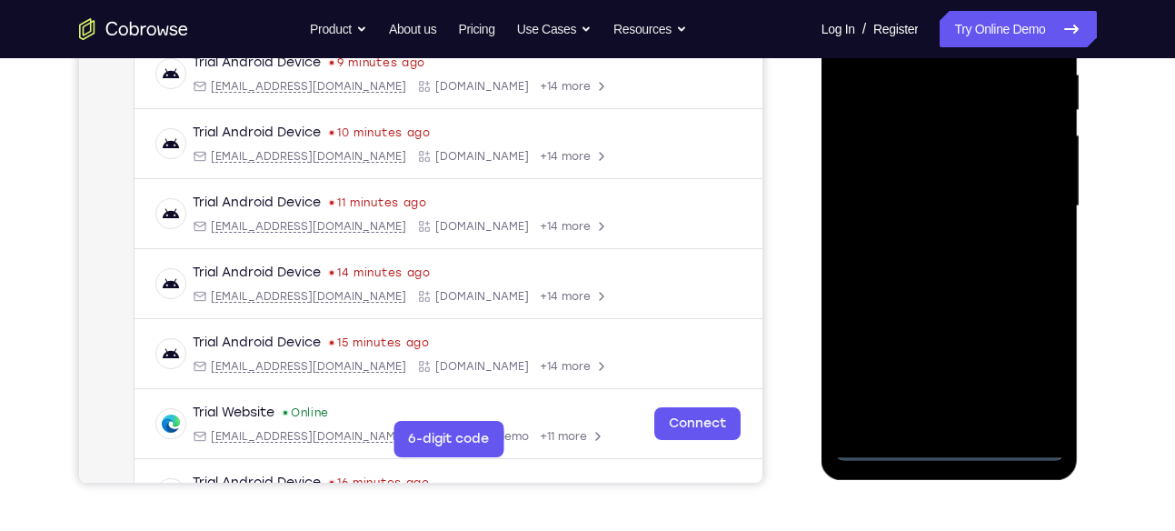
click at [951, 445] on div at bounding box center [949, 206] width 229 height 509
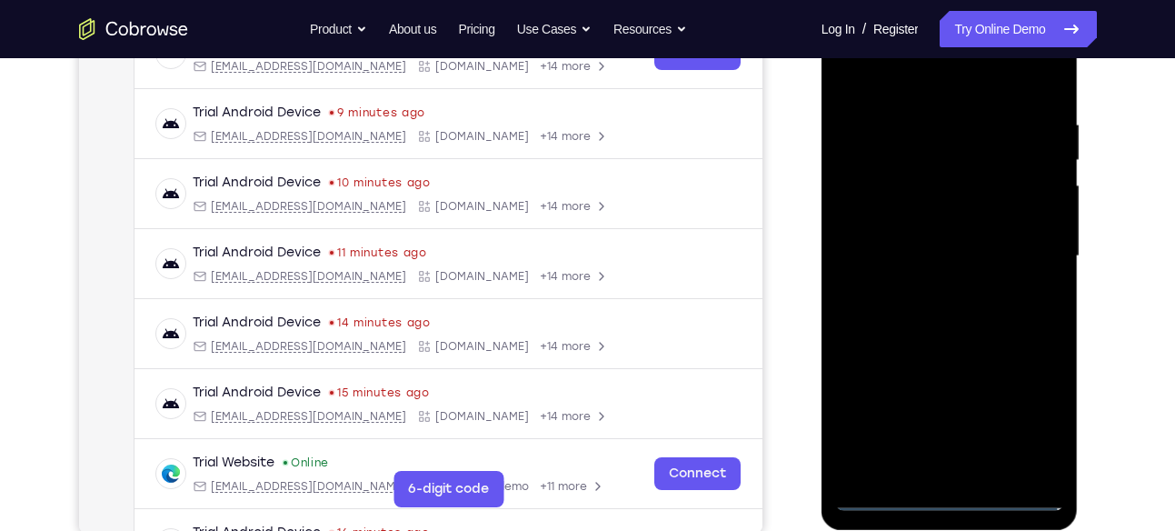
scroll to position [314, 0]
click at [1031, 418] on div at bounding box center [949, 255] width 229 height 509
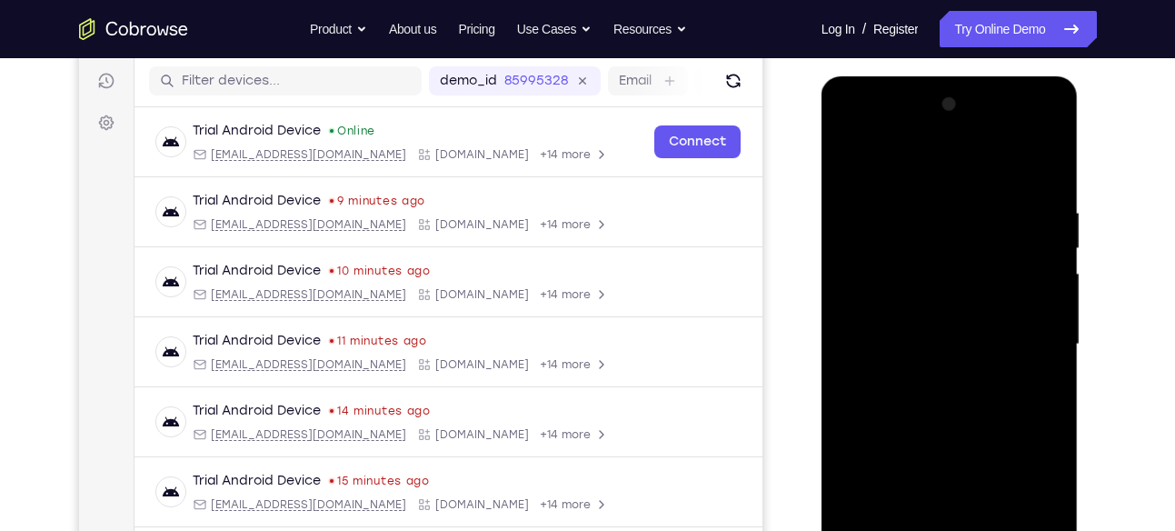
scroll to position [224, 0]
click at [856, 138] on div at bounding box center [949, 345] width 229 height 509
click at [1031, 334] on div at bounding box center [949, 345] width 229 height 509
click at [932, 375] on div at bounding box center [949, 345] width 229 height 509
click at [948, 325] on div at bounding box center [949, 345] width 229 height 509
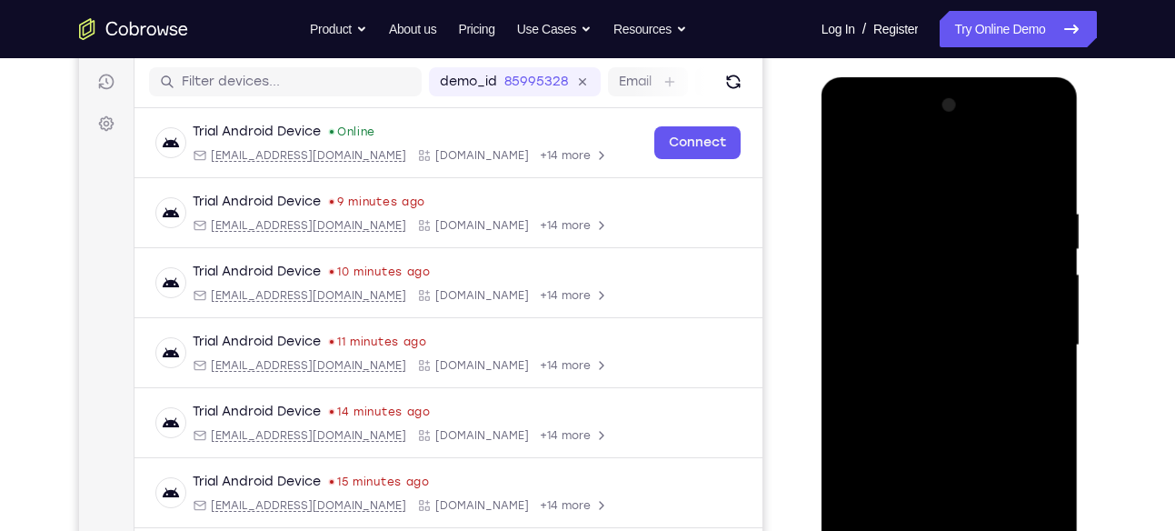
click at [943, 312] on div at bounding box center [949, 345] width 229 height 509
click at [943, 339] on div at bounding box center [949, 345] width 229 height 509
click at [992, 402] on div at bounding box center [949, 345] width 229 height 509
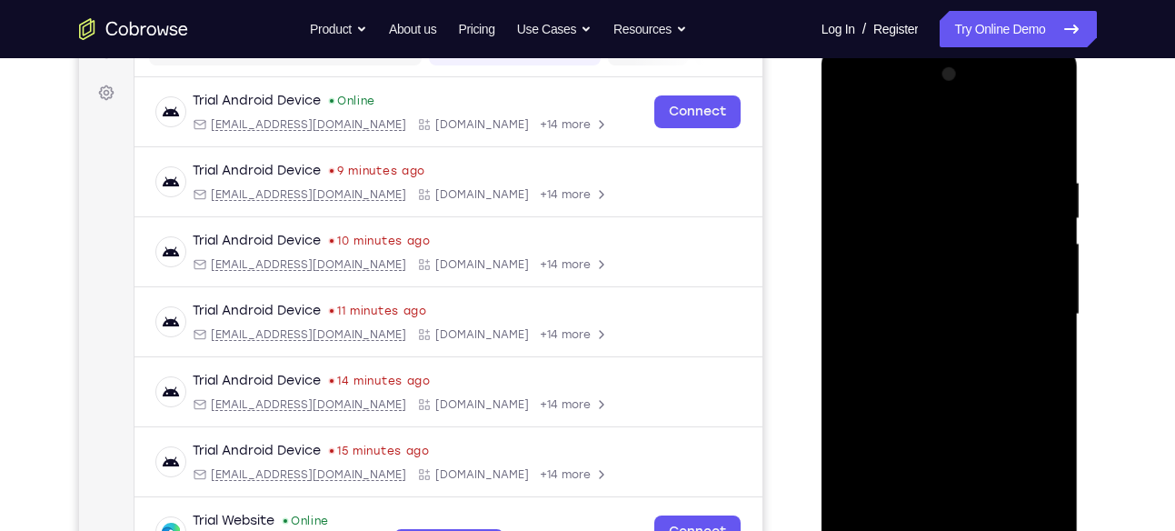
scroll to position [254, 0]
click at [953, 384] on div at bounding box center [949, 315] width 229 height 509
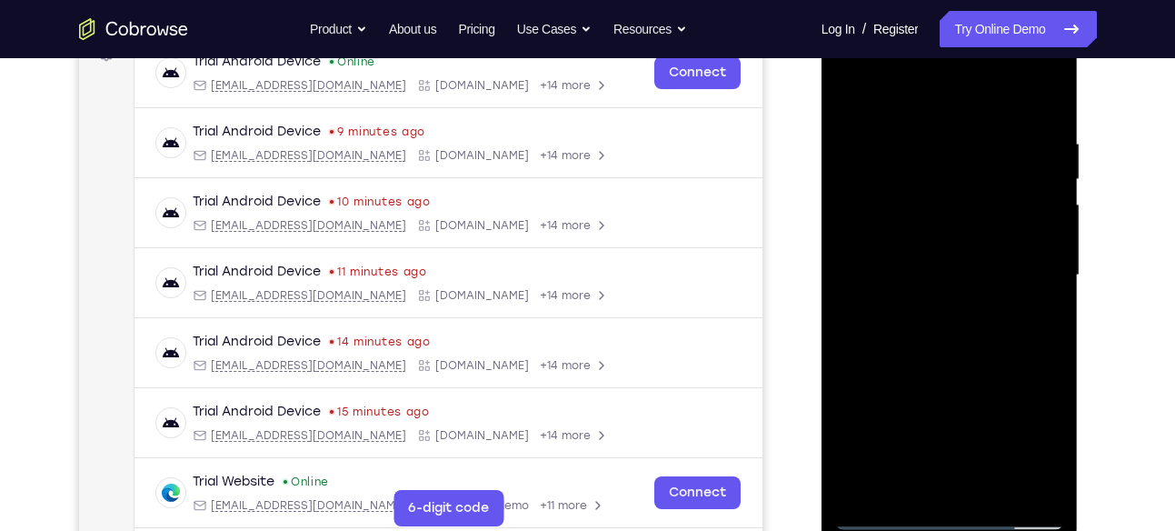
scroll to position [294, 0]
click at [1033, 488] on div at bounding box center [949, 274] width 229 height 509
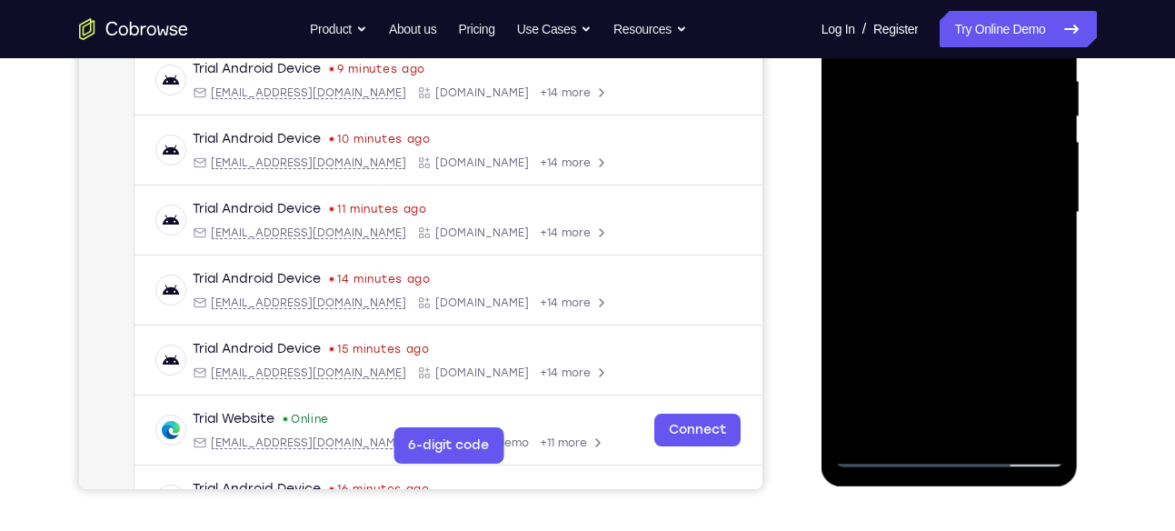
scroll to position [396, 0]
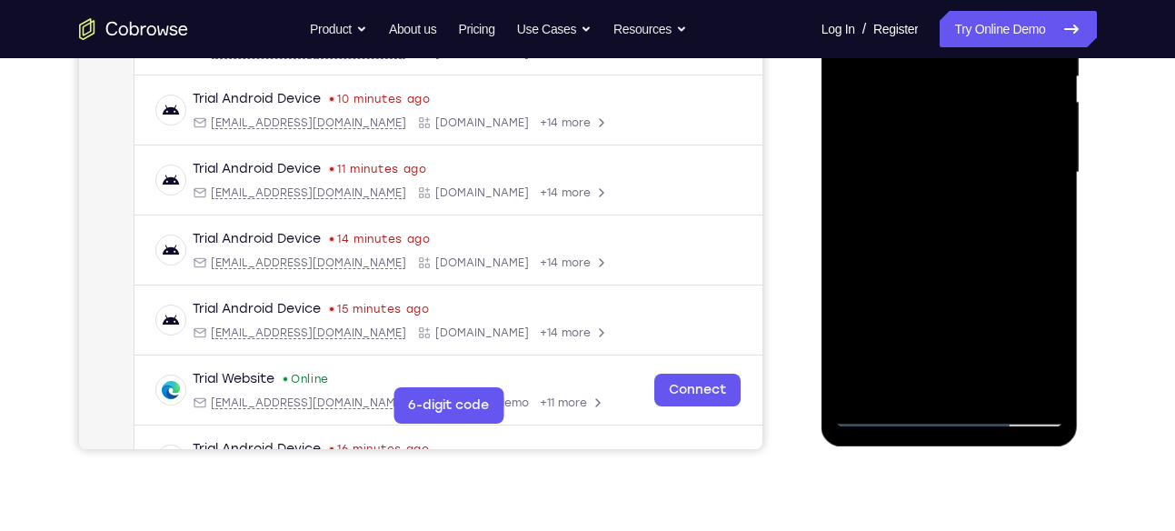
click at [873, 298] on div at bounding box center [949, 172] width 229 height 509
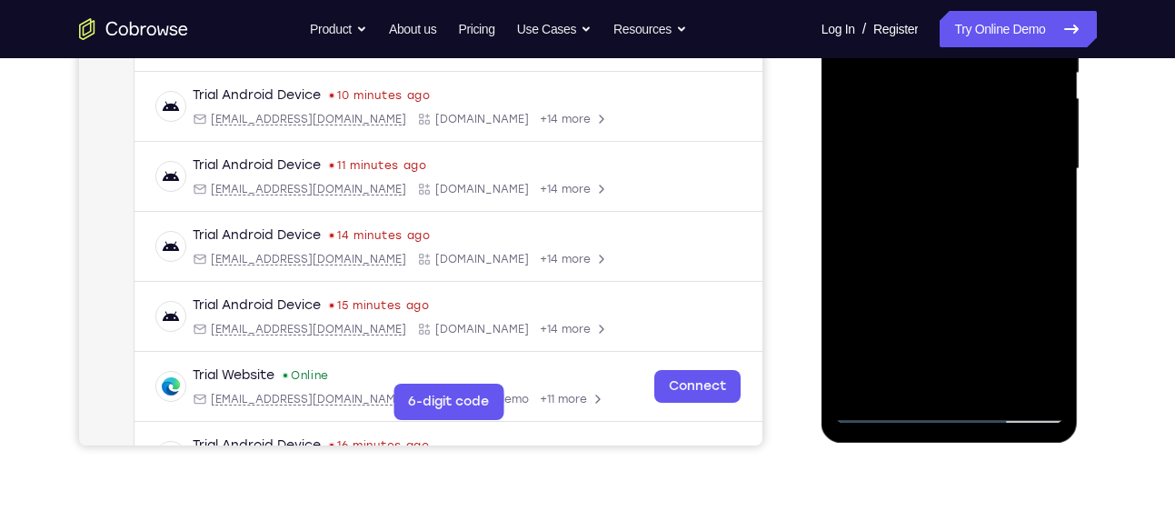
scroll to position [401, 0]
drag, startPoint x: 962, startPoint y: 244, endPoint x: 965, endPoint y: 155, distance: 89.1
click at [965, 155] on div at bounding box center [949, 168] width 229 height 509
click at [900, 328] on div at bounding box center [949, 168] width 229 height 509
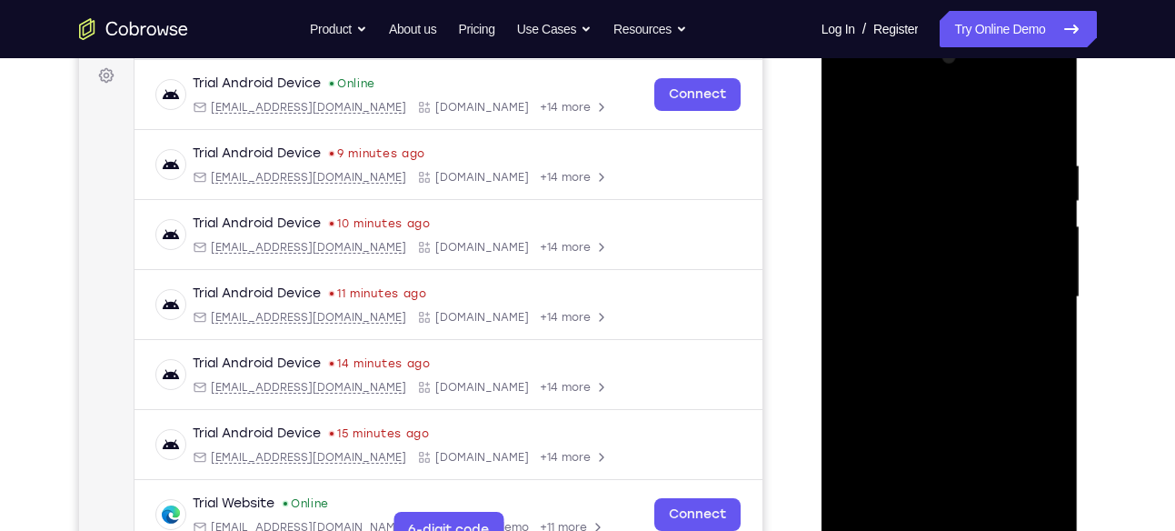
scroll to position [271, 0]
drag, startPoint x: 992, startPoint y: 183, endPoint x: 985, endPoint y: 411, distance: 228.2
click at [985, 411] on div at bounding box center [949, 298] width 229 height 509
drag, startPoint x: 963, startPoint y: 141, endPoint x: 962, endPoint y: 312, distance: 170.9
click at [962, 312] on div at bounding box center [949, 298] width 229 height 509
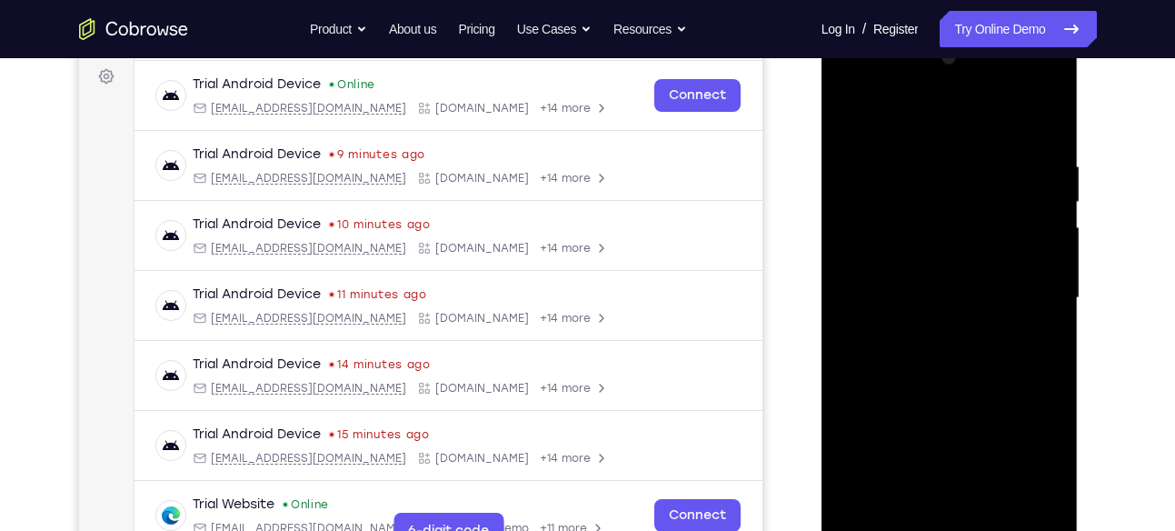
drag, startPoint x: 962, startPoint y: 312, endPoint x: 942, endPoint y: 72, distance: 240.7
click at [942, 72] on div at bounding box center [949, 298] width 229 height 509
click at [889, 136] on div at bounding box center [949, 298] width 229 height 509
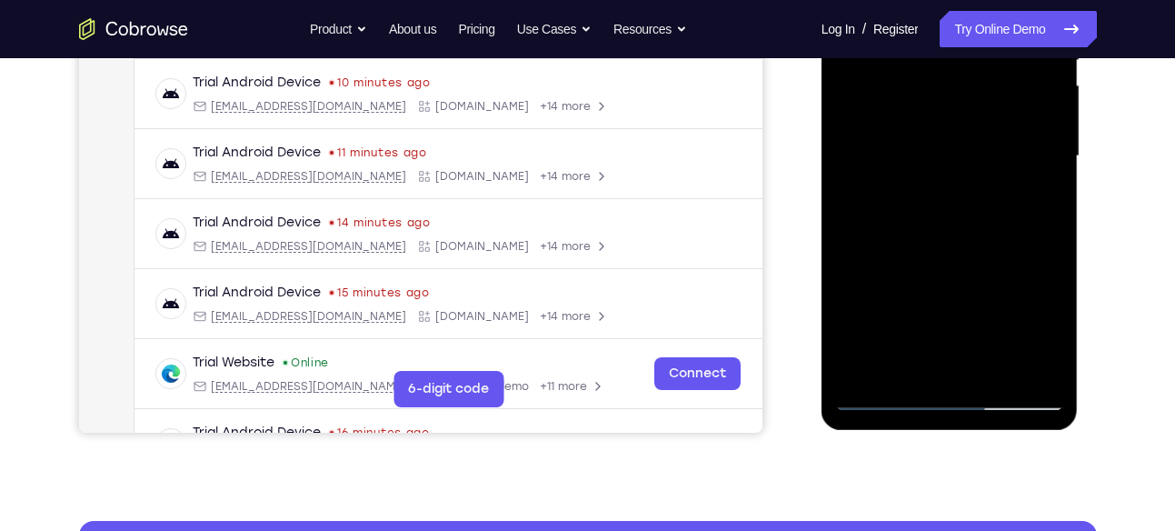
scroll to position [414, 0]
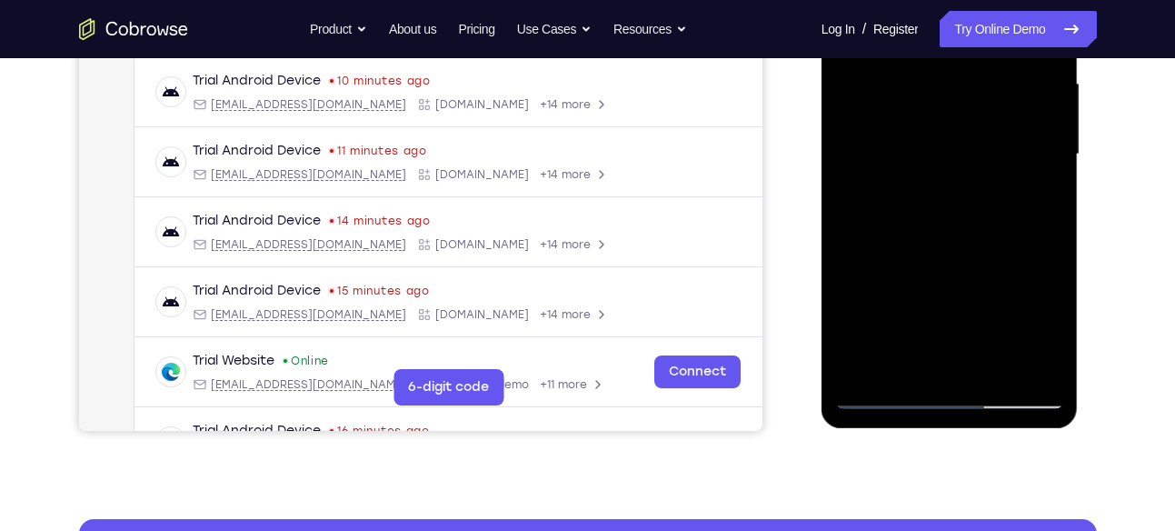
click at [891, 304] on div at bounding box center [949, 154] width 229 height 509
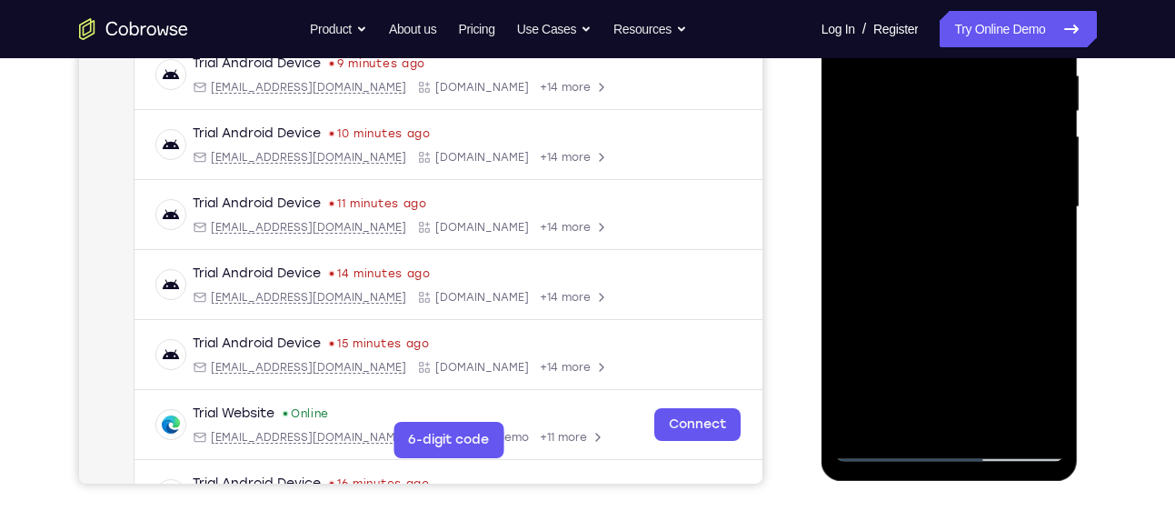
scroll to position [360, 0]
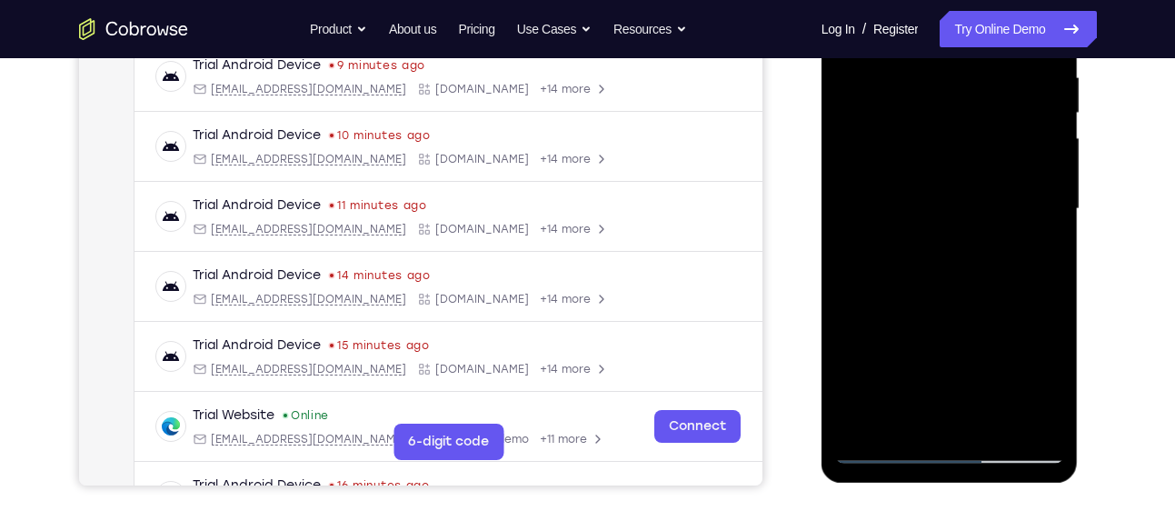
drag, startPoint x: 891, startPoint y: 359, endPoint x: 878, endPoint y: 202, distance: 157.7
click at [878, 202] on div at bounding box center [949, 209] width 229 height 509
click at [891, 335] on div at bounding box center [949, 209] width 229 height 509
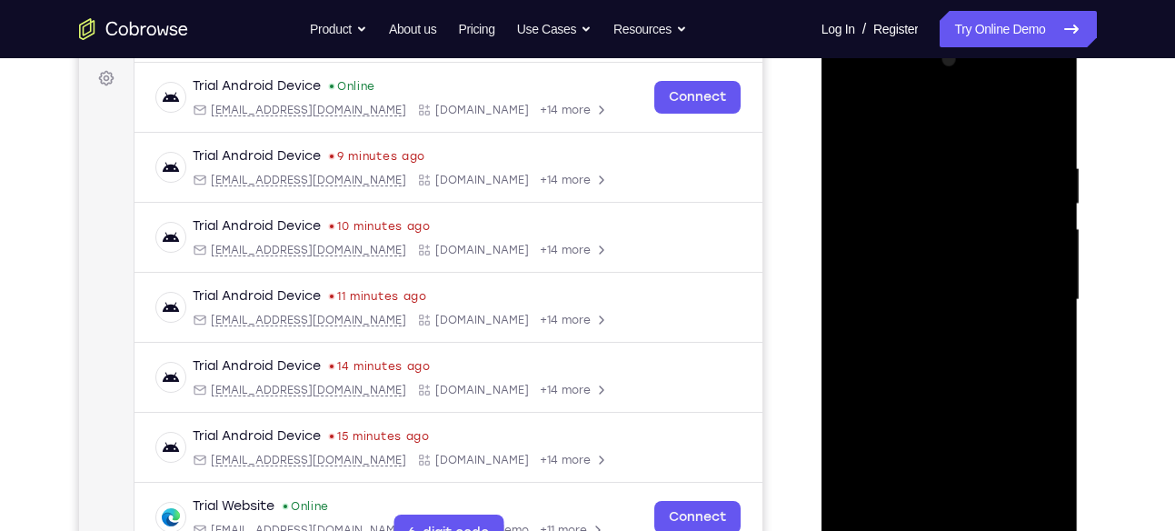
scroll to position [263, 0]
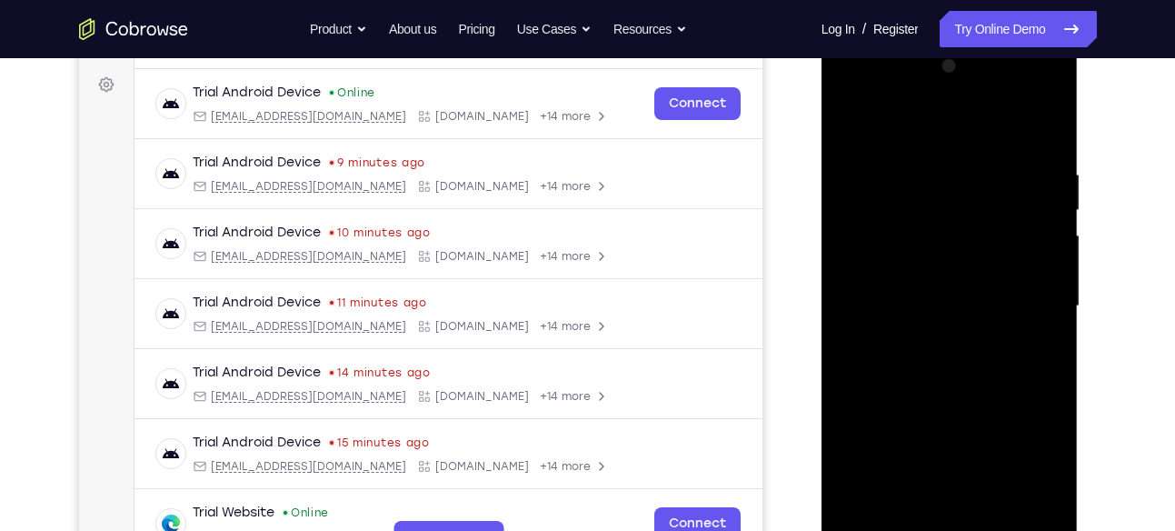
drag, startPoint x: 946, startPoint y: 212, endPoint x: 964, endPoint y: 475, distance: 264.2
click at [964, 475] on div at bounding box center [949, 306] width 229 height 509
drag, startPoint x: 929, startPoint y: 319, endPoint x: 933, endPoint y: 147, distance: 171.8
click at [933, 147] on div at bounding box center [949, 306] width 229 height 509
drag, startPoint x: 948, startPoint y: 343, endPoint x: 942, endPoint y: 138, distance: 204.6
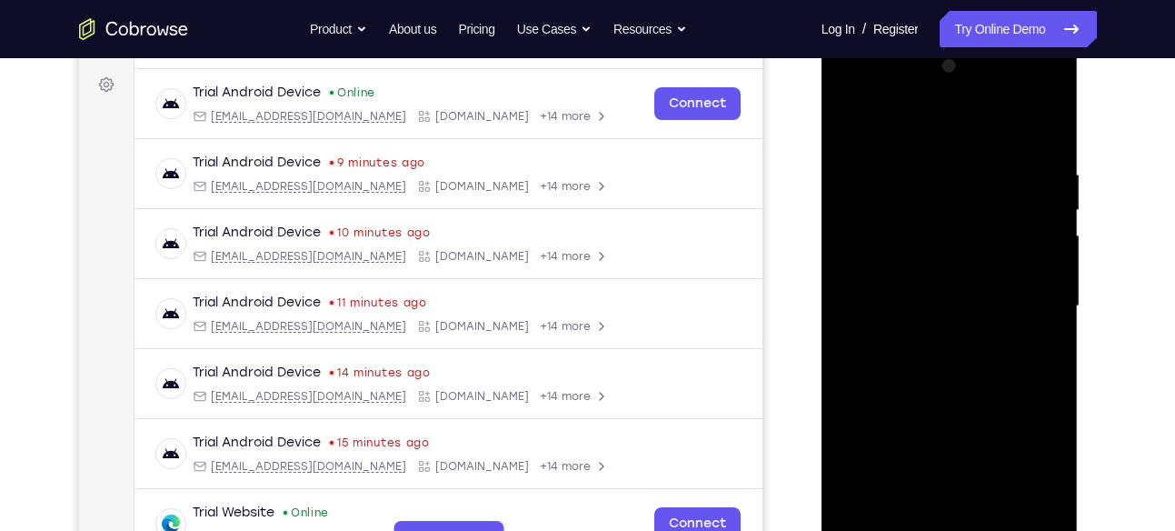
click at [942, 138] on div at bounding box center [949, 306] width 229 height 509
drag, startPoint x: 932, startPoint y: 321, endPoint x: 939, endPoint y: 217, distance: 103.8
click at [939, 217] on div at bounding box center [949, 306] width 229 height 509
drag, startPoint x: 942, startPoint y: 322, endPoint x: 941, endPoint y: 211, distance: 110.9
click at [941, 211] on div at bounding box center [949, 306] width 229 height 509
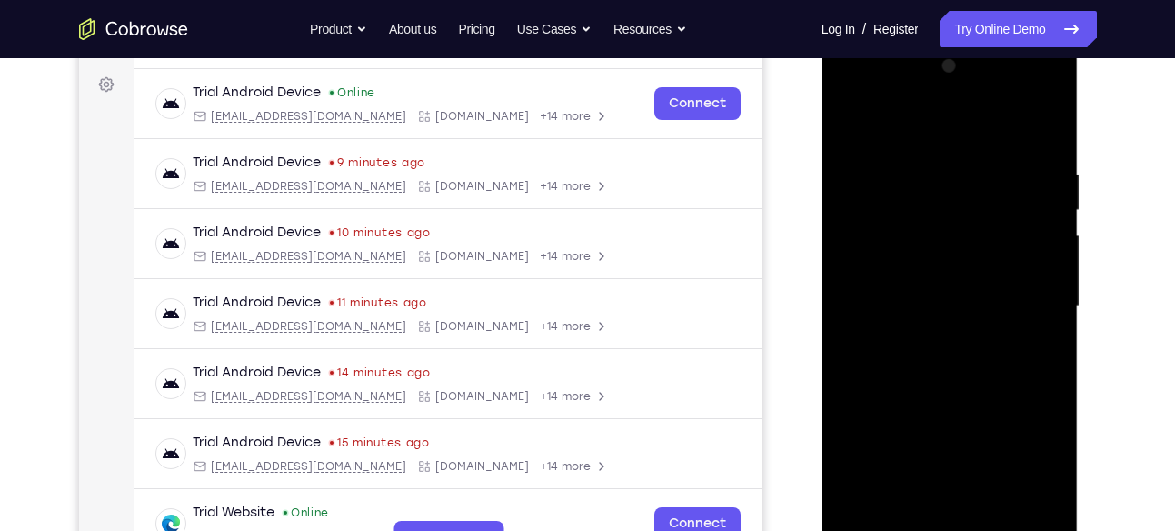
drag, startPoint x: 946, startPoint y: 344, endPoint x: 958, endPoint y: 186, distance: 158.6
click at [958, 186] on div at bounding box center [949, 306] width 229 height 509
drag, startPoint x: 951, startPoint y: 328, endPoint x: 945, endPoint y: 236, distance: 92.0
click at [945, 236] on div at bounding box center [949, 306] width 229 height 509
drag, startPoint x: 938, startPoint y: 382, endPoint x: 940, endPoint y: 316, distance: 65.5
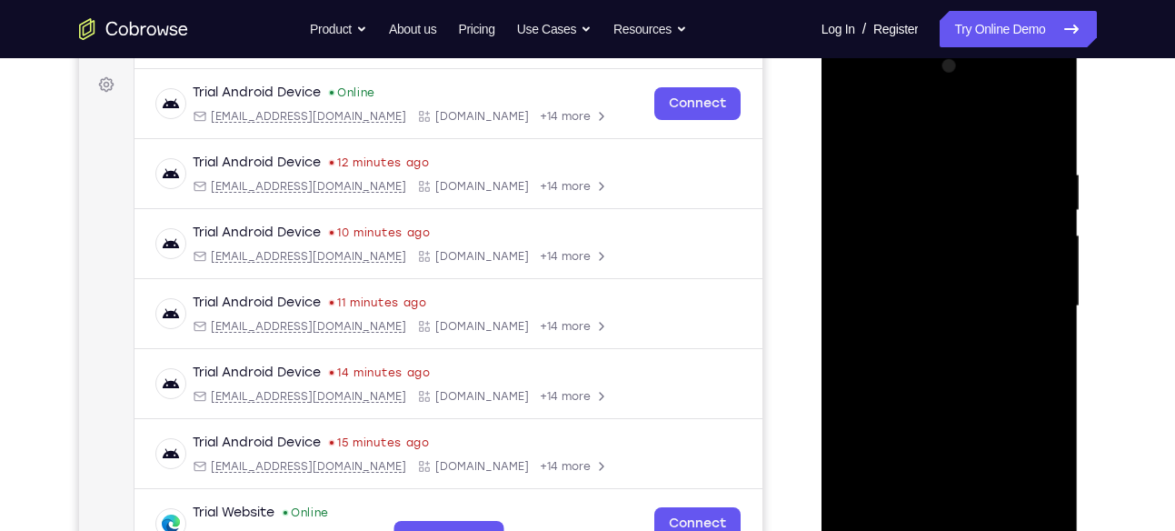
click at [940, 316] on div at bounding box center [949, 306] width 229 height 509
drag, startPoint x: 912, startPoint y: 344, endPoint x: 920, endPoint y: 296, distance: 48.7
click at [920, 296] on div at bounding box center [949, 306] width 229 height 509
drag, startPoint x: 933, startPoint y: 358, endPoint x: 940, endPoint y: 264, distance: 93.8
click at [940, 264] on div at bounding box center [949, 306] width 229 height 509
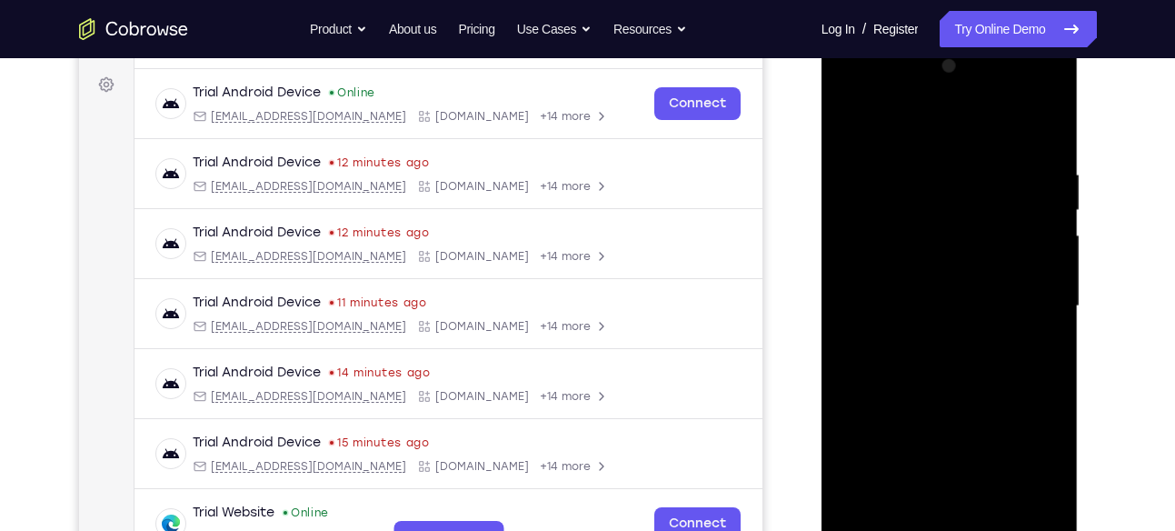
drag, startPoint x: 939, startPoint y: 335, endPoint x: 946, endPoint y: 247, distance: 88.5
click at [946, 247] on div at bounding box center [949, 306] width 229 height 509
drag, startPoint x: 939, startPoint y: 324, endPoint x: 941, endPoint y: 260, distance: 63.6
click at [941, 260] on div at bounding box center [949, 306] width 229 height 509
drag, startPoint x: 933, startPoint y: 398, endPoint x: 933, endPoint y: 315, distance: 82.7
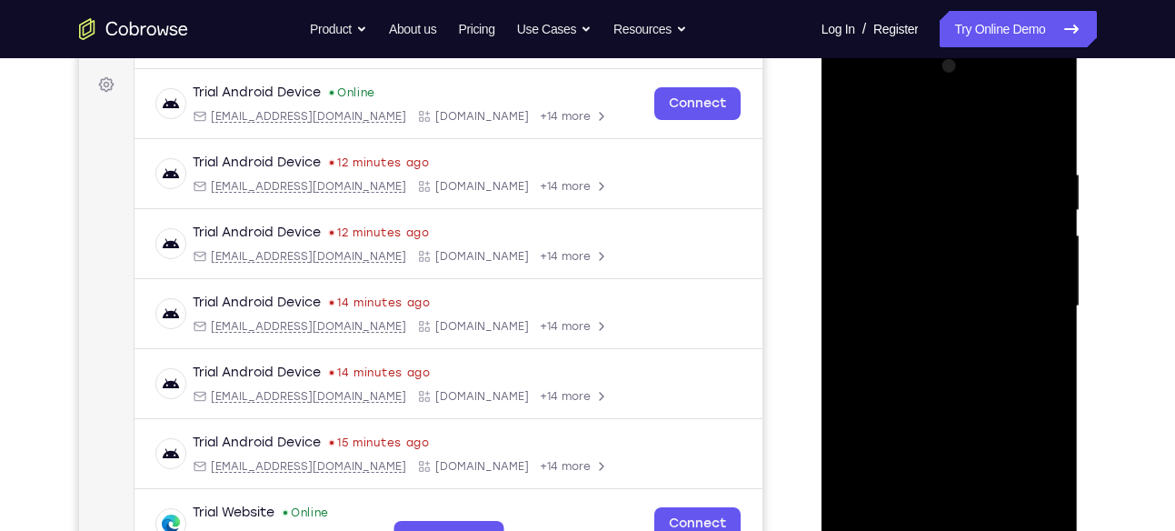
click at [933, 315] on div at bounding box center [949, 306] width 229 height 509
drag, startPoint x: 928, startPoint y: 388, endPoint x: 922, endPoint y: 294, distance: 94.7
click at [922, 294] on div at bounding box center [949, 306] width 229 height 509
drag, startPoint x: 922, startPoint y: 407, endPoint x: 928, endPoint y: 286, distance: 121.0
click at [928, 286] on div at bounding box center [949, 306] width 229 height 509
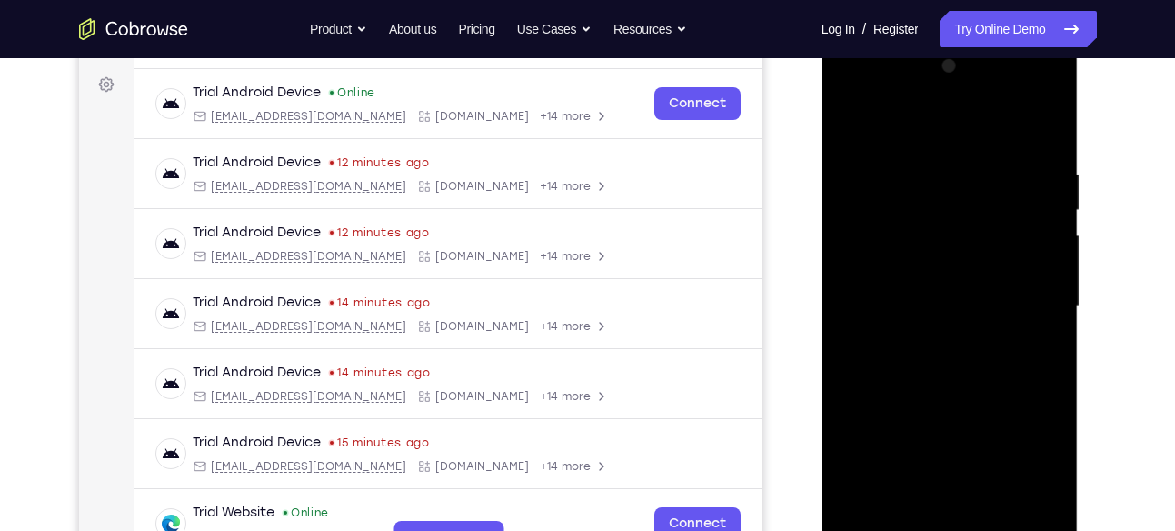
drag, startPoint x: 928, startPoint y: 286, endPoint x: 912, endPoint y: 155, distance: 131.8
click at [912, 155] on div at bounding box center [949, 306] width 229 height 509
drag, startPoint x: 908, startPoint y: 367, endPoint x: 919, endPoint y: 267, distance: 100.6
click at [919, 267] on div at bounding box center [949, 306] width 229 height 509
drag, startPoint x: 924, startPoint y: 344, endPoint x: 936, endPoint y: 268, distance: 77.3
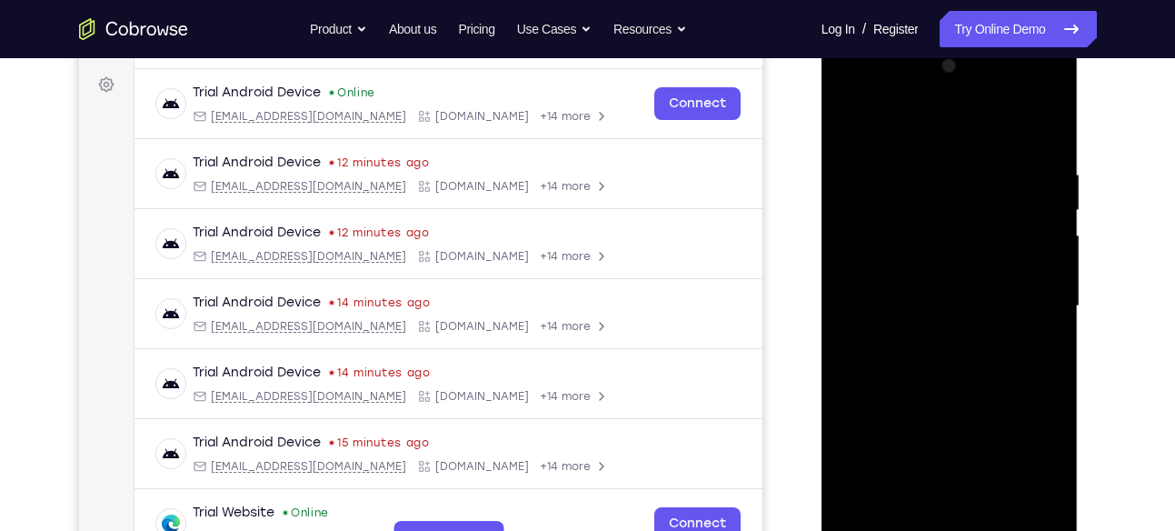
click at [936, 268] on div at bounding box center [949, 306] width 229 height 509
drag, startPoint x: 934, startPoint y: 359, endPoint x: 937, endPoint y: 281, distance: 78.2
click at [937, 281] on div at bounding box center [949, 306] width 229 height 509
drag, startPoint x: 934, startPoint y: 396, endPoint x: 926, endPoint y: 307, distance: 89.4
click at [926, 307] on div at bounding box center [949, 306] width 229 height 509
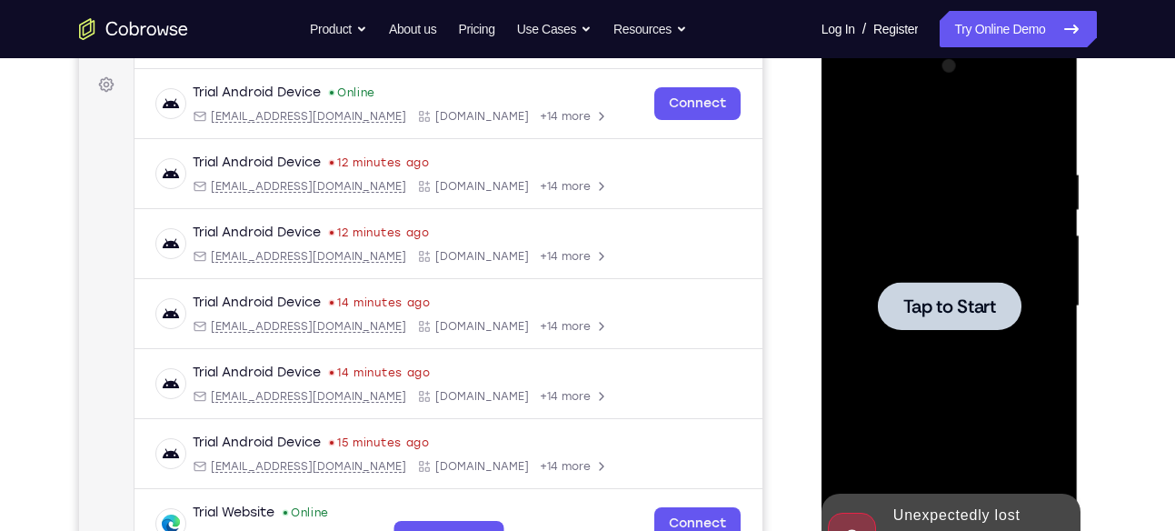
click at [926, 307] on span "Tap to Start" at bounding box center [949, 306] width 93 height 18
click at [882, 198] on div at bounding box center [949, 306] width 229 height 509
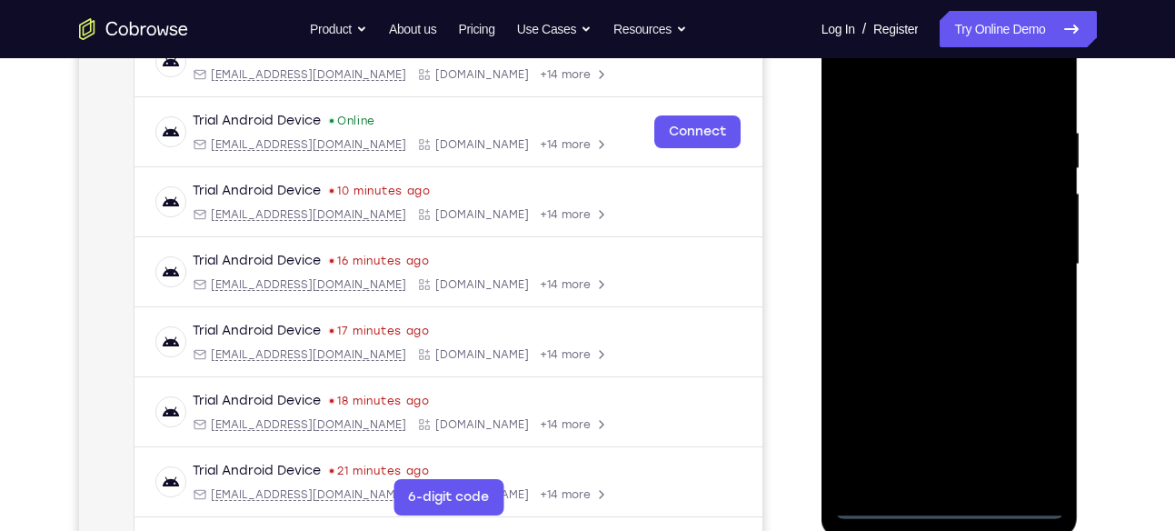
scroll to position [329, 0]
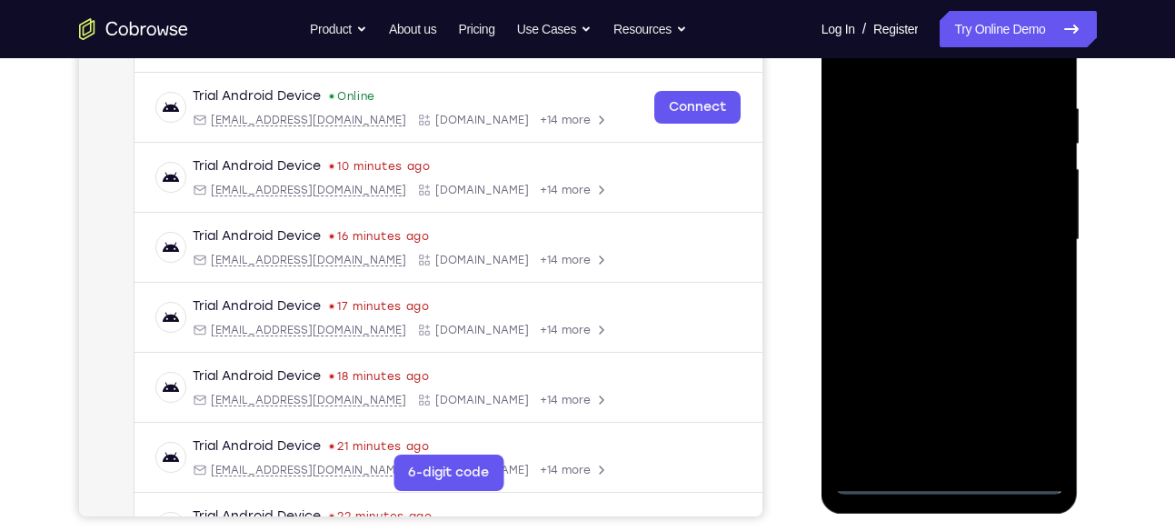
click at [952, 474] on div at bounding box center [949, 239] width 229 height 509
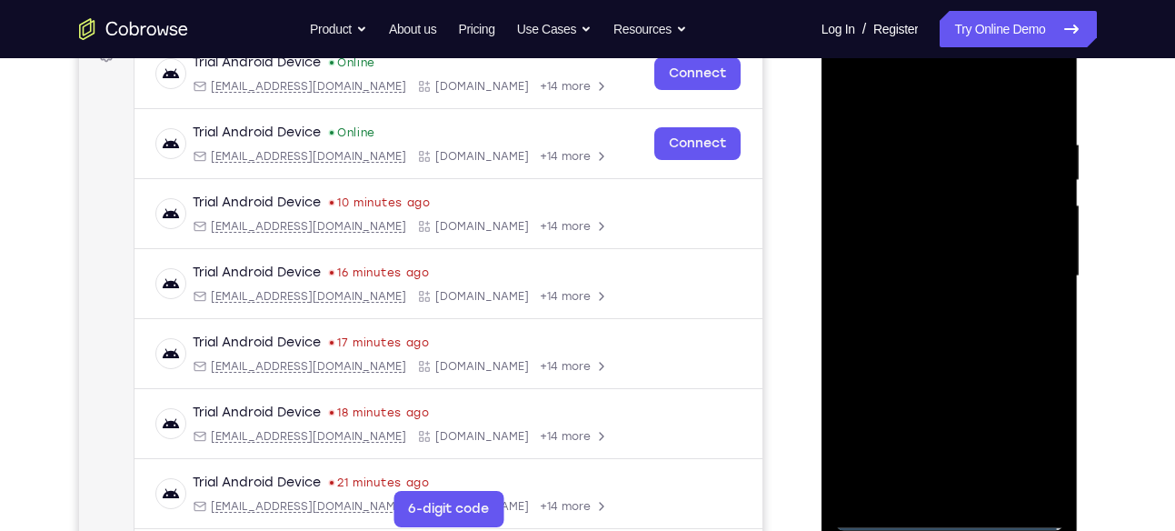
scroll to position [292, 0]
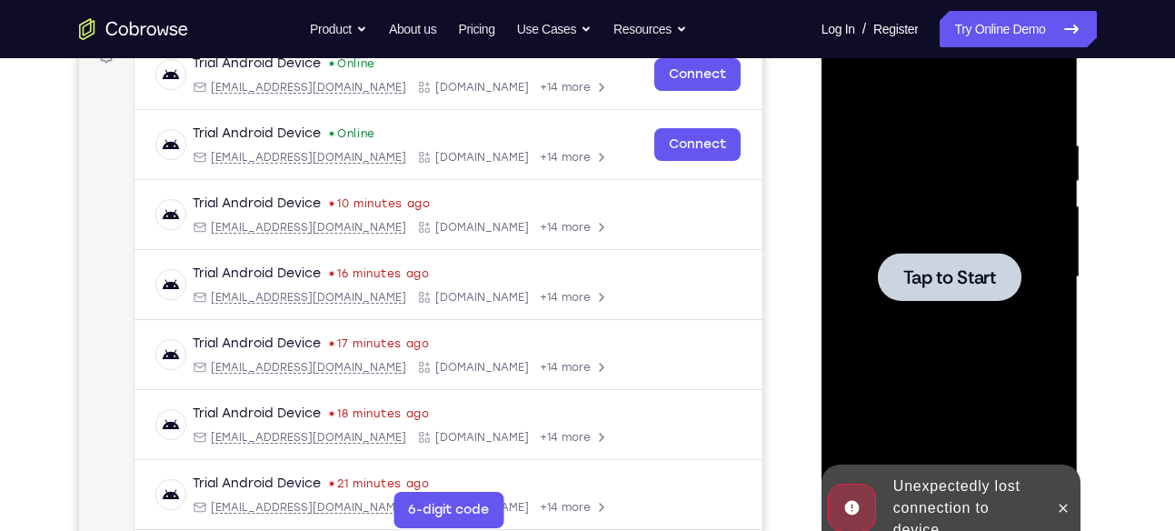
click at [938, 209] on div at bounding box center [949, 277] width 229 height 509
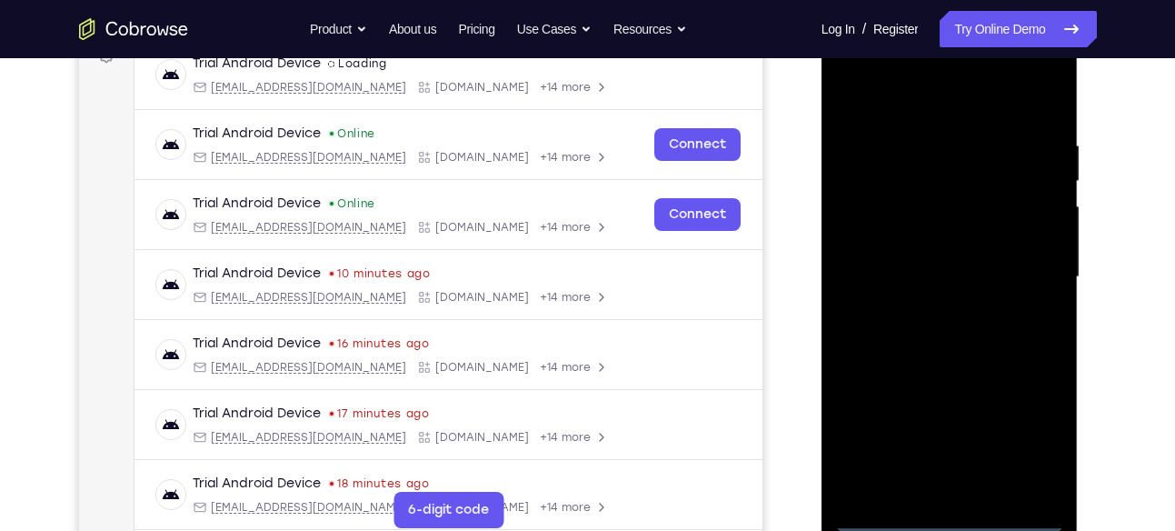
click at [950, 521] on div at bounding box center [949, 277] width 229 height 509
click at [1028, 438] on div at bounding box center [949, 277] width 229 height 509
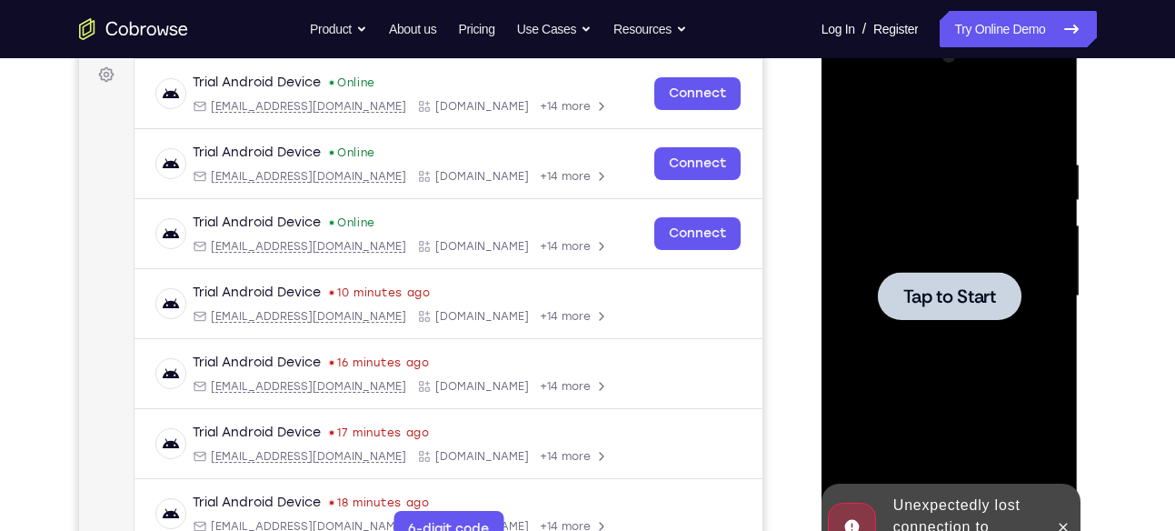
scroll to position [272, 0]
click at [992, 296] on span "Tap to Start" at bounding box center [949, 297] width 93 height 18
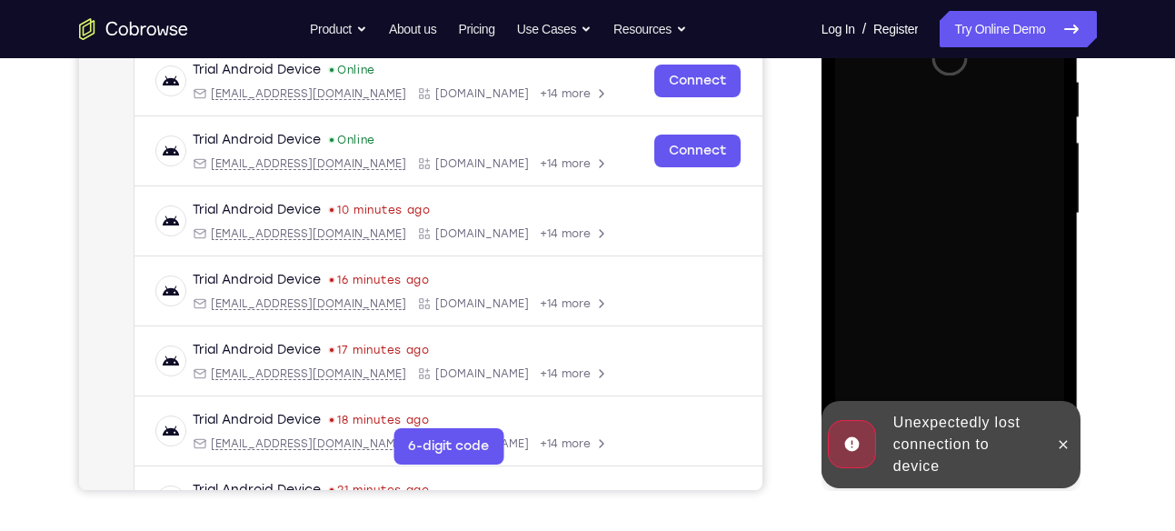
scroll to position [373, 0]
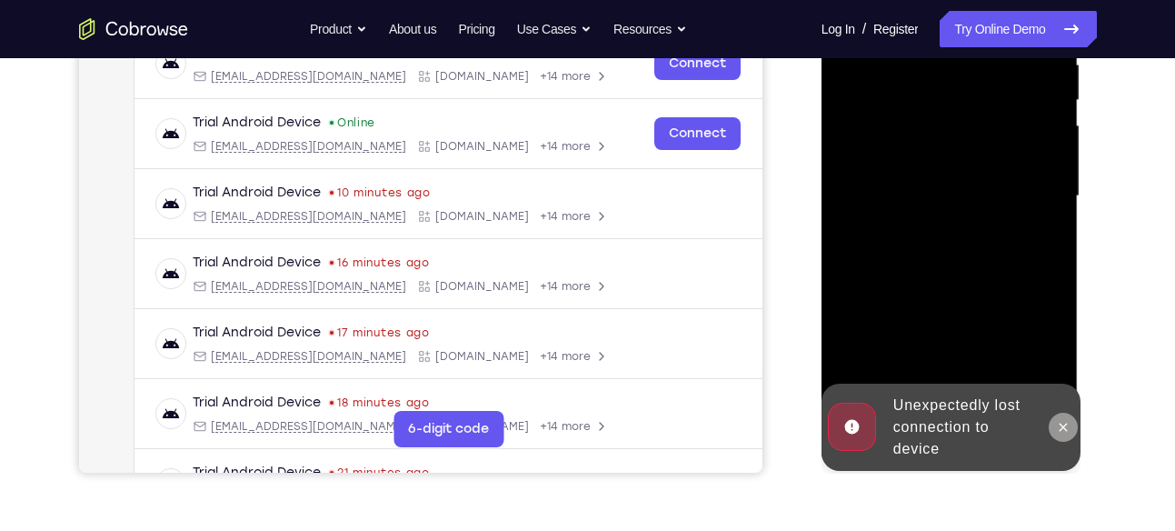
click at [1064, 428] on icon at bounding box center [1063, 427] width 15 height 15
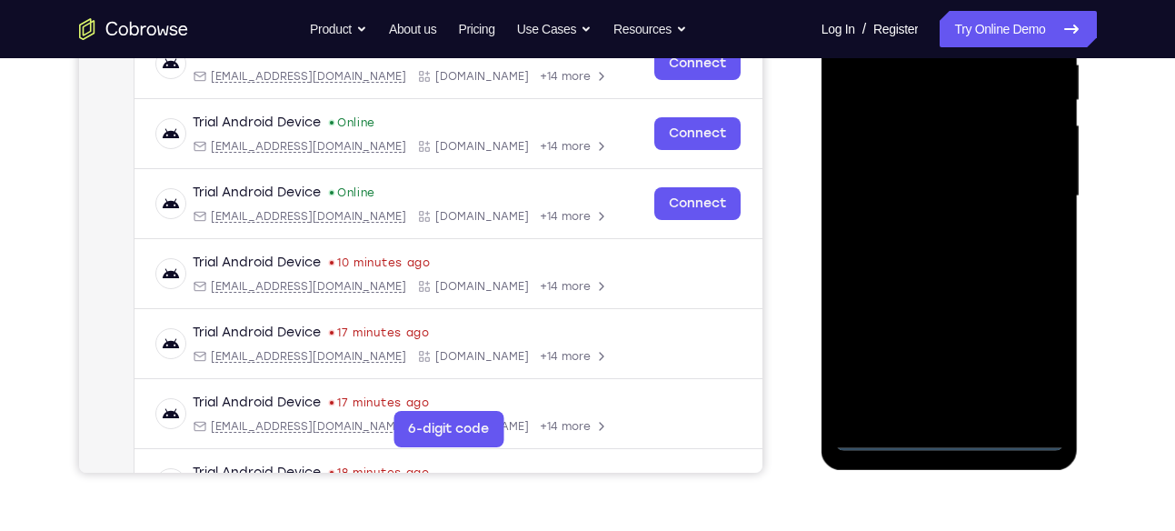
click at [952, 438] on div at bounding box center [949, 196] width 229 height 509
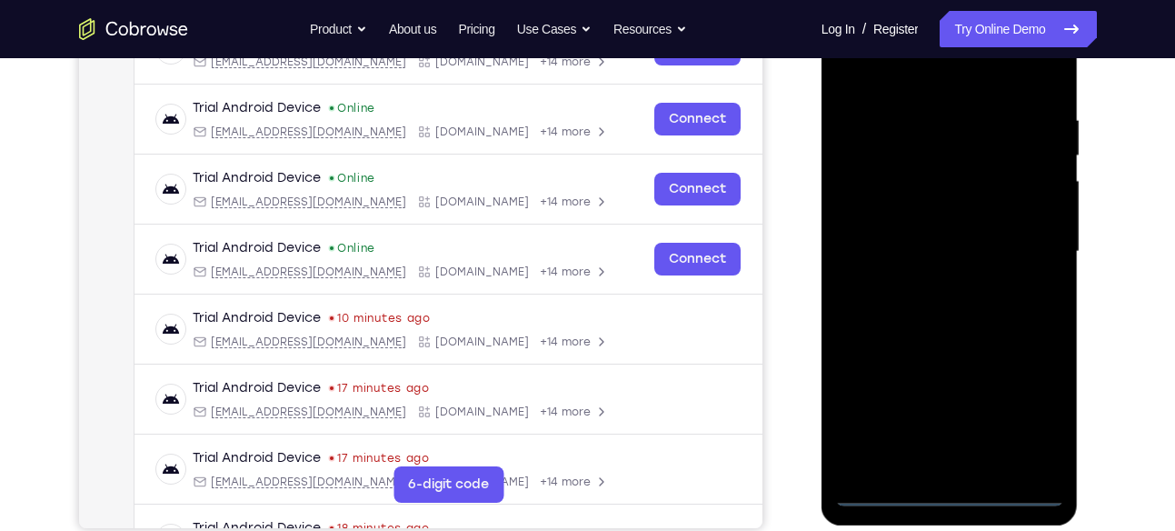
click at [1031, 422] on div at bounding box center [949, 251] width 229 height 509
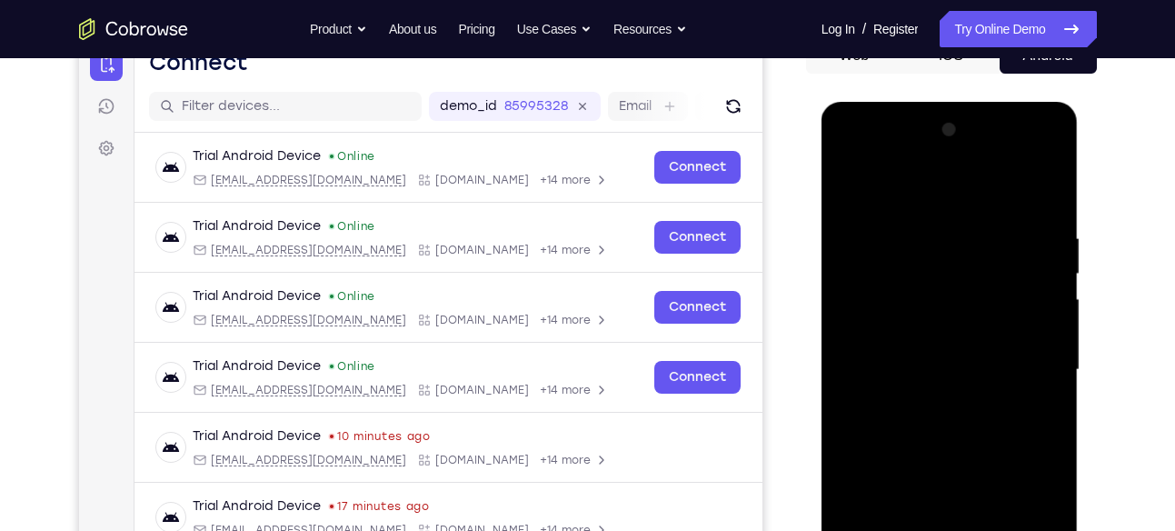
scroll to position [196, 0]
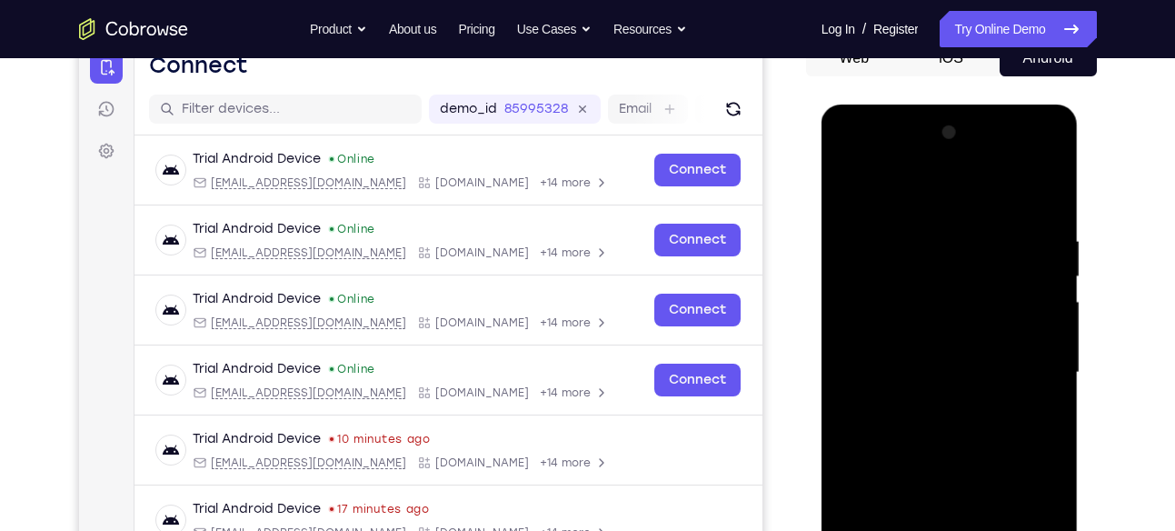
click at [849, 161] on div at bounding box center [949, 372] width 229 height 509
click at [1024, 364] on div at bounding box center [949, 372] width 229 height 509
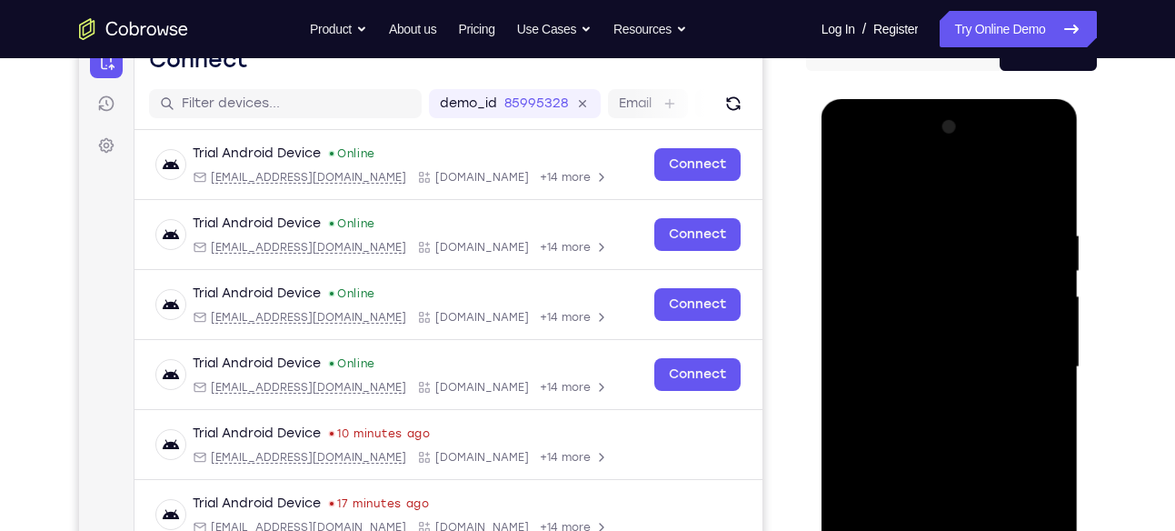
scroll to position [203, 0]
click at [927, 395] on div at bounding box center [949, 366] width 229 height 509
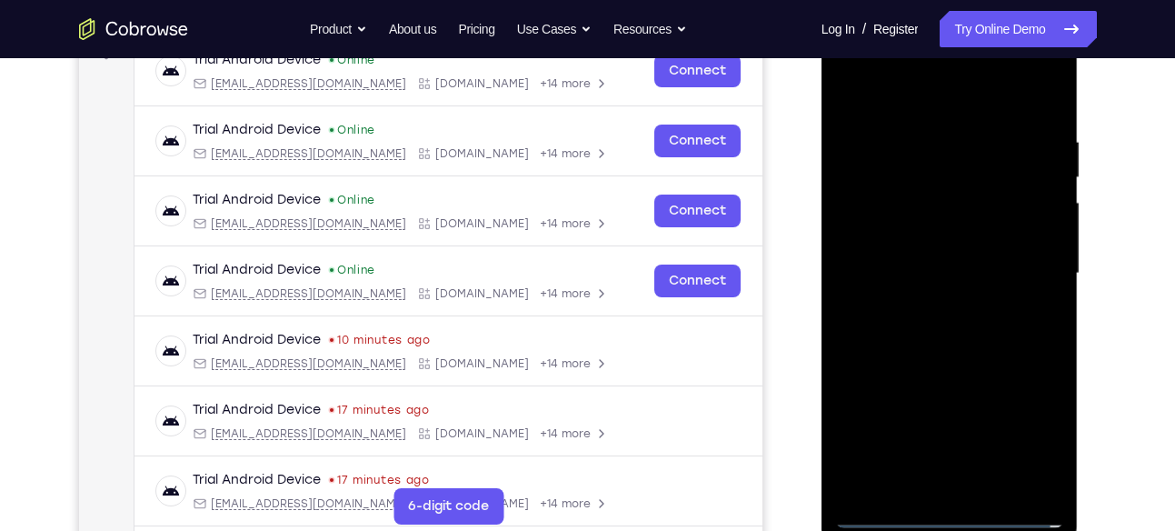
scroll to position [294, 0]
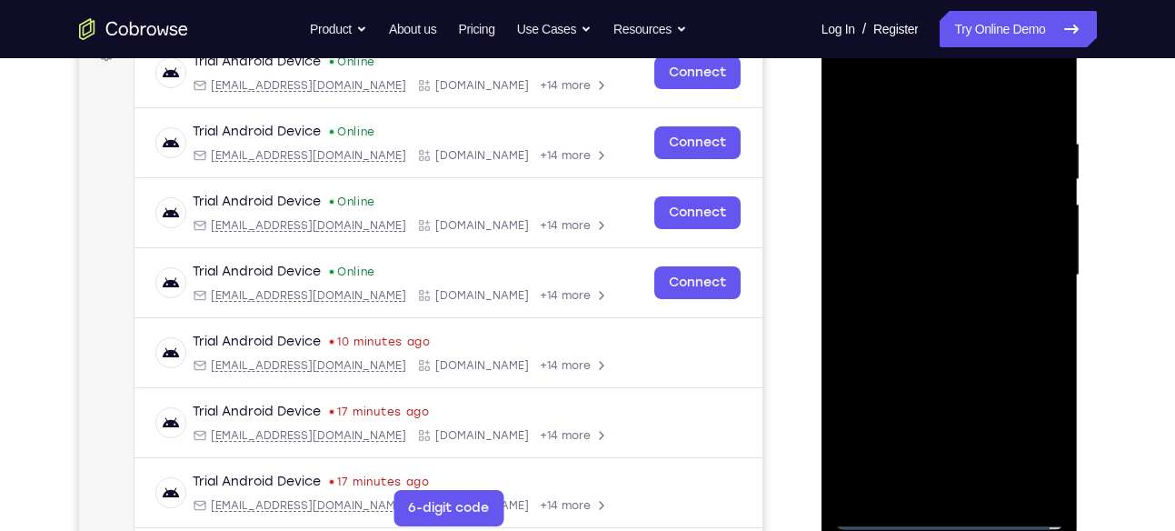
click at [893, 248] on div at bounding box center [949, 275] width 229 height 509
click at [900, 238] on div at bounding box center [949, 275] width 229 height 509
click at [917, 271] on div at bounding box center [949, 275] width 229 height 509
click at [1044, 112] on div at bounding box center [949, 275] width 229 height 509
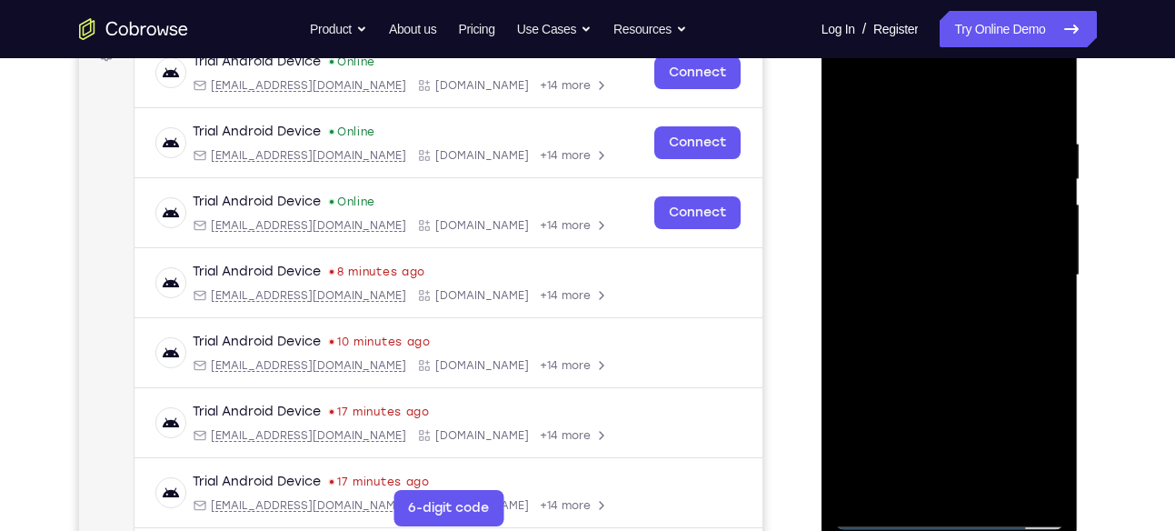
click at [922, 133] on div at bounding box center [949, 275] width 229 height 509
drag, startPoint x: 937, startPoint y: 104, endPoint x: 949, endPoint y: 39, distance: 65.6
click at [949, 39] on div at bounding box center [949, 275] width 229 height 509
click at [1033, 187] on div at bounding box center [949, 275] width 229 height 509
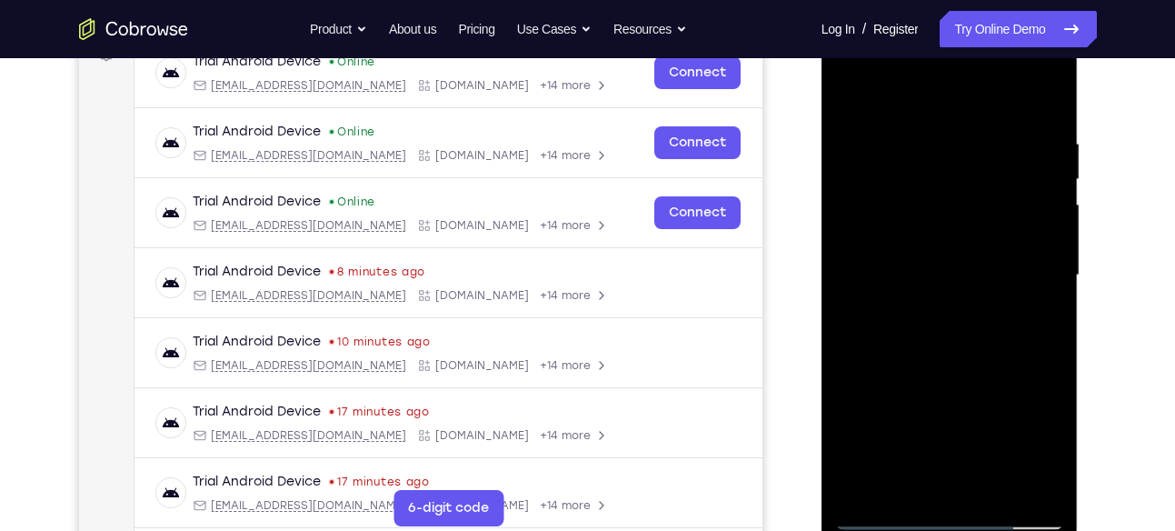
click at [1033, 187] on div at bounding box center [949, 275] width 229 height 509
click at [1044, 154] on div at bounding box center [949, 275] width 229 height 509
click at [1054, 166] on div at bounding box center [949, 275] width 229 height 509
click at [1053, 185] on div at bounding box center [949, 275] width 229 height 509
drag, startPoint x: 1053, startPoint y: 185, endPoint x: 901, endPoint y: 232, distance: 159.6
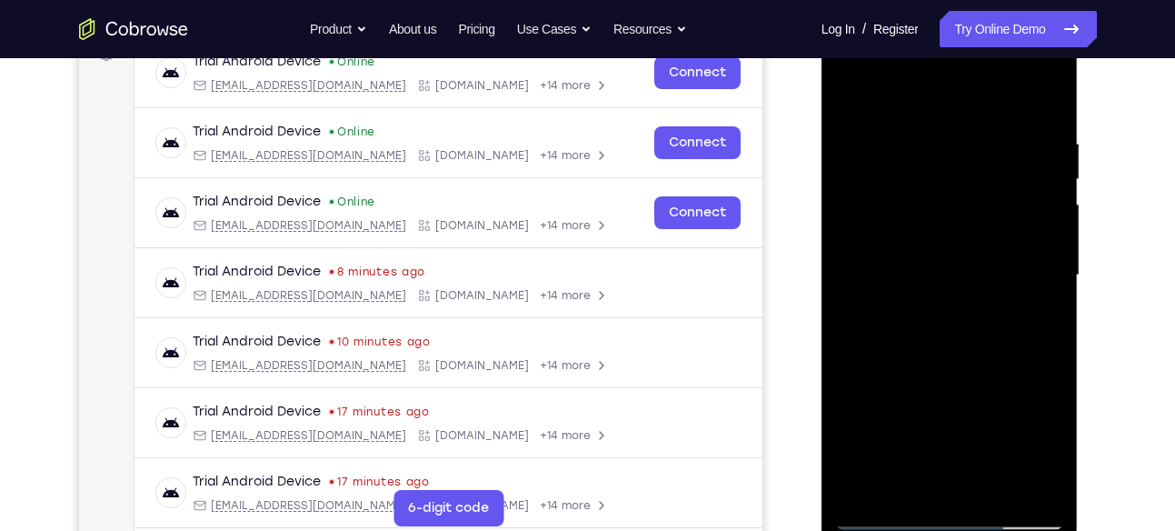
click at [901, 232] on div at bounding box center [949, 275] width 229 height 509
click at [1048, 193] on div at bounding box center [949, 275] width 229 height 509
click at [1044, 100] on div at bounding box center [949, 275] width 229 height 509
click at [1050, 93] on div at bounding box center [949, 275] width 229 height 509
click at [902, 203] on div at bounding box center [949, 275] width 229 height 509
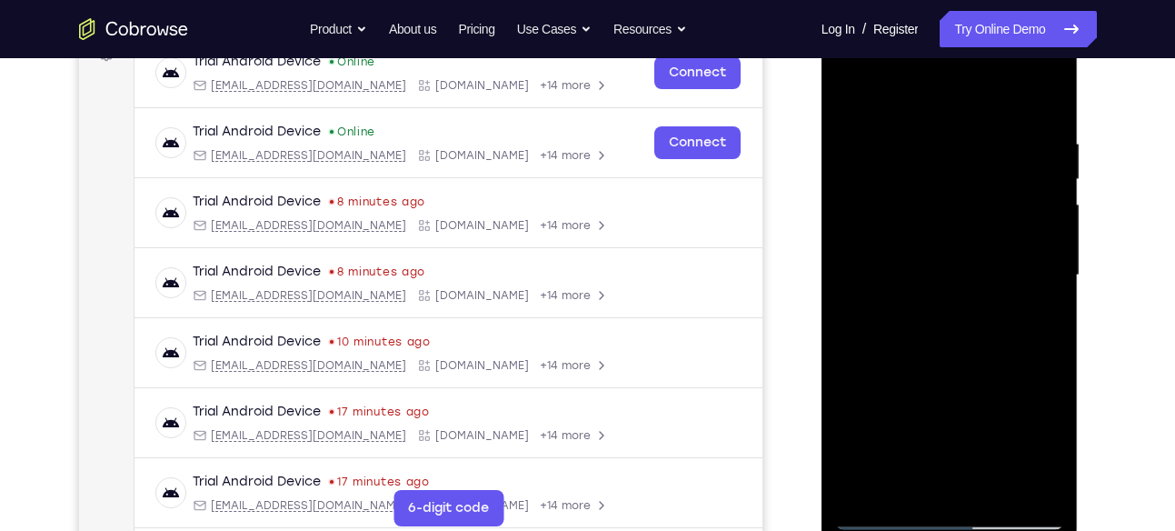
scroll to position [293, 0]
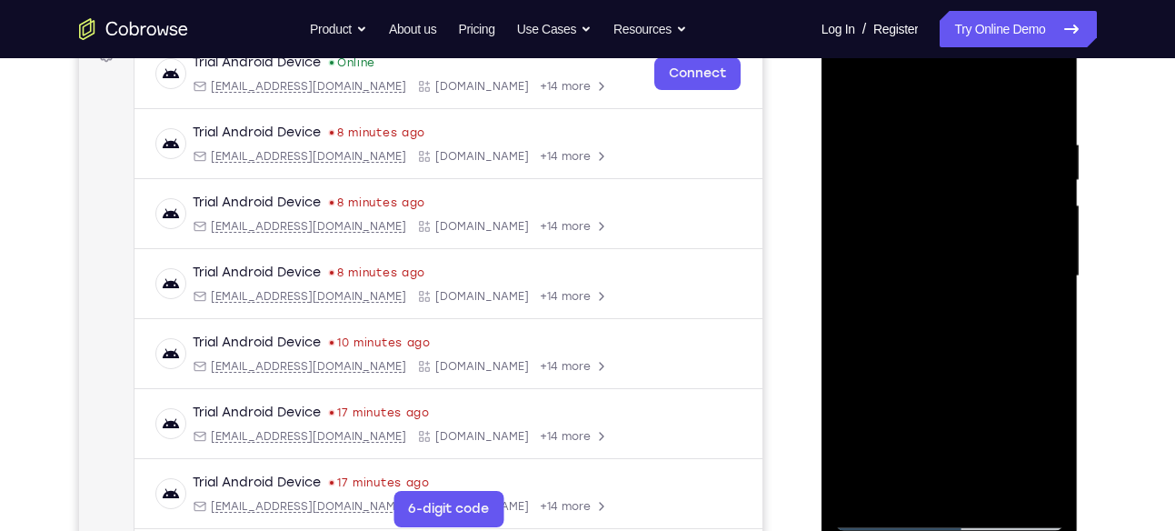
click at [888, 516] on div at bounding box center [949, 276] width 229 height 509
click at [994, 486] on div at bounding box center [949, 276] width 229 height 509
click at [958, 372] on div at bounding box center [949, 276] width 229 height 509
click at [902, 259] on div at bounding box center [949, 276] width 229 height 509
click at [901, 93] on div at bounding box center [949, 276] width 229 height 509
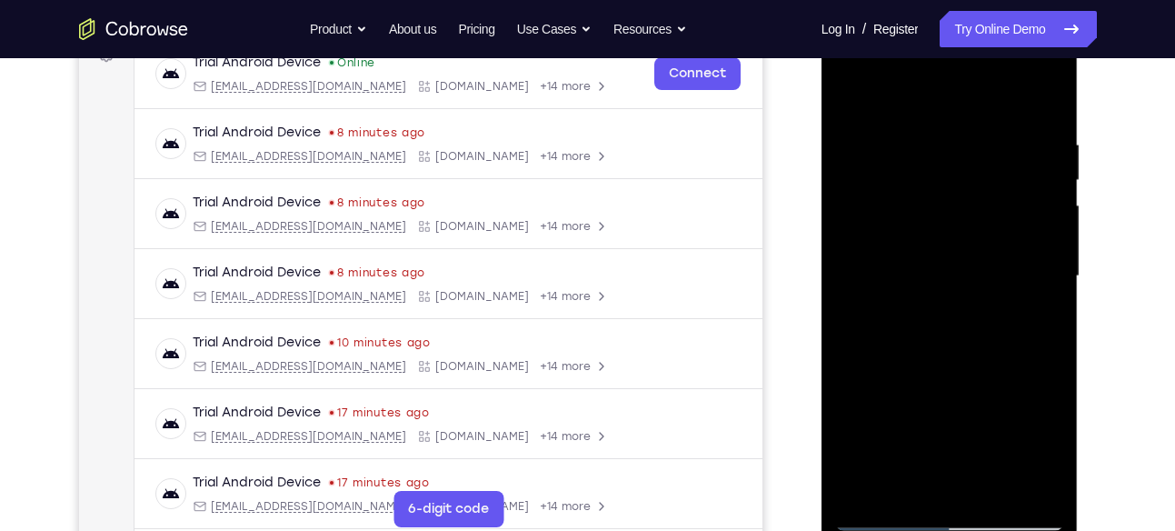
click at [859, 151] on div at bounding box center [949, 276] width 229 height 509
drag, startPoint x: 970, startPoint y: 258, endPoint x: 957, endPoint y: 182, distance: 77.4
click at [957, 182] on div at bounding box center [949, 276] width 229 height 509
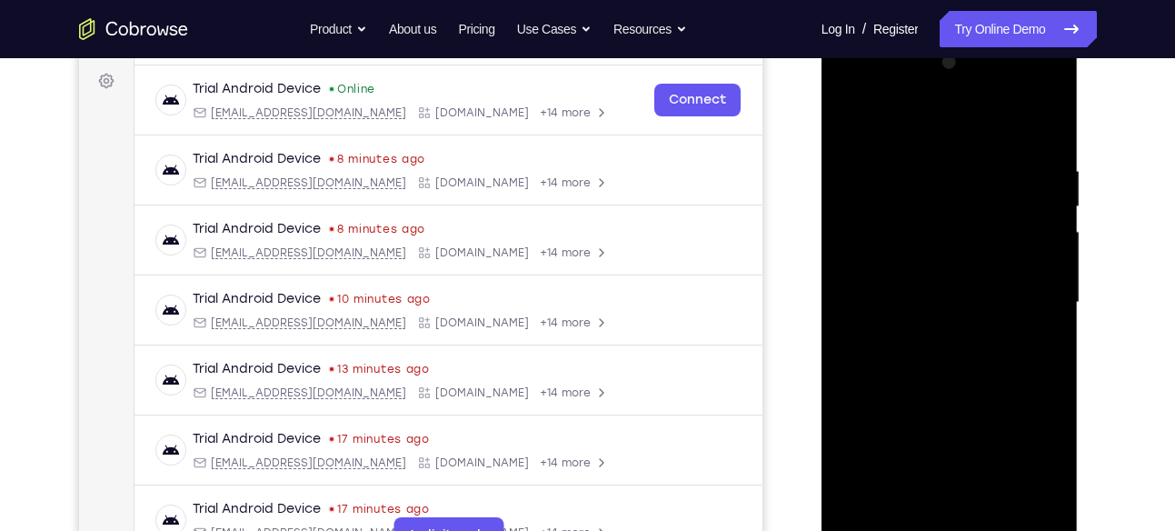
scroll to position [267, 0]
click at [1049, 225] on div at bounding box center [949, 301] width 229 height 509
click at [1047, 122] on div at bounding box center [949, 301] width 229 height 509
drag, startPoint x: 949, startPoint y: 367, endPoint x: 975, endPoint y: 45, distance: 323.7
click at [975, 45] on div at bounding box center [950, 305] width 257 height 542
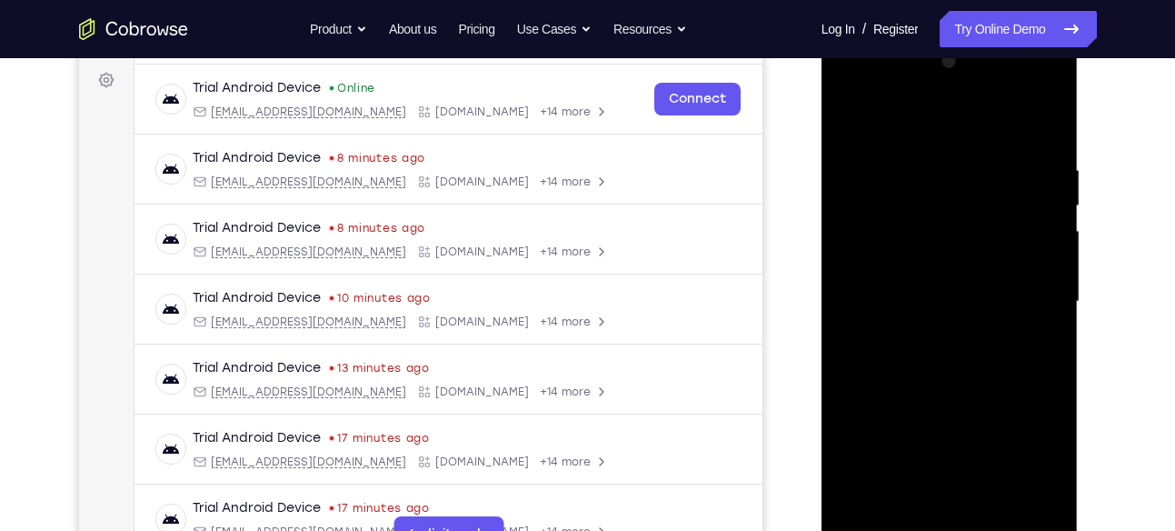
click at [869, 317] on div at bounding box center [949, 301] width 229 height 509
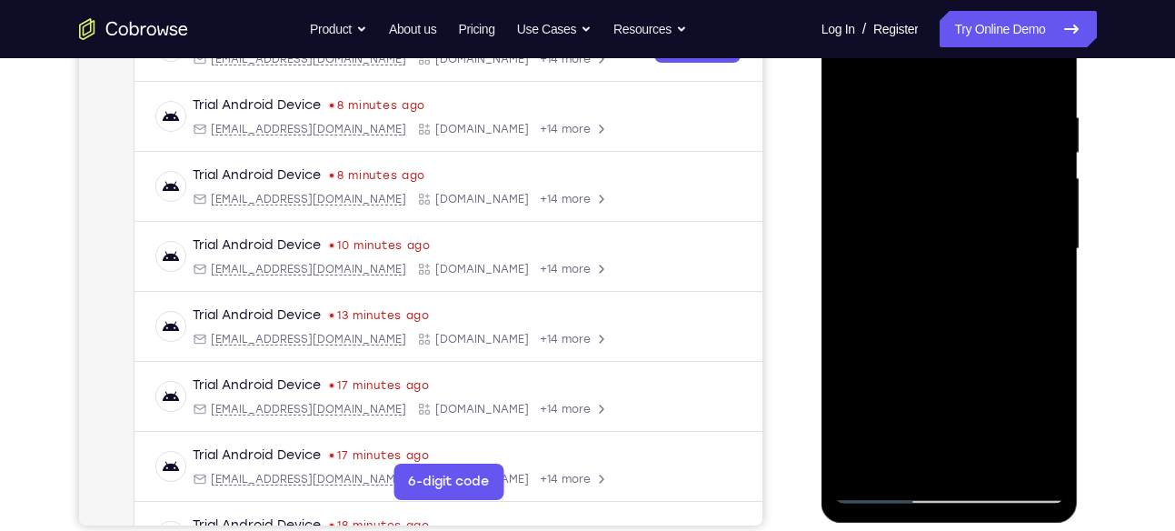
scroll to position [324, 0]
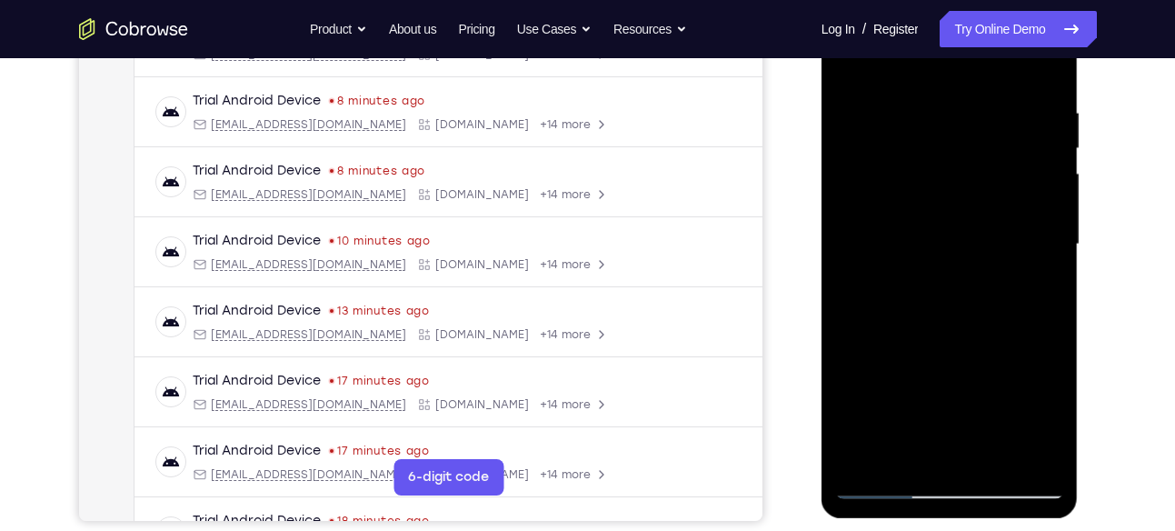
click at [884, 483] on div at bounding box center [949, 244] width 229 height 509
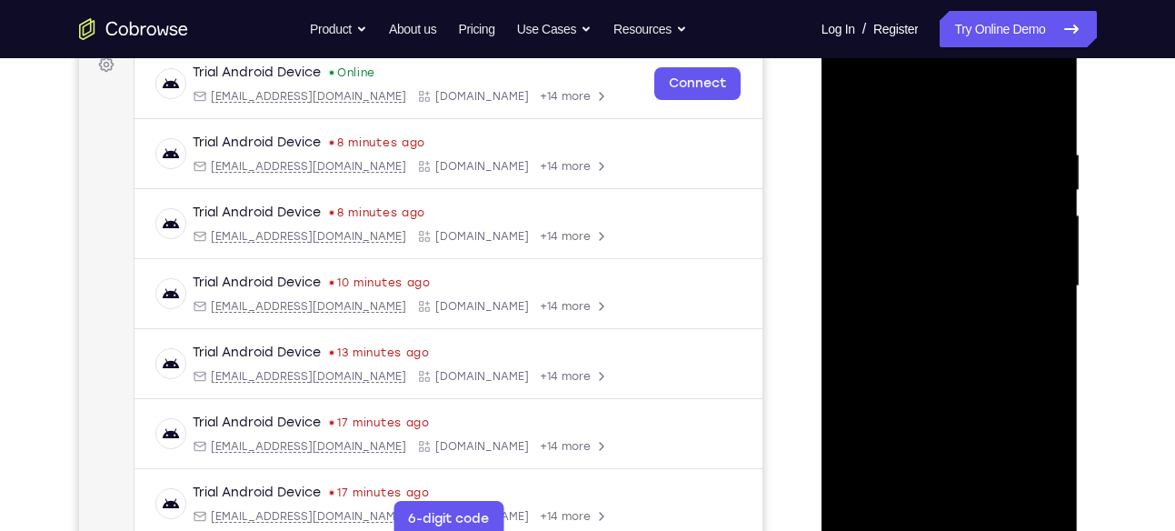
scroll to position [287, 0]
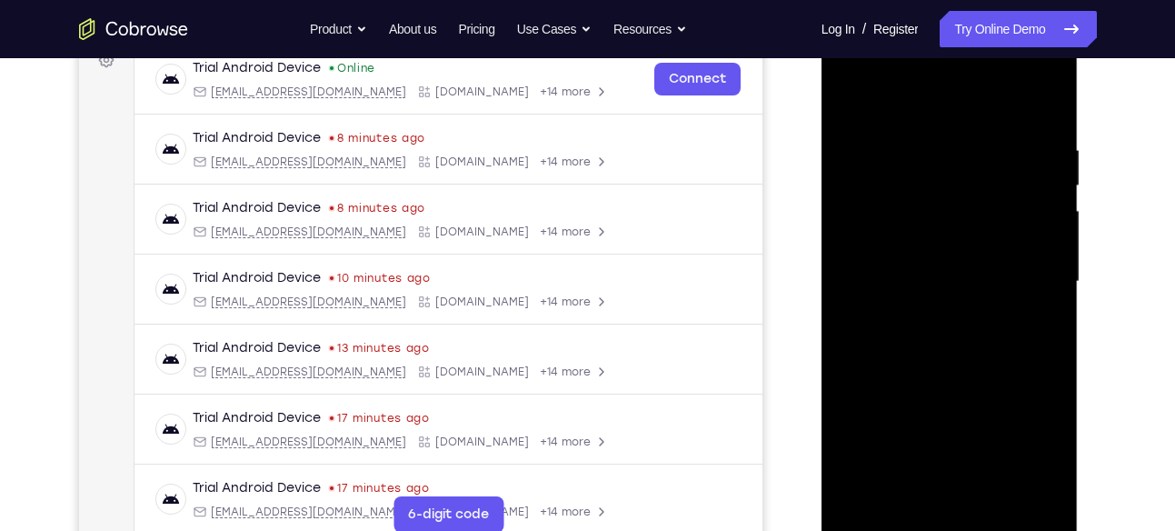
click at [868, 394] on div at bounding box center [949, 281] width 229 height 509
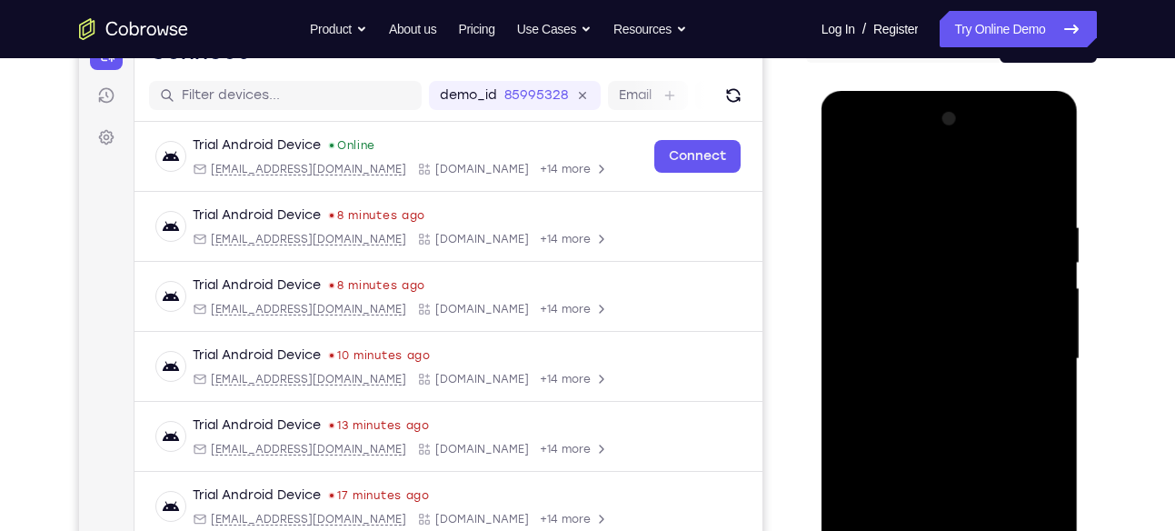
scroll to position [209, 0]
drag, startPoint x: 936, startPoint y: 294, endPoint x: 936, endPoint y: 334, distance: 40.0
click at [936, 334] on div at bounding box center [949, 359] width 229 height 509
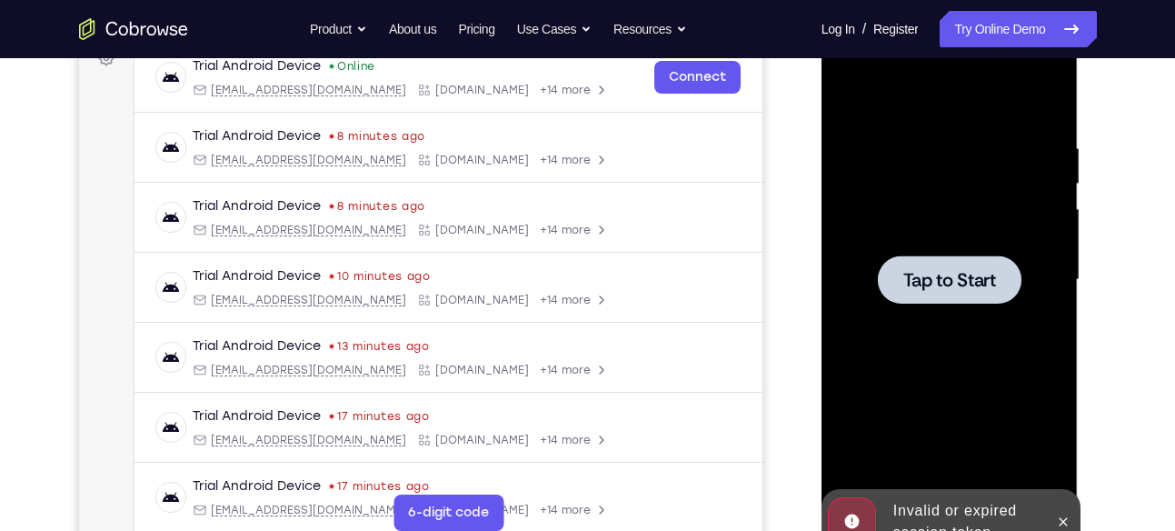
scroll to position [297, 0]
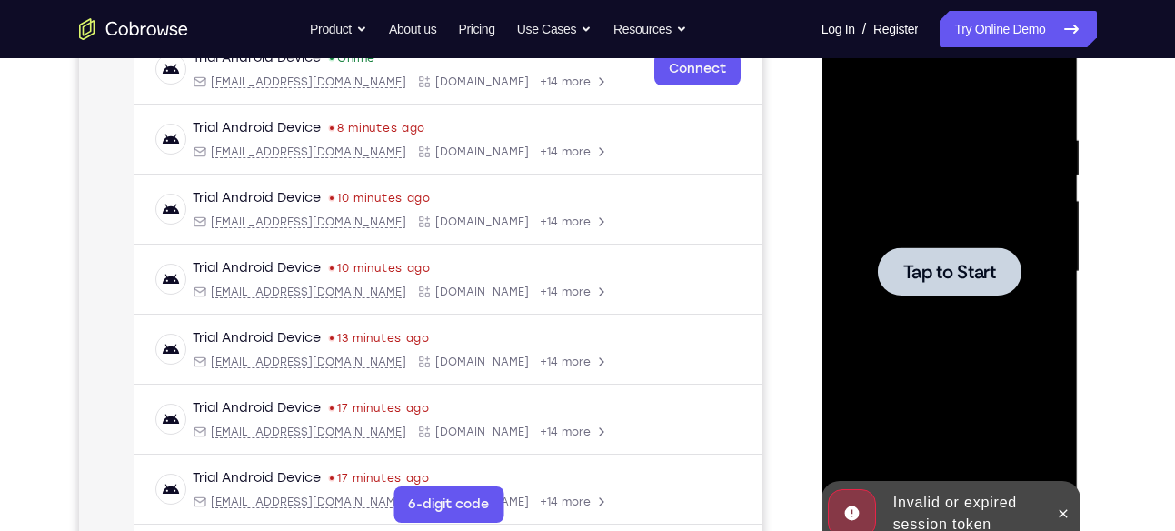
click at [952, 266] on span "Tap to Start" at bounding box center [949, 272] width 93 height 18
